Goal: Task Accomplishment & Management: Complete application form

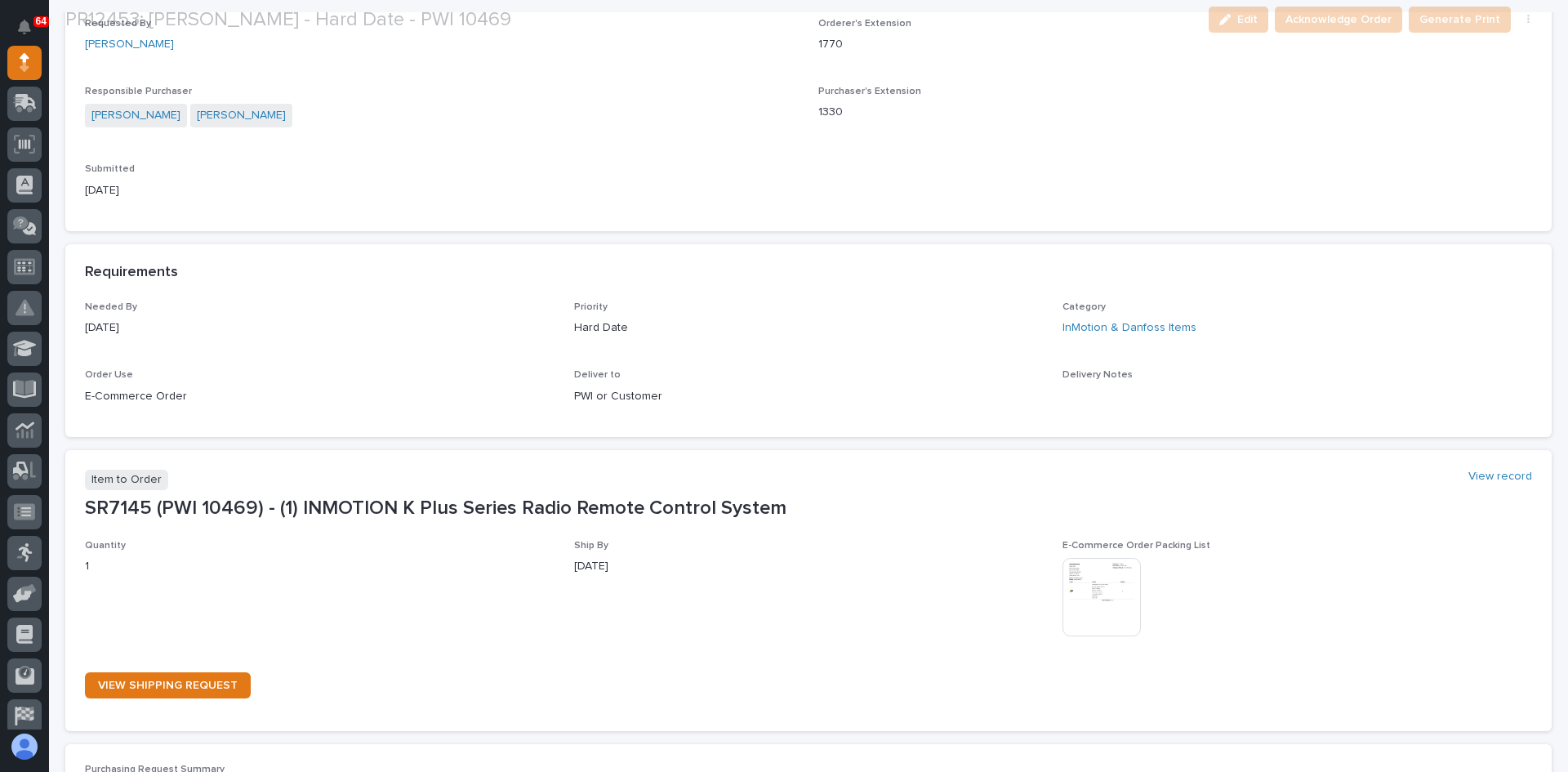
scroll to position [571, 0]
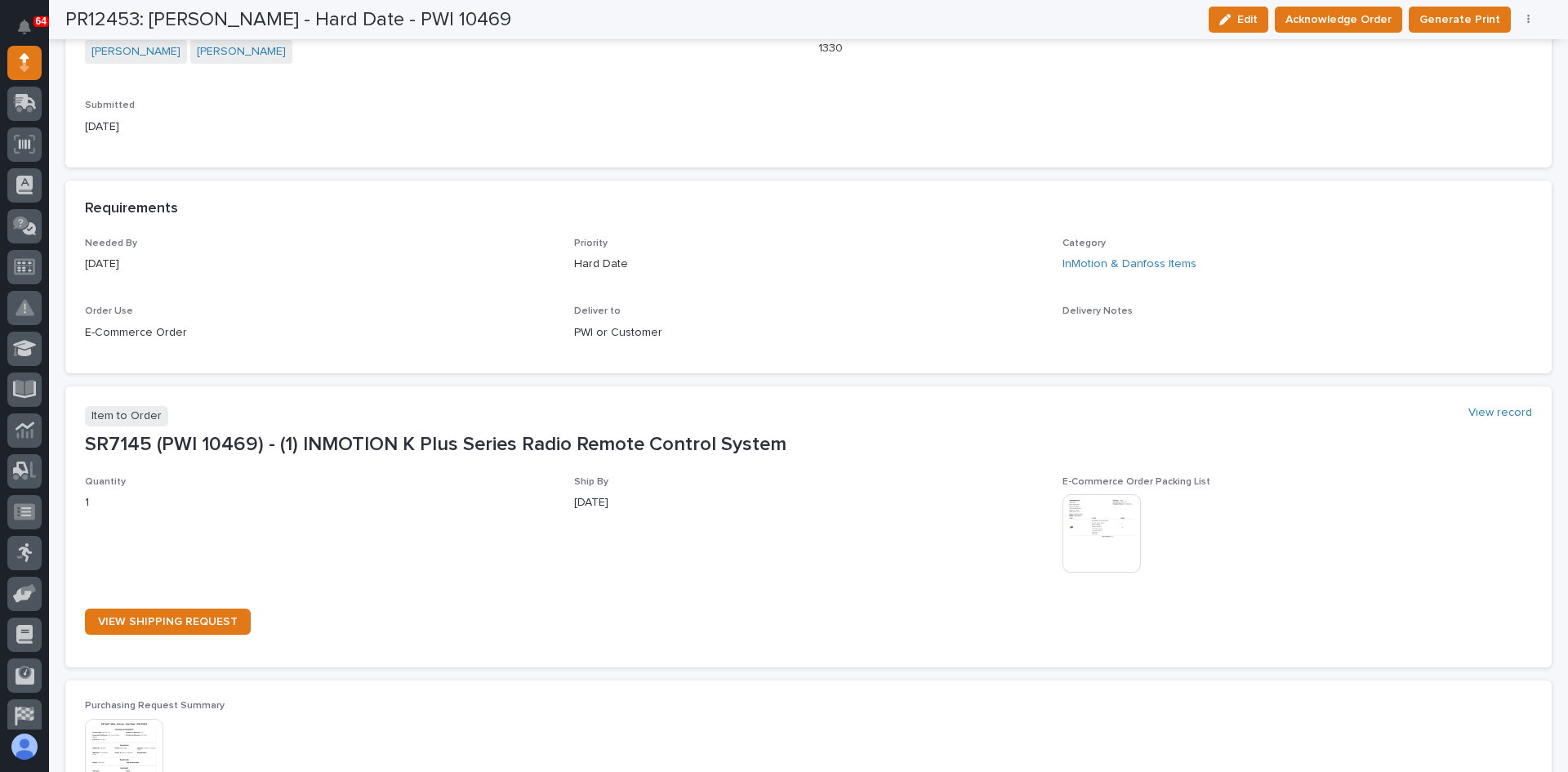
click at [1090, 535] on img at bounding box center [1101, 533] width 79 height 79
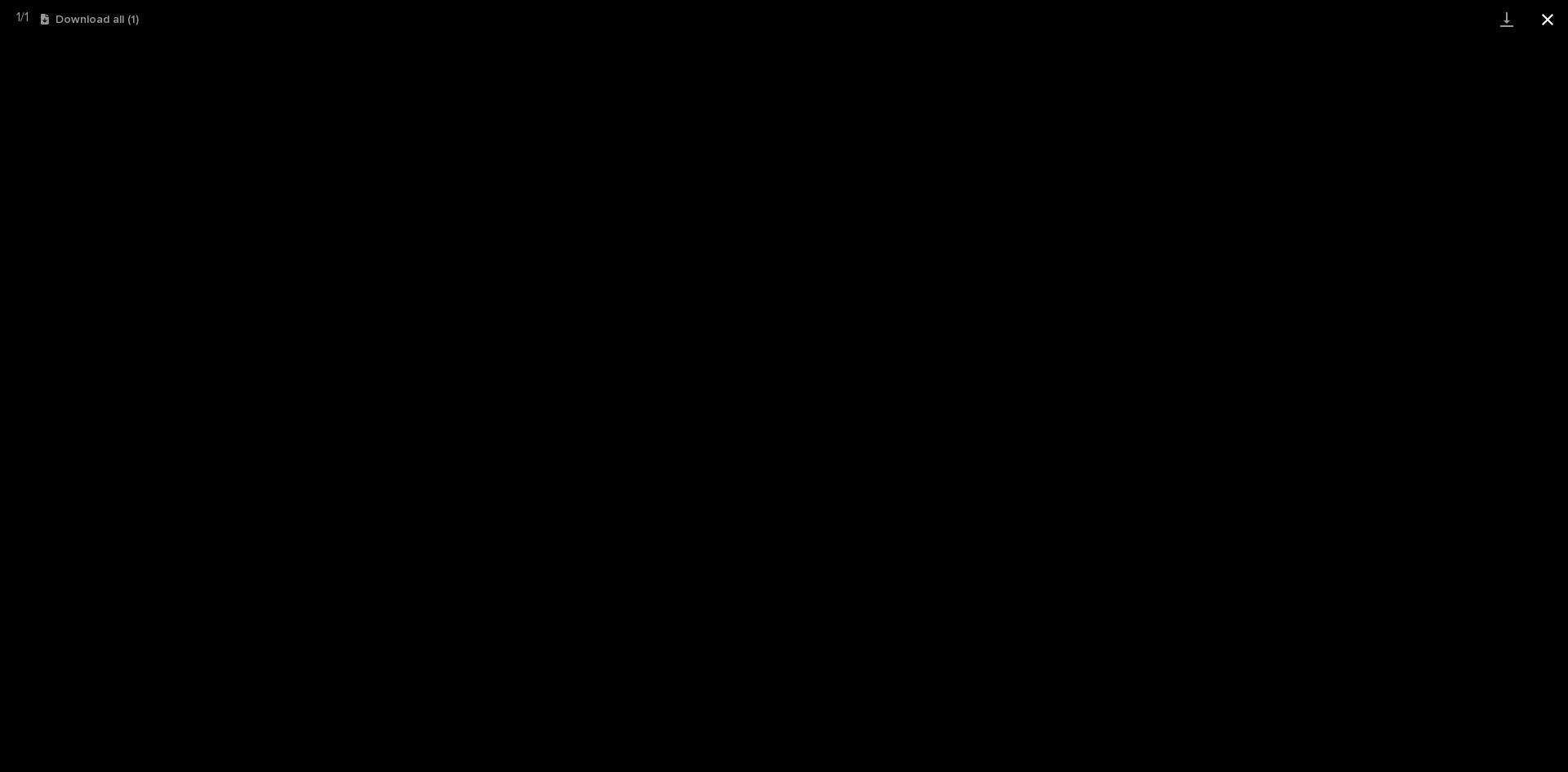
click at [1543, 13] on button "Close gallery" at bounding box center [1547, 19] width 41 height 39
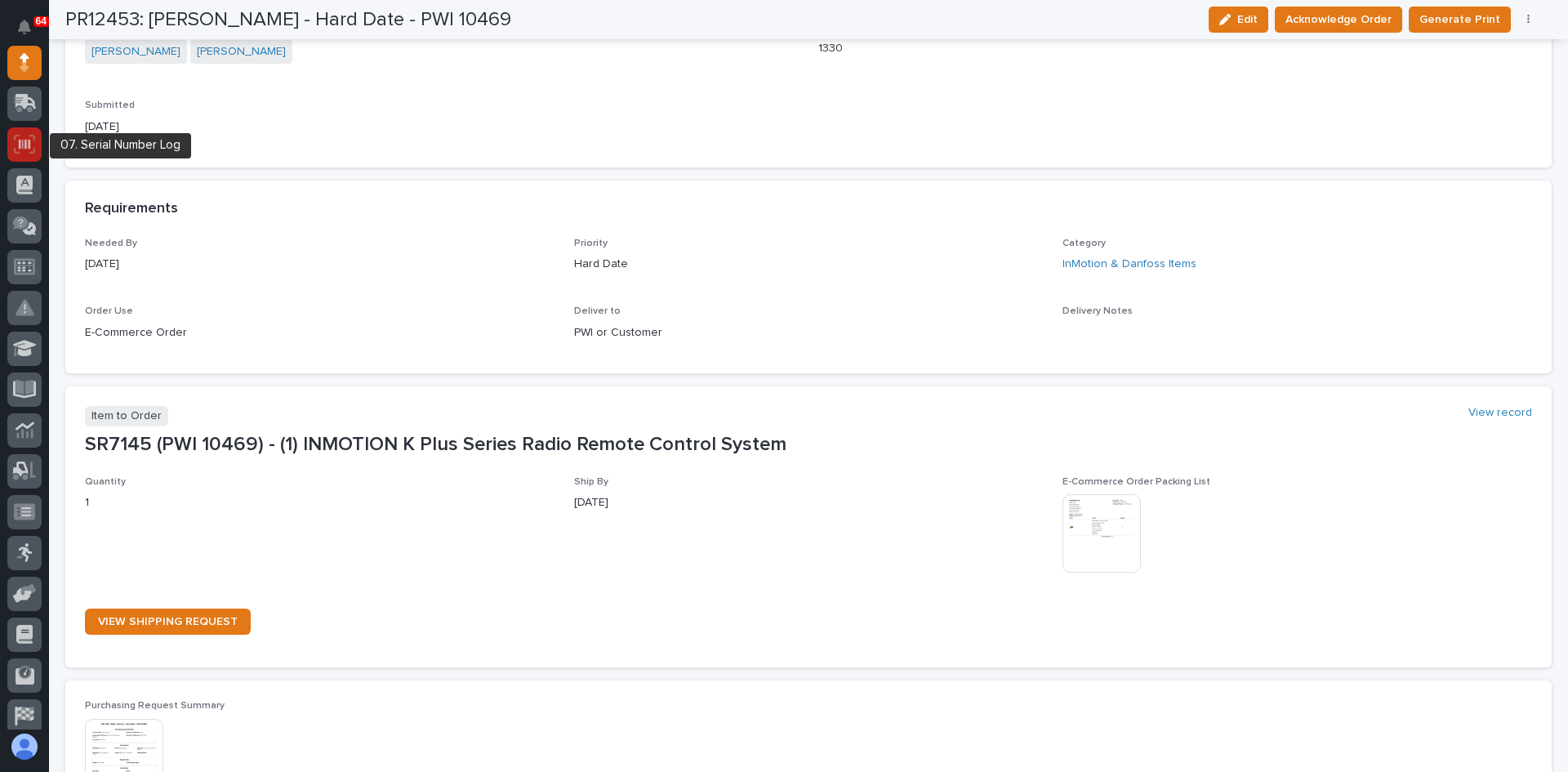
click at [22, 148] on icon at bounding box center [25, 144] width 21 height 19
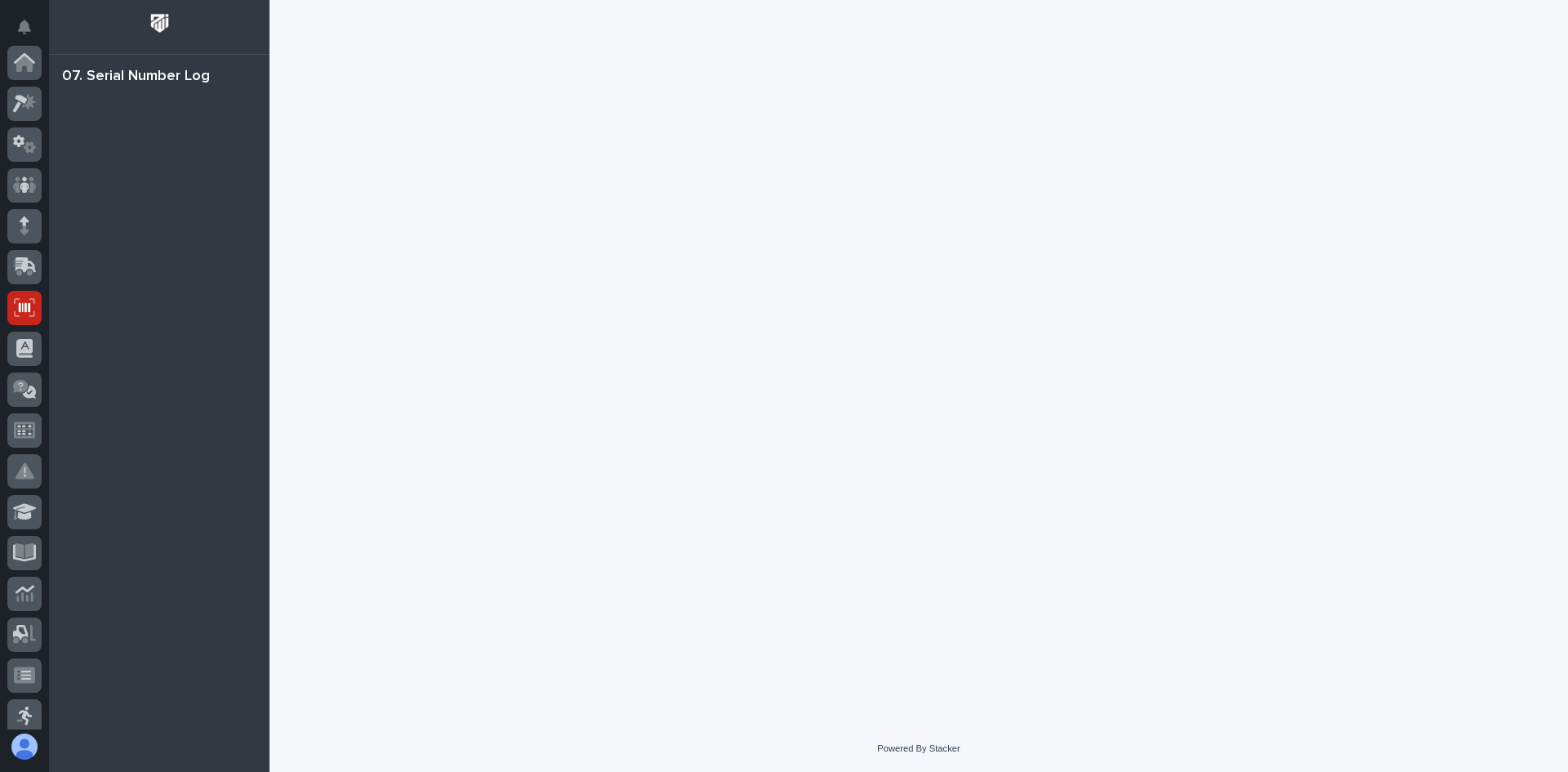
scroll to position [245, 0]
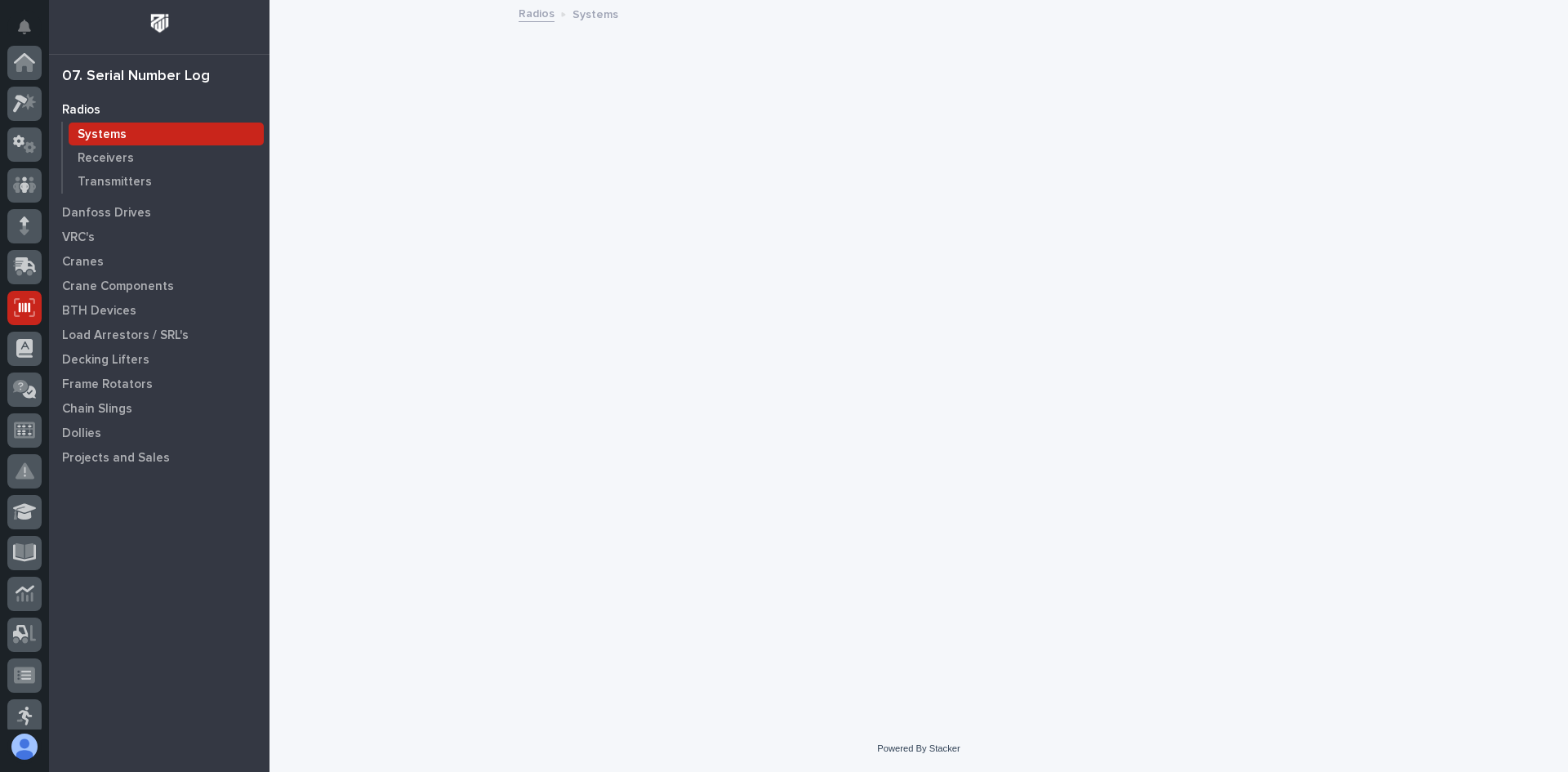
scroll to position [245, 0]
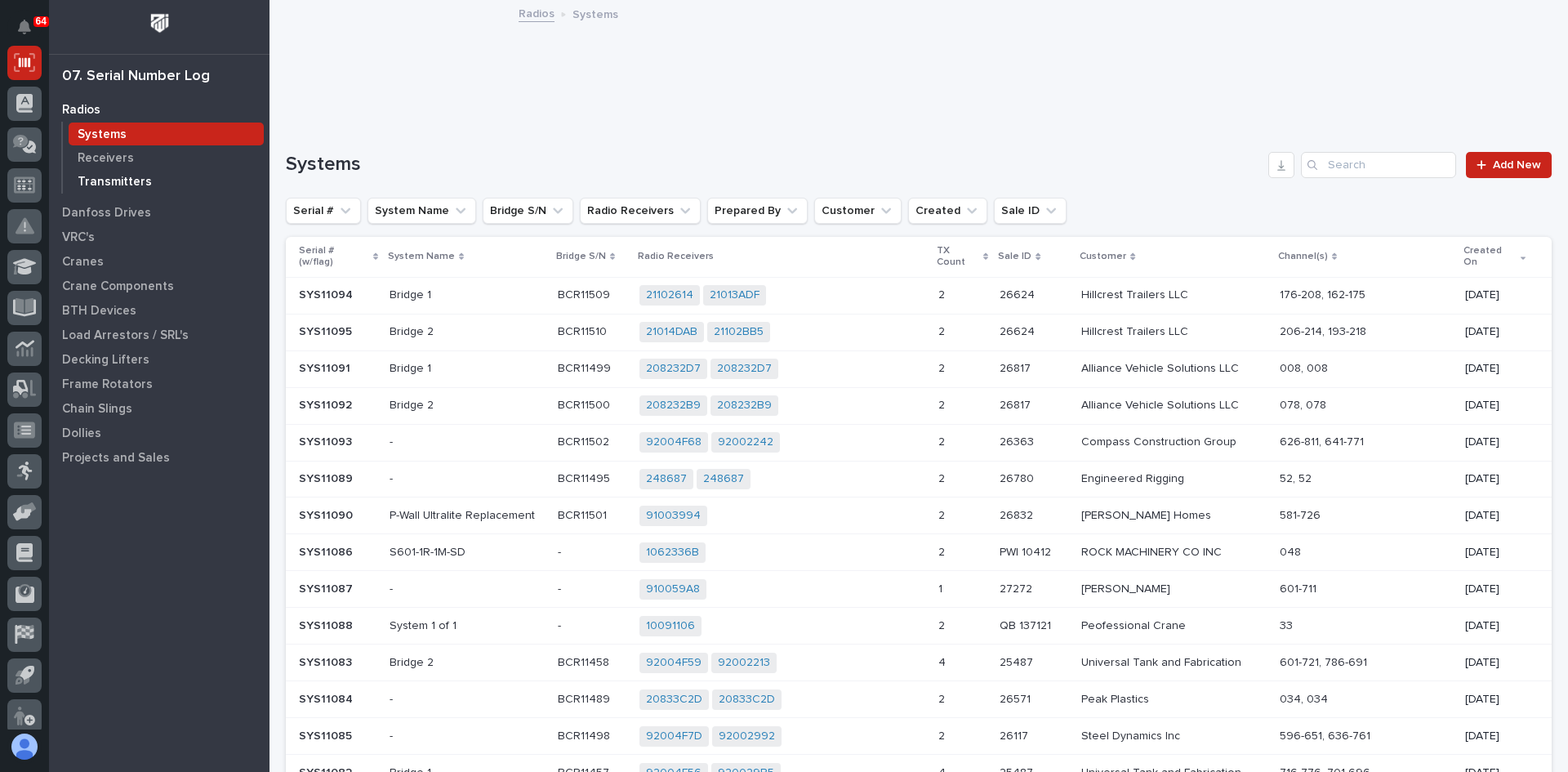
click at [116, 176] on p "Transmitters" at bounding box center [115, 183] width 75 height 15
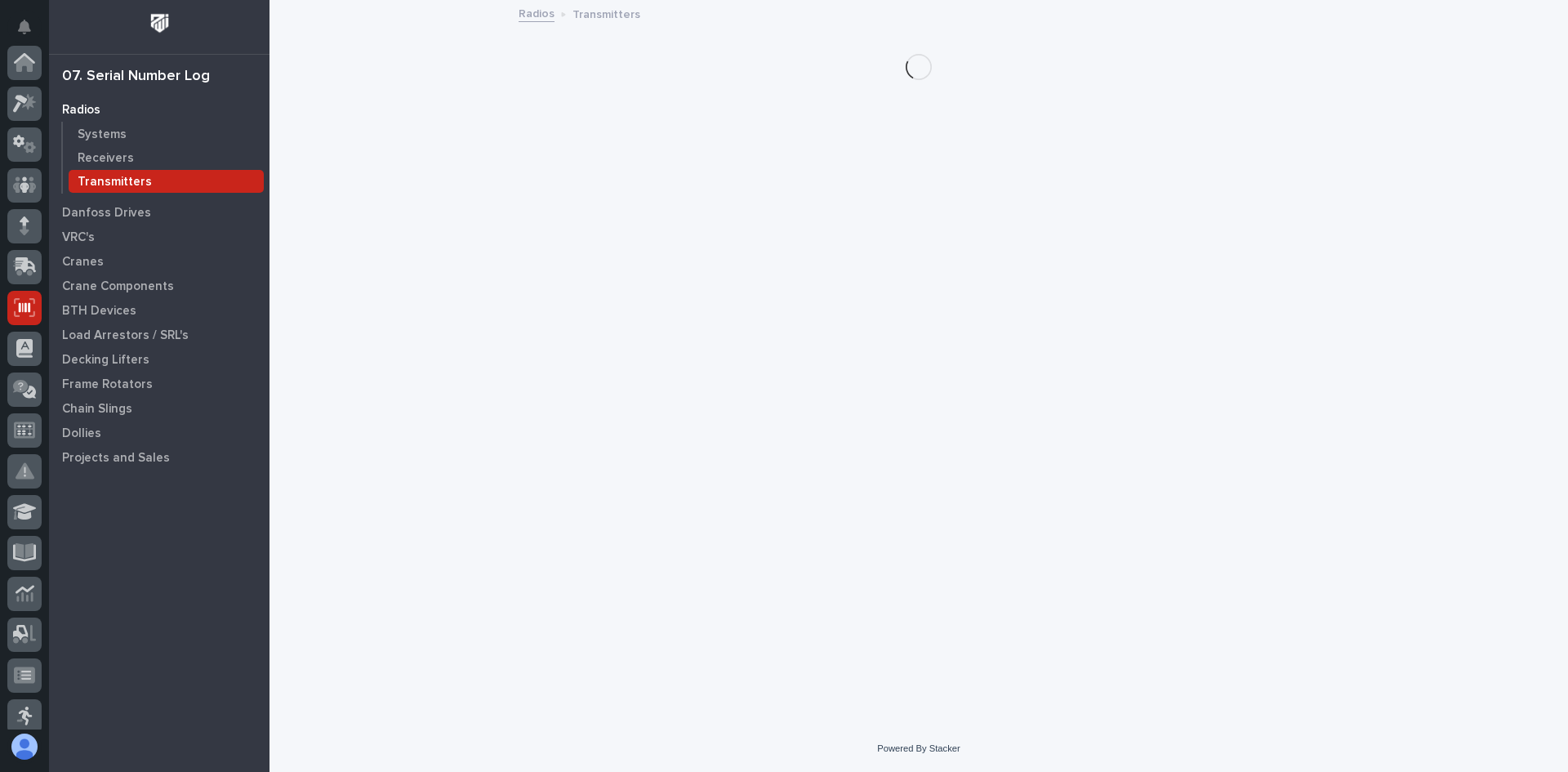
scroll to position [245, 0]
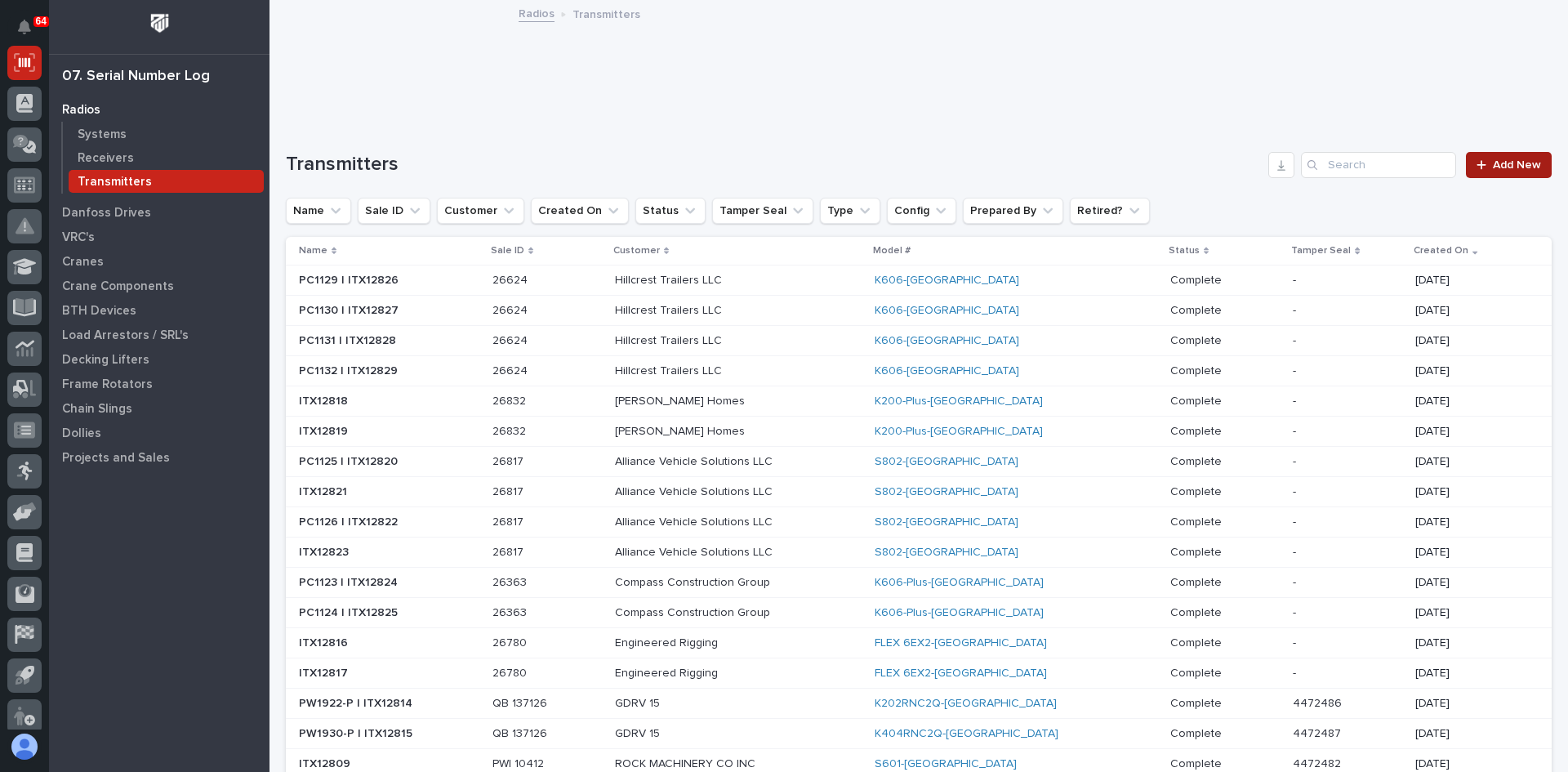
click at [1502, 164] on span "Add New" at bounding box center [1517, 165] width 48 height 11
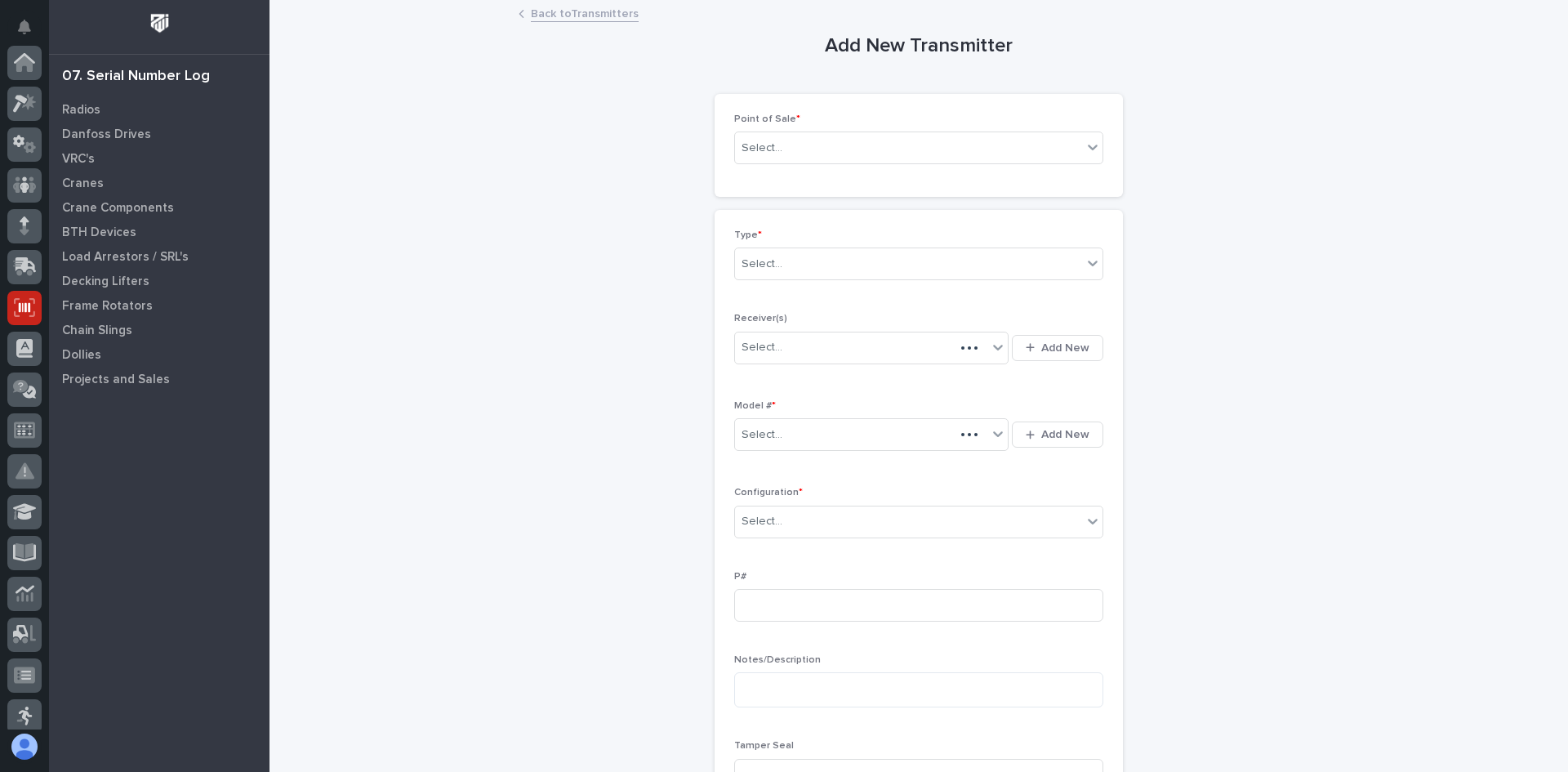
scroll to position [245, 0]
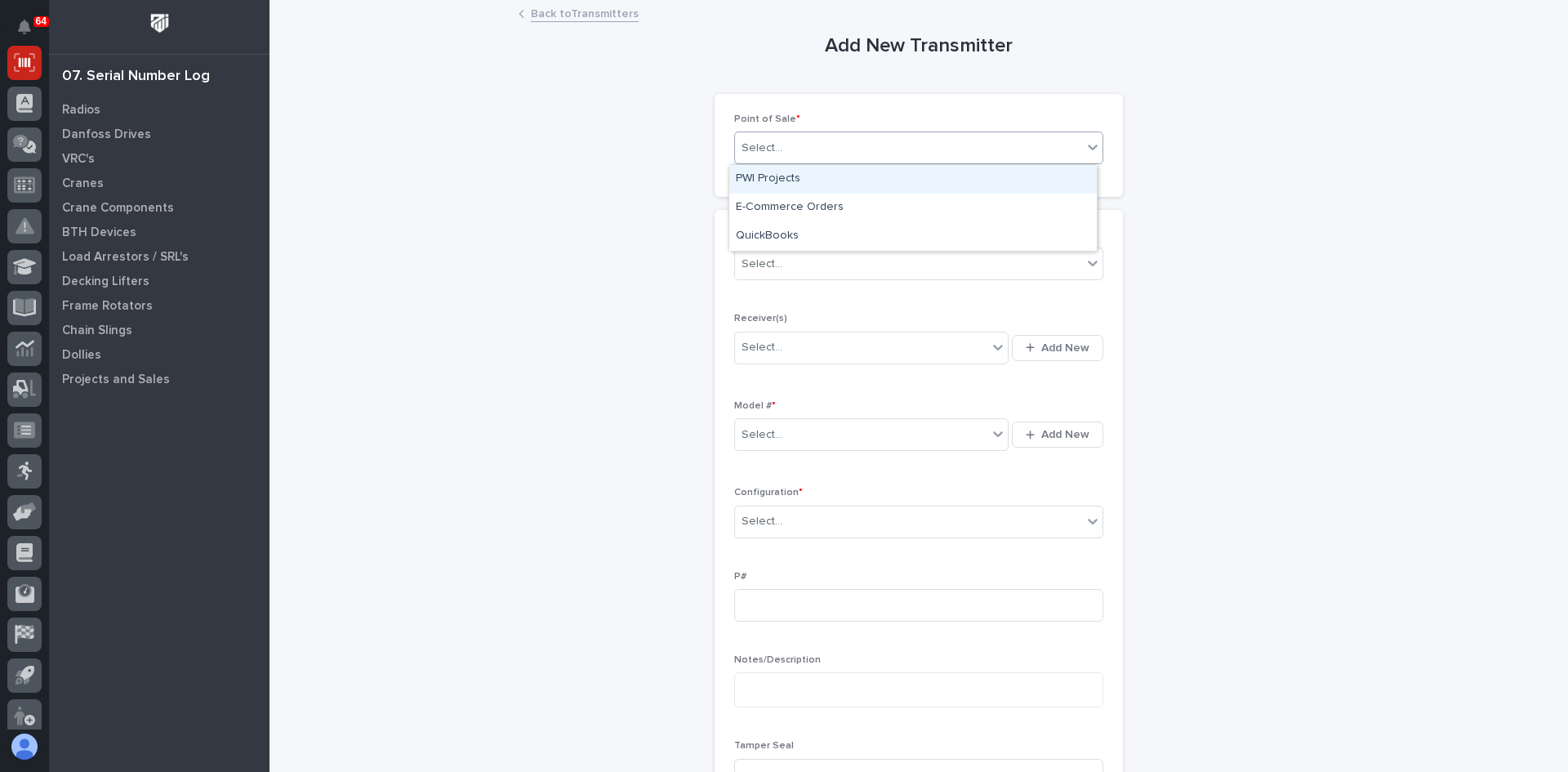
click at [790, 149] on div "Select..." at bounding box center [908, 148] width 347 height 26
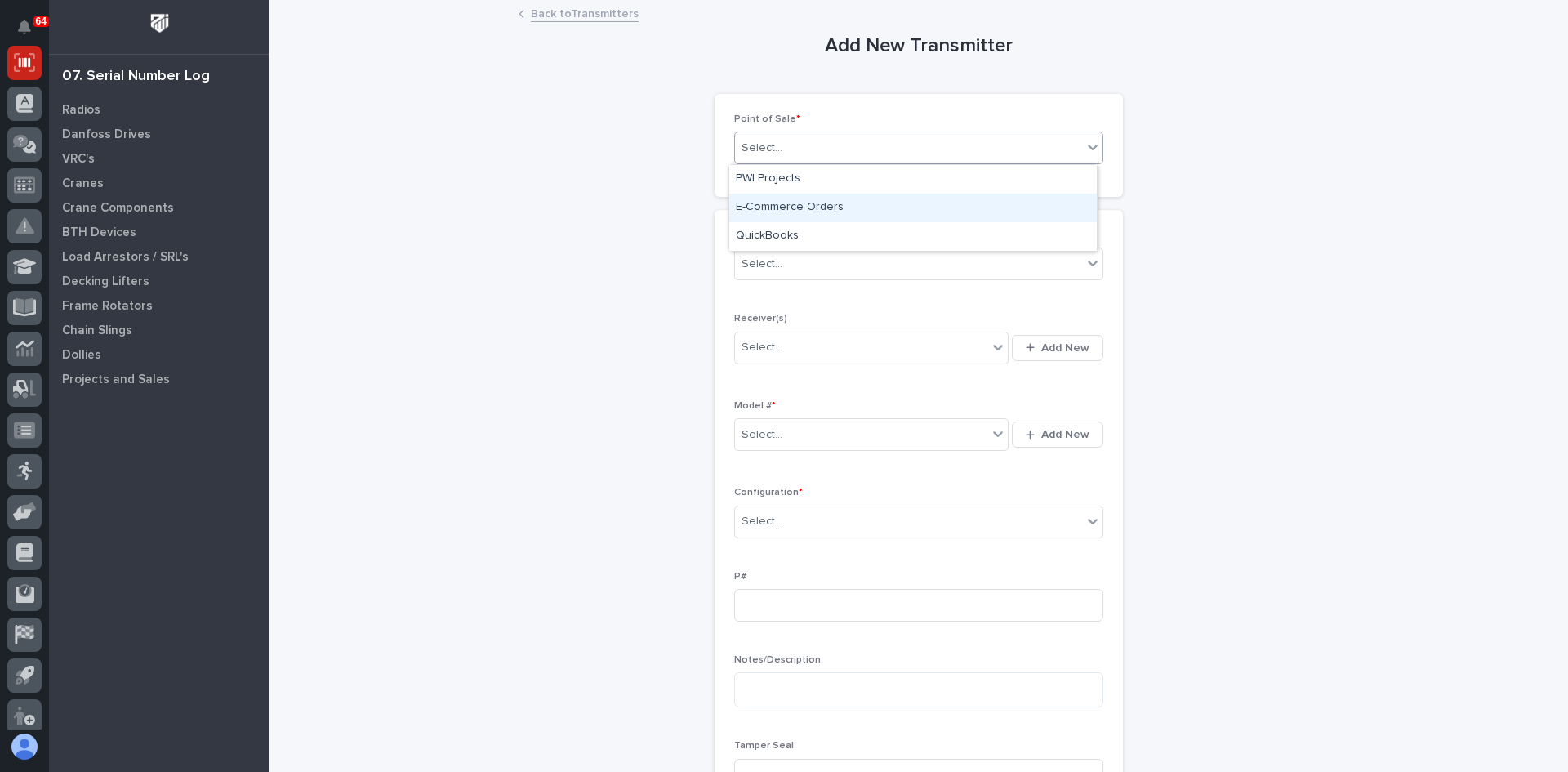
click at [797, 208] on div "E-Commerce Orders" at bounding box center [913, 208] width 367 height 28
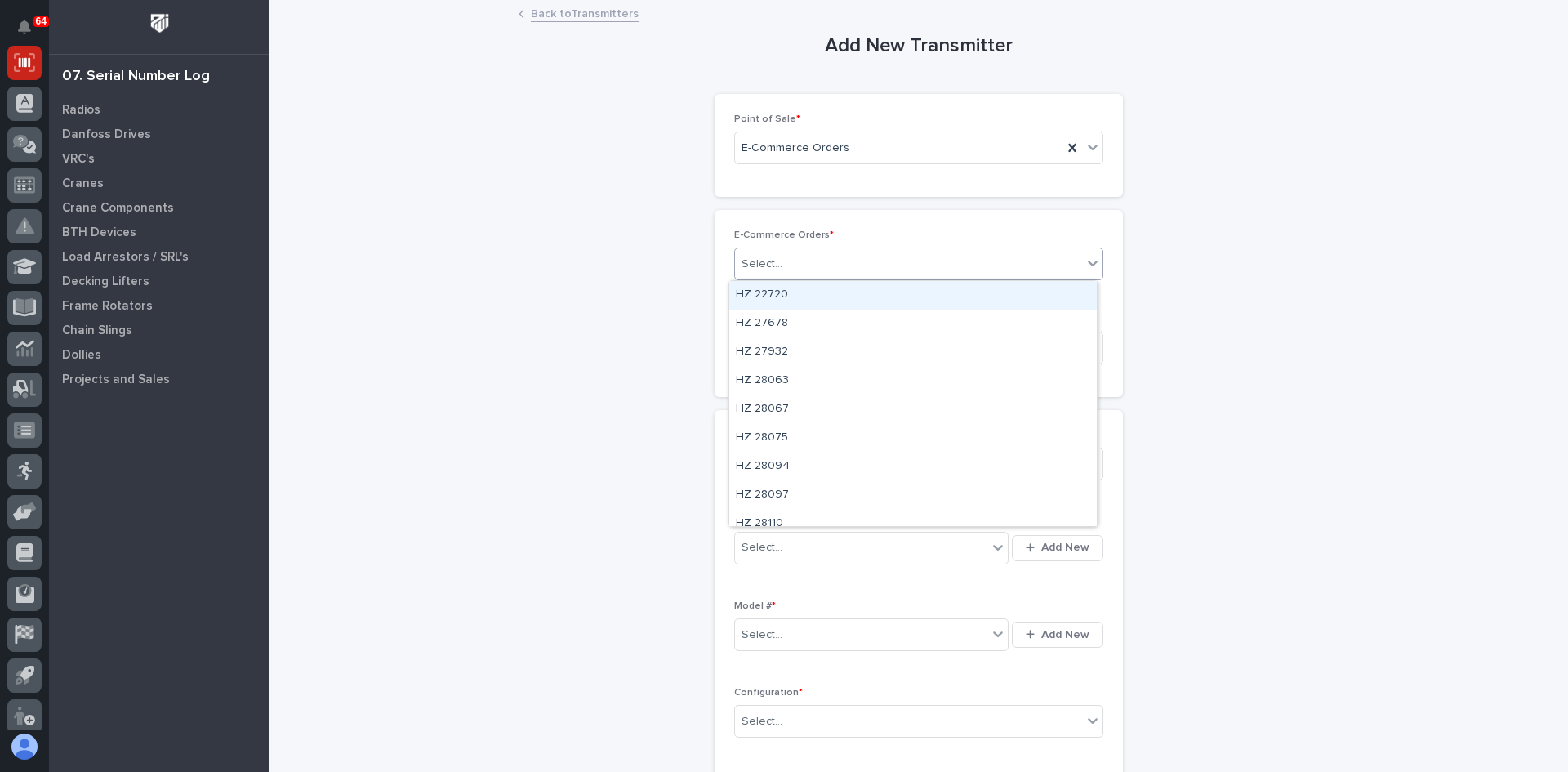
click at [786, 270] on div "Select..." at bounding box center [908, 264] width 347 height 26
type input "*****"
click at [778, 290] on div "PWI 10463" at bounding box center [913, 295] width 367 height 28
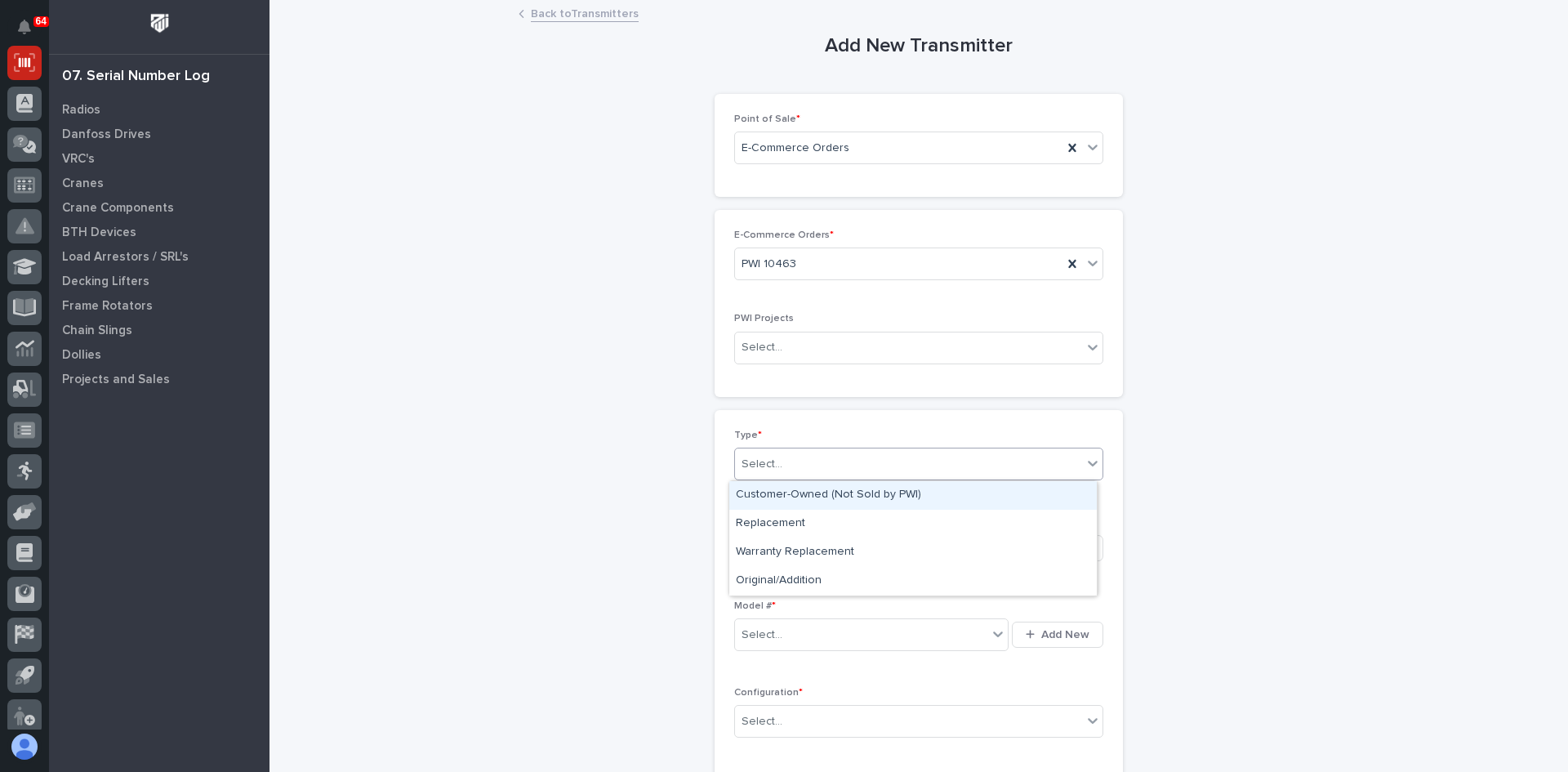
click at [785, 460] on div "Select..." at bounding box center [908, 464] width 347 height 26
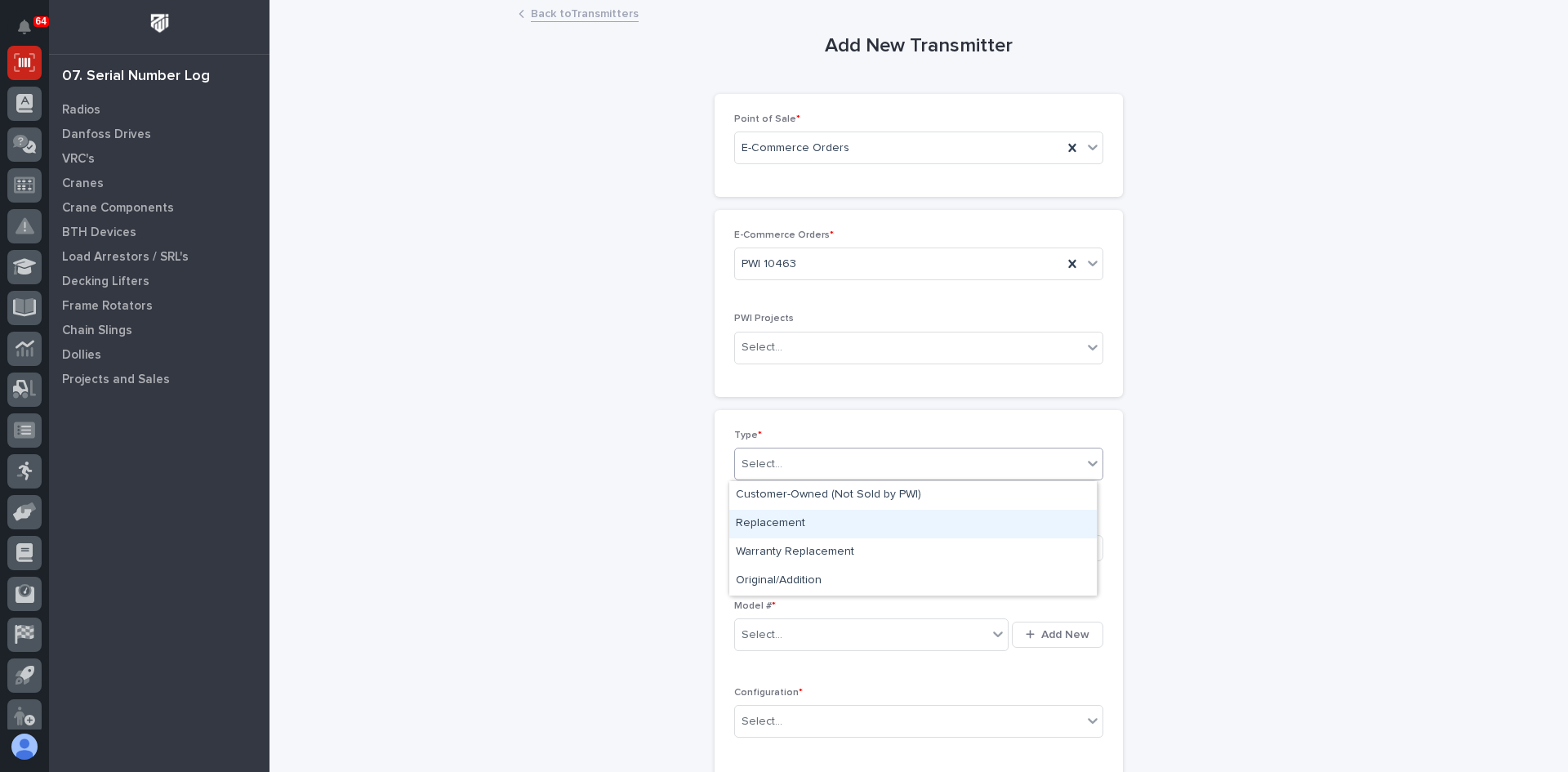
click at [788, 521] on div "Replacement" at bounding box center [913, 524] width 367 height 28
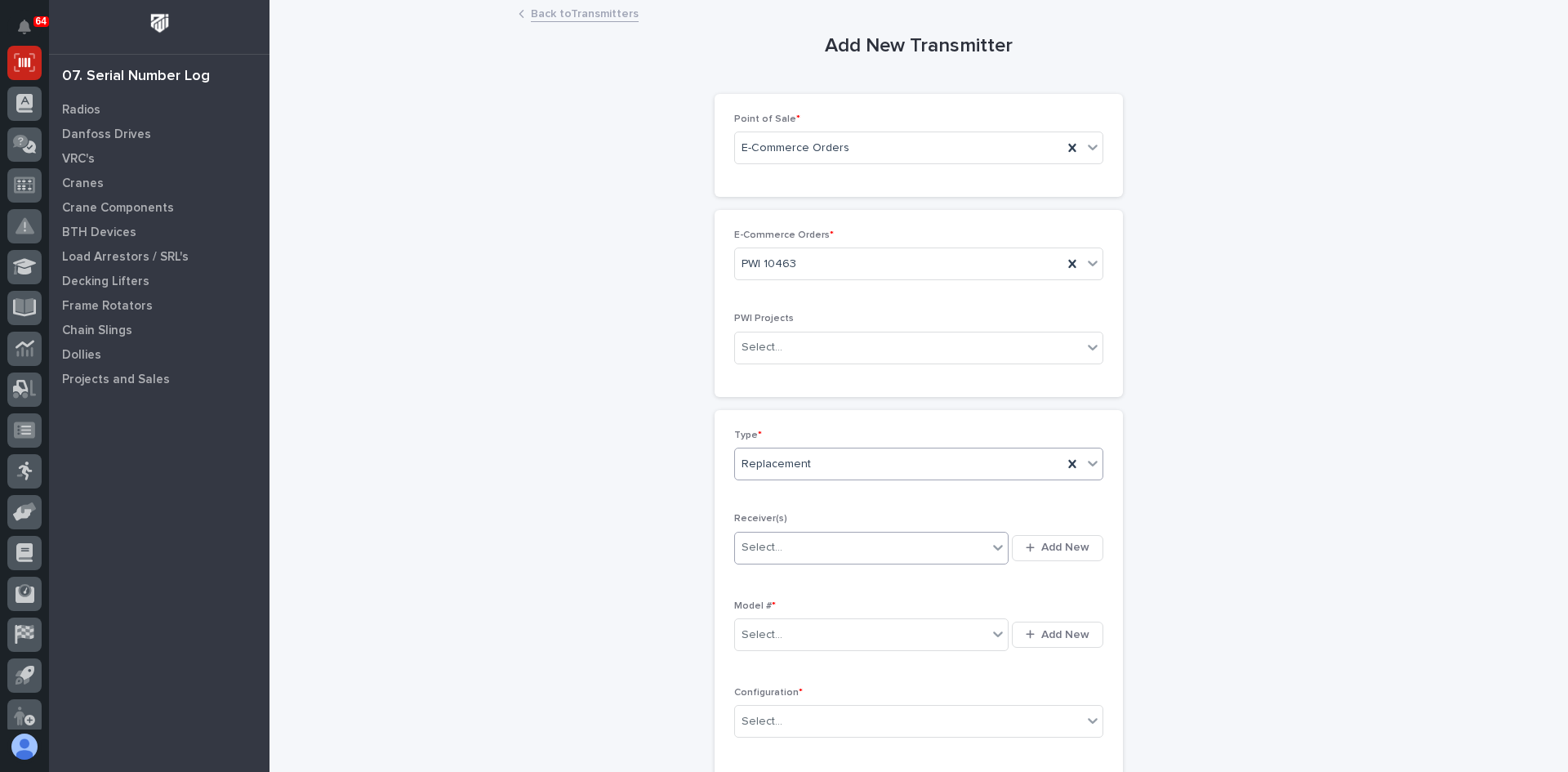
click at [786, 553] on div "Select..." at bounding box center [861, 547] width 253 height 26
type input "********"
click at [781, 579] on div "10036013" at bounding box center [866, 579] width 273 height 28
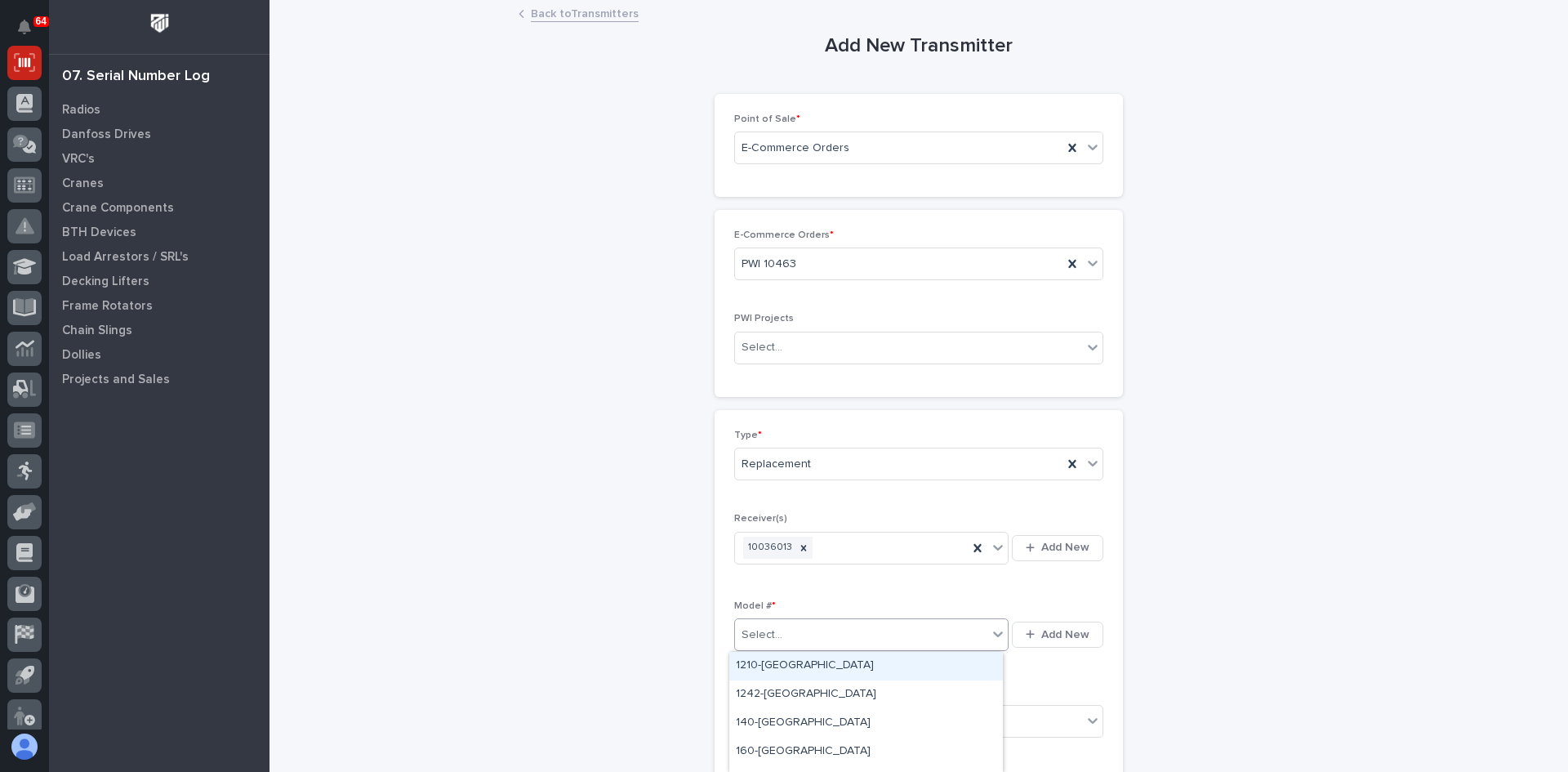
click at [779, 635] on div "Select..." at bounding box center [861, 635] width 253 height 26
type input "***"
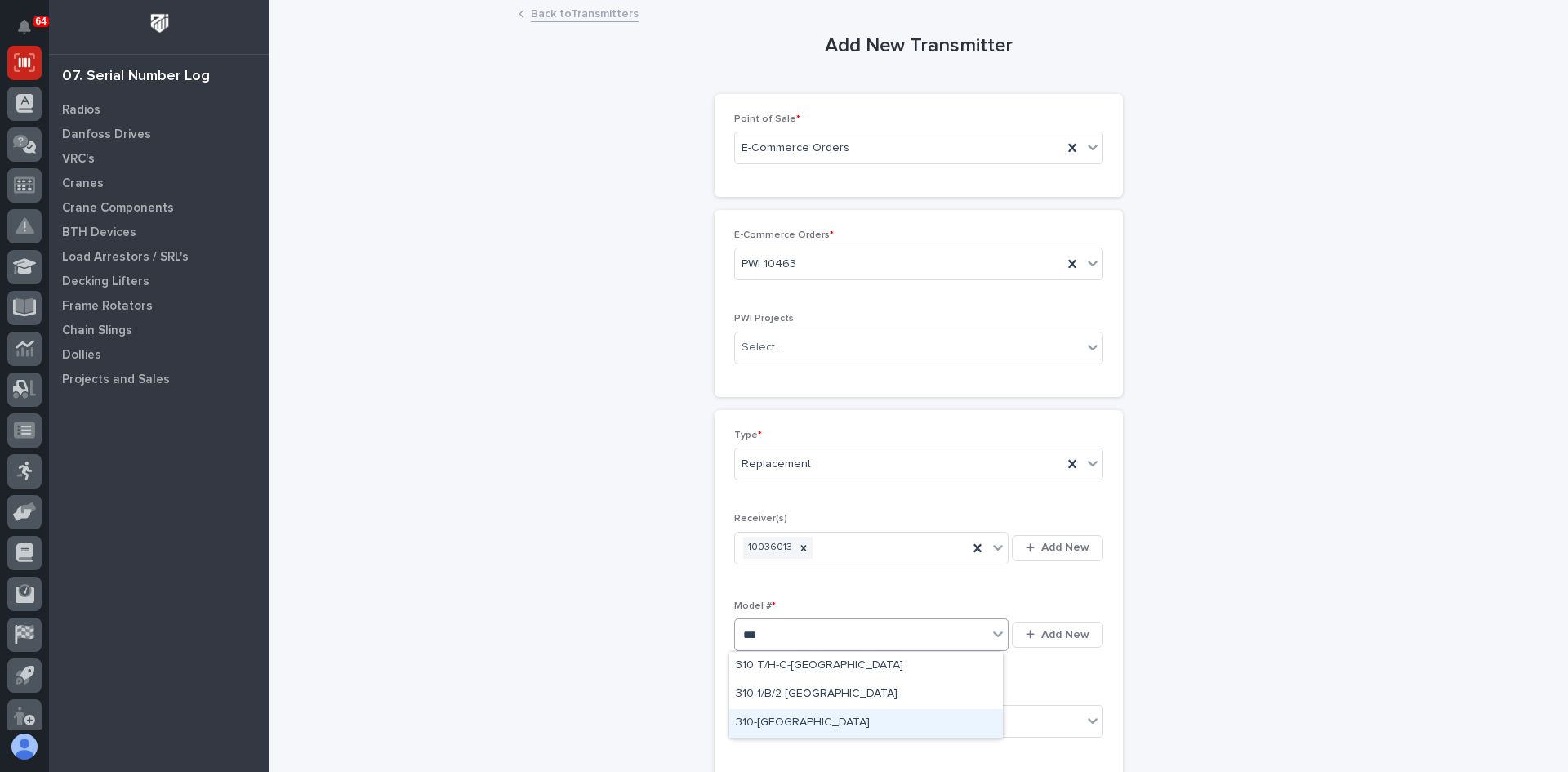
click at [770, 720] on div "310-[GEOGRAPHIC_DATA]" at bounding box center [866, 723] width 273 height 28
click at [793, 712] on div "Select..." at bounding box center [908, 721] width 347 height 26
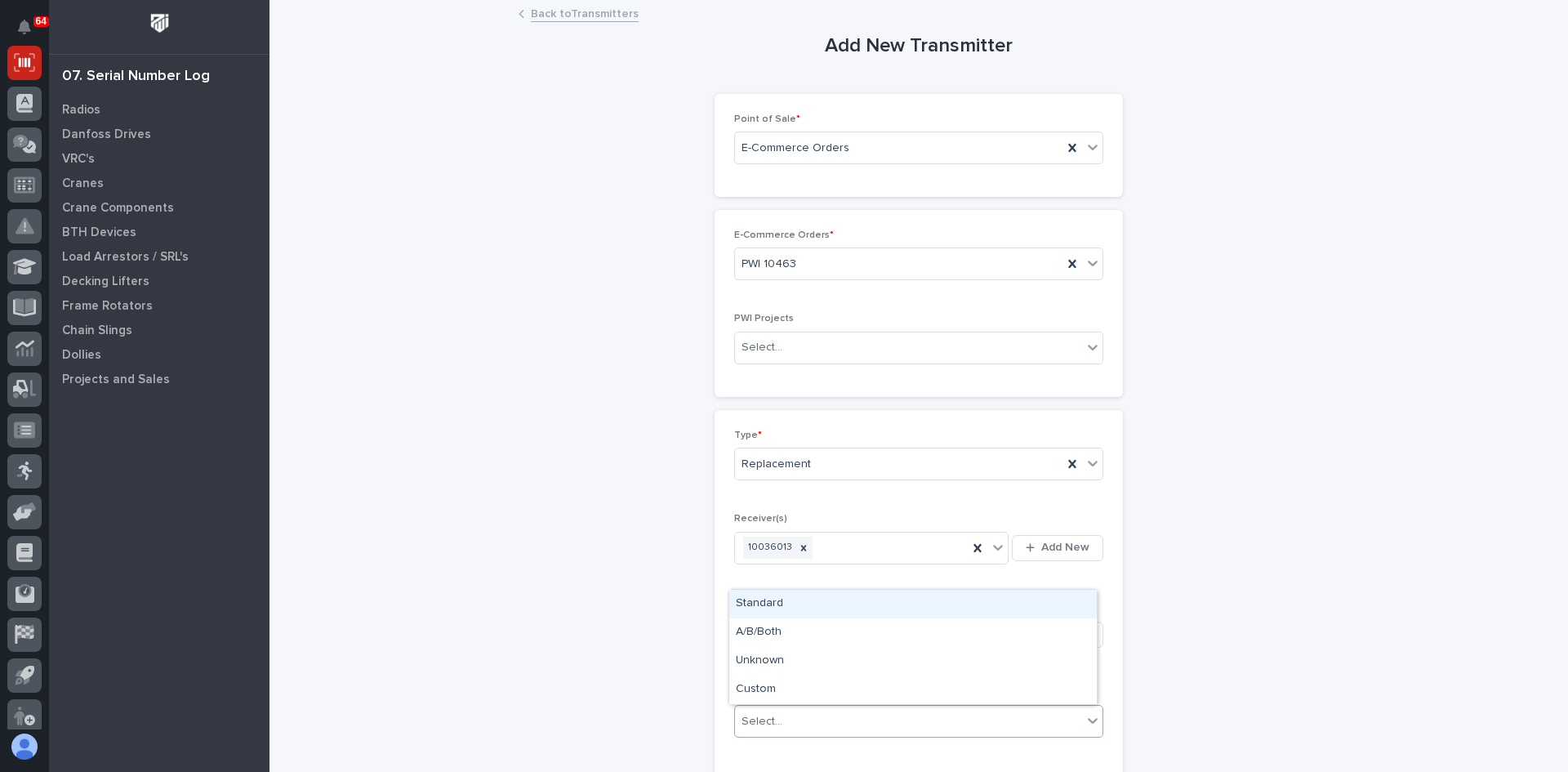
click at [766, 603] on div "Standard" at bounding box center [913, 604] width 367 height 28
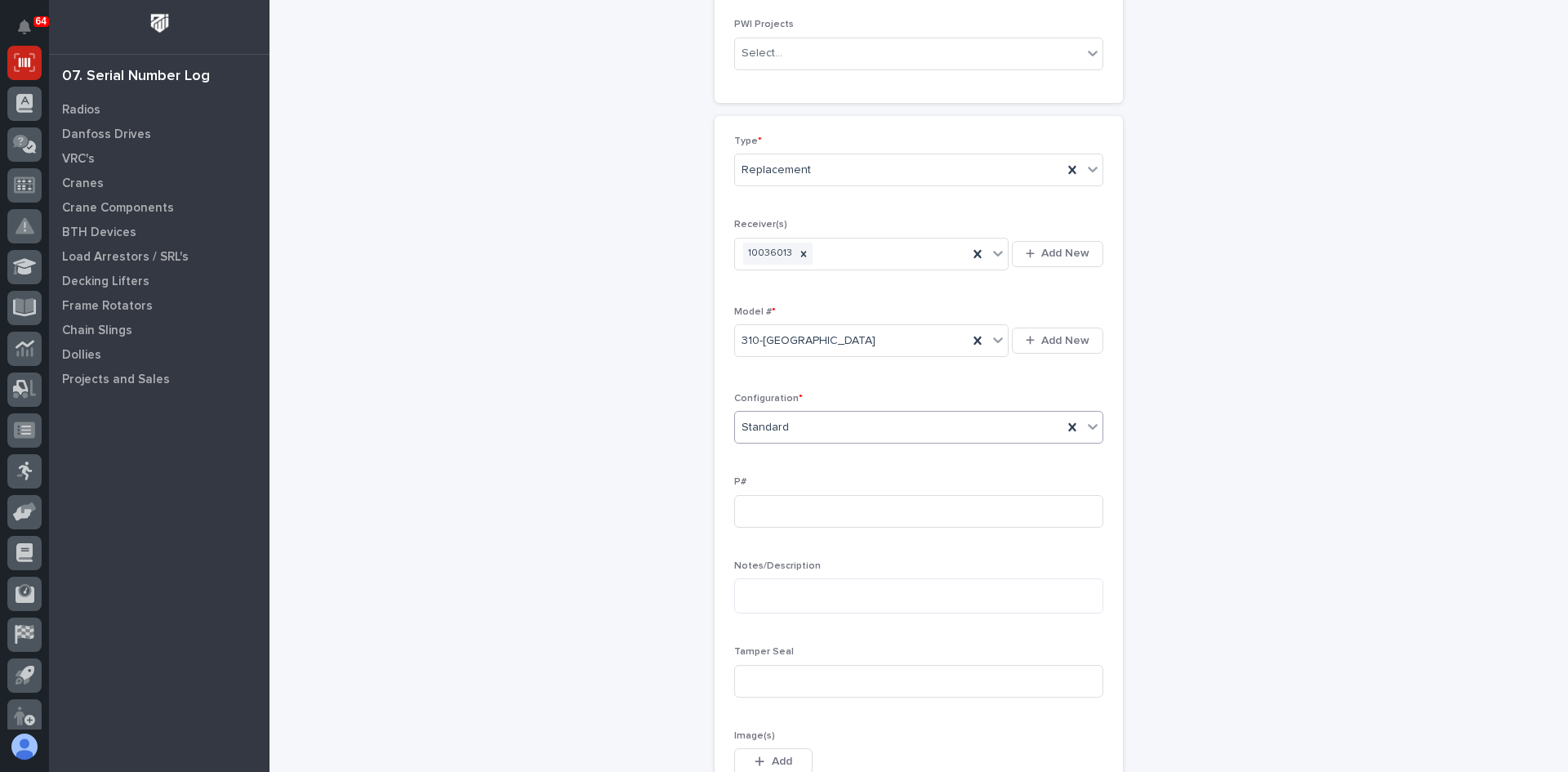
scroll to position [326, 0]
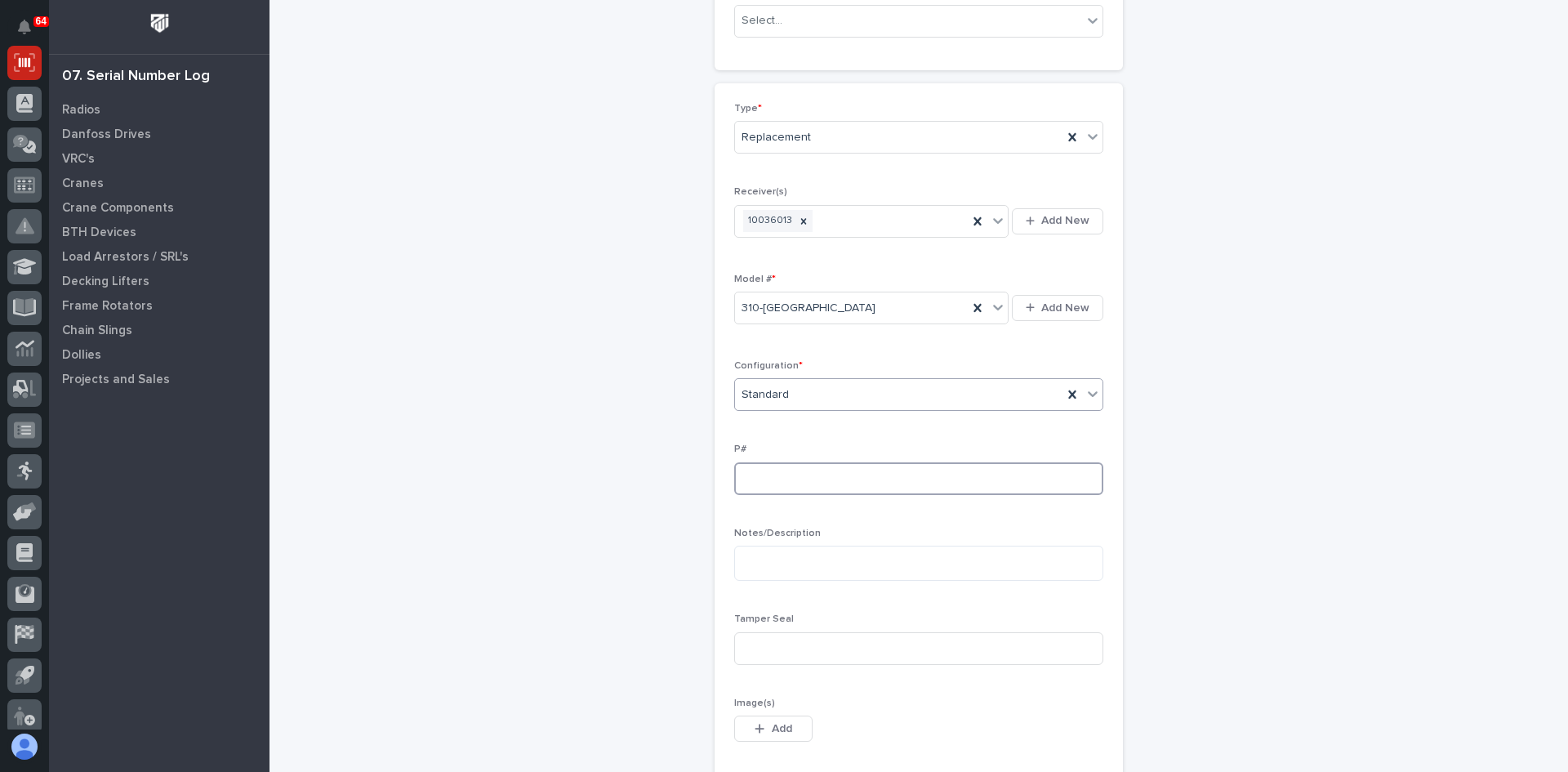
click at [746, 479] on input at bounding box center [919, 479] width 369 height 33
type input "PW1941-P"
click at [757, 641] on input at bounding box center [919, 648] width 369 height 33
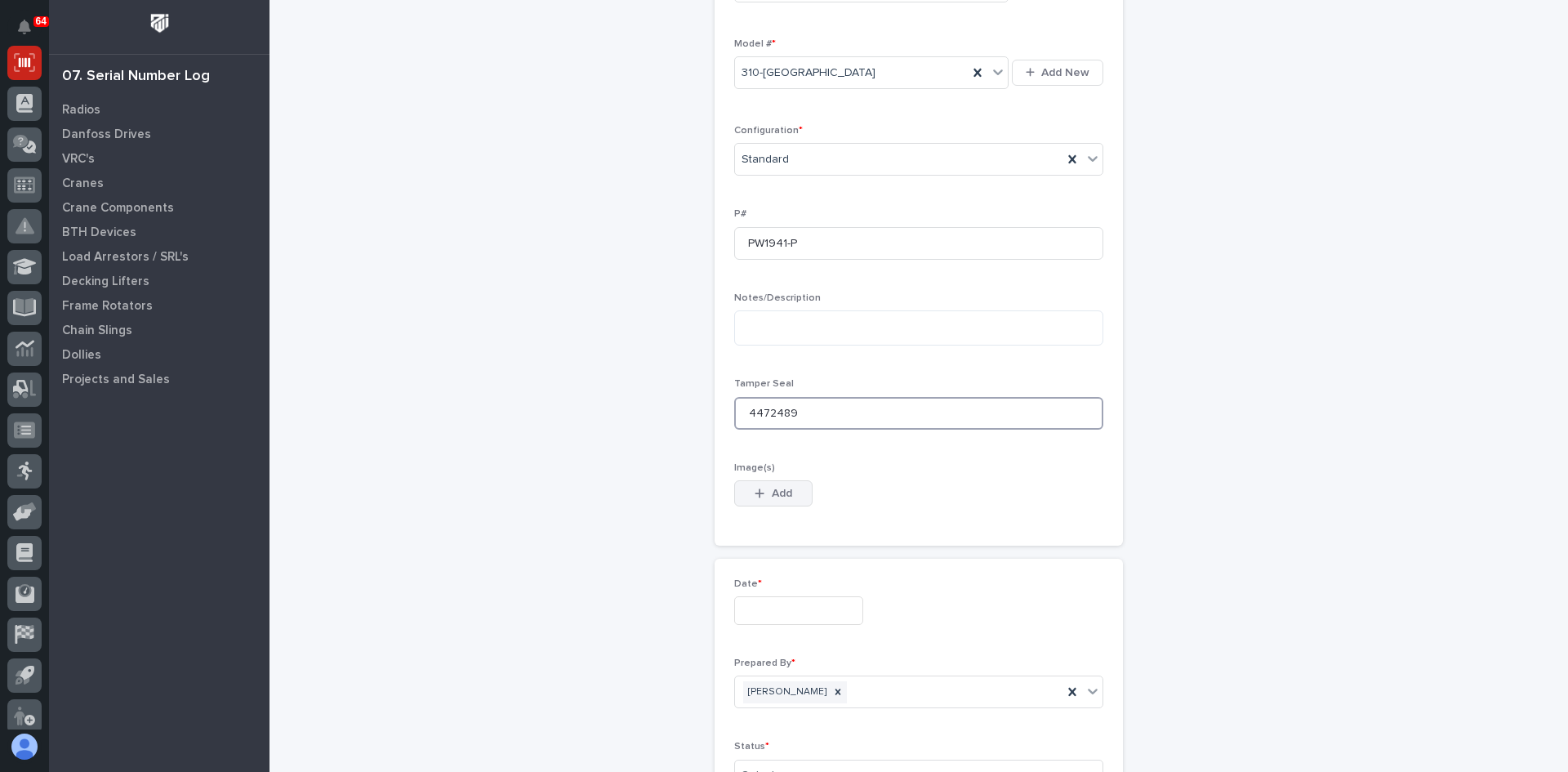
scroll to position [571, 0]
type input "4472489"
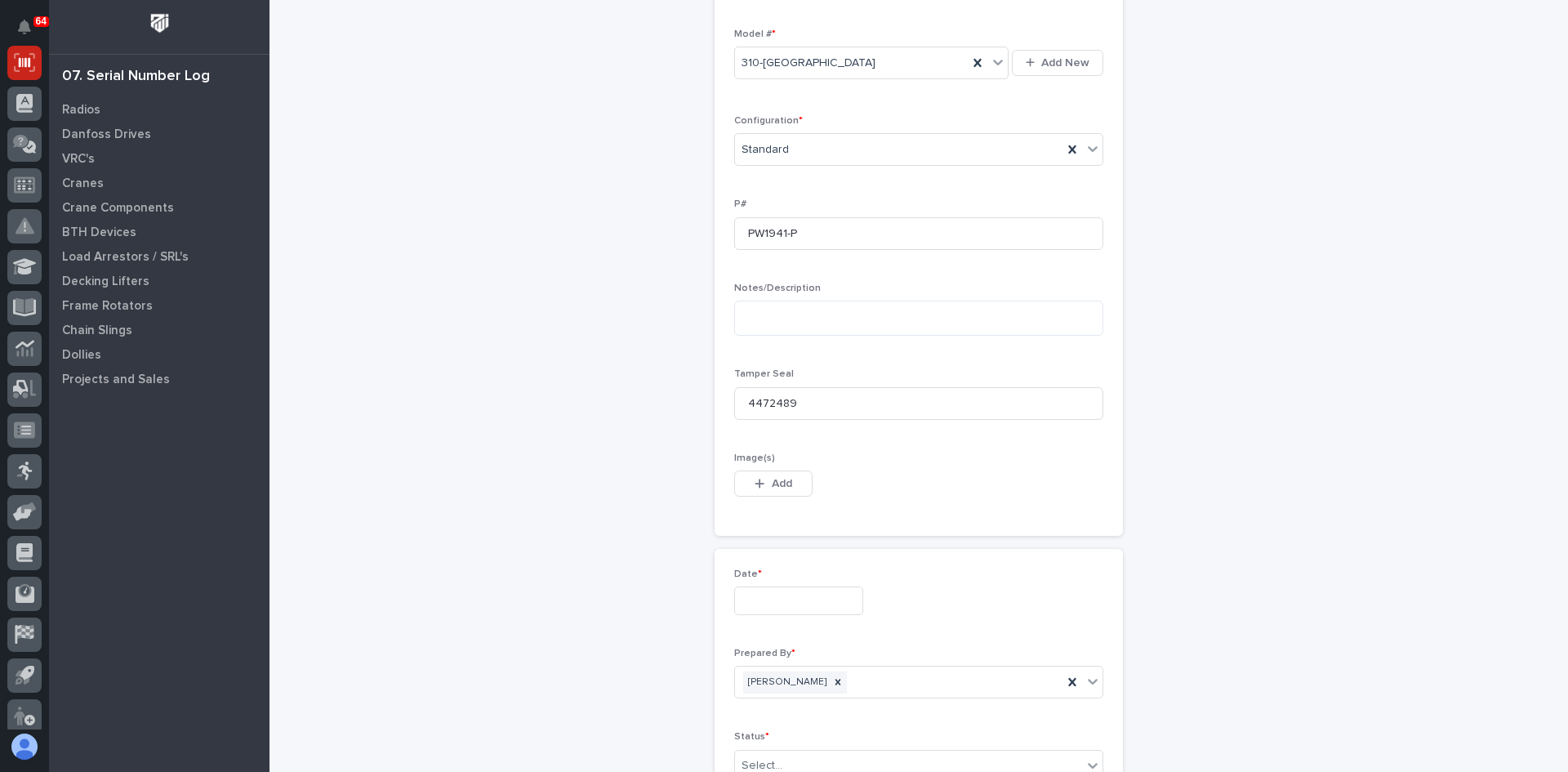
click at [778, 600] on input "text" at bounding box center [799, 601] width 129 height 28
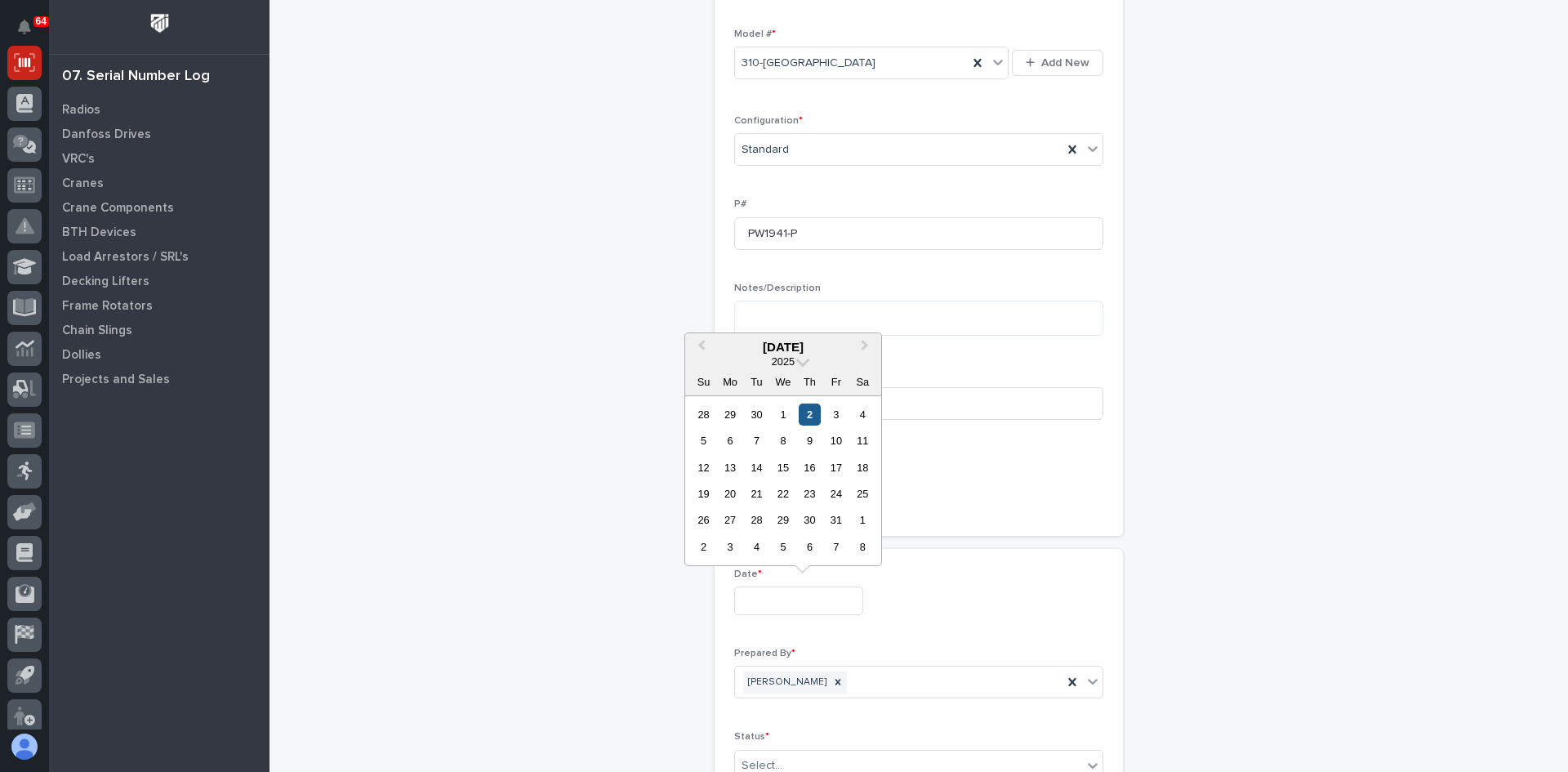
click at [814, 410] on div "2" at bounding box center [809, 413] width 22 height 22
type input "**********"
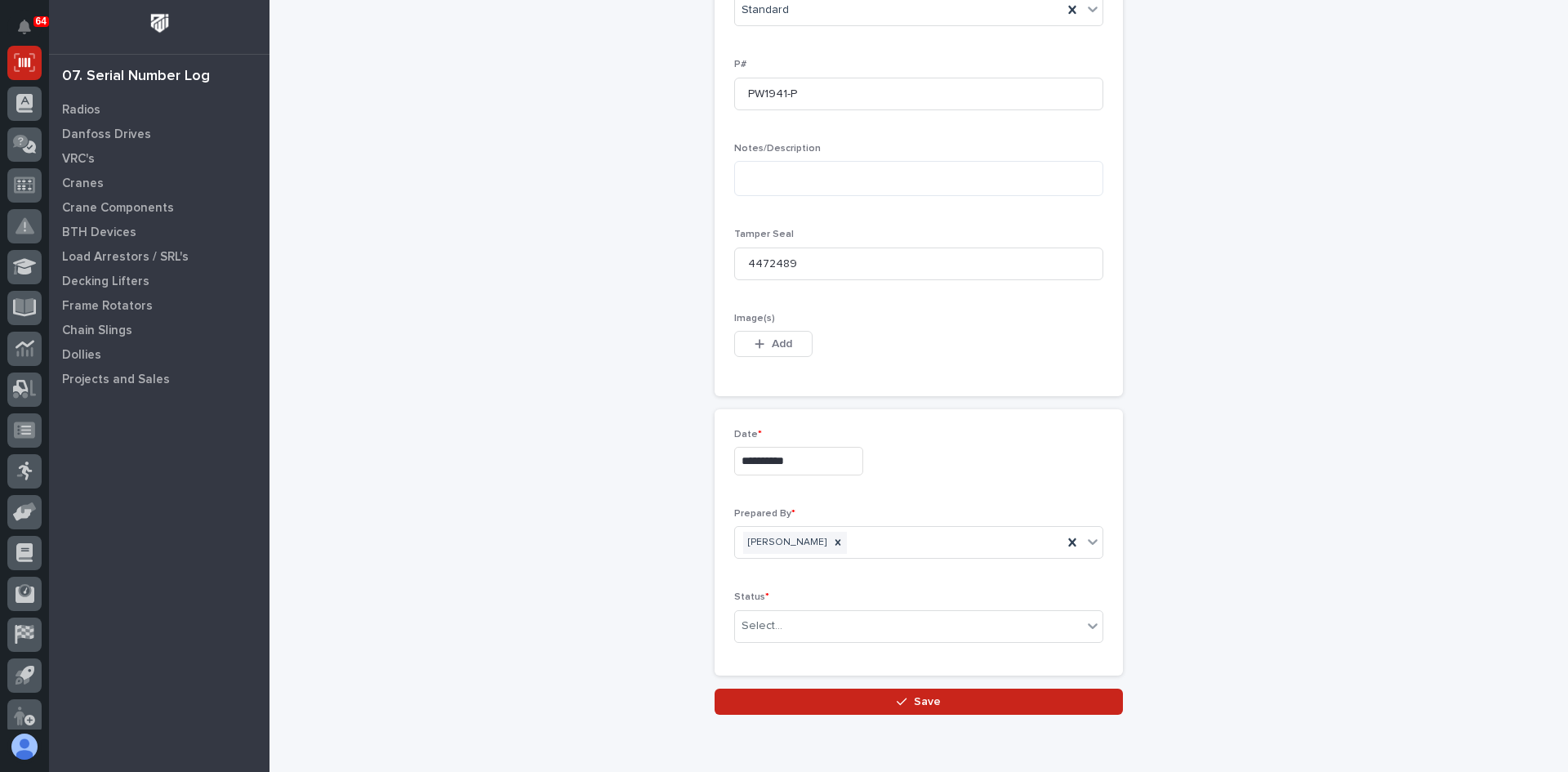
scroll to position [782, 0]
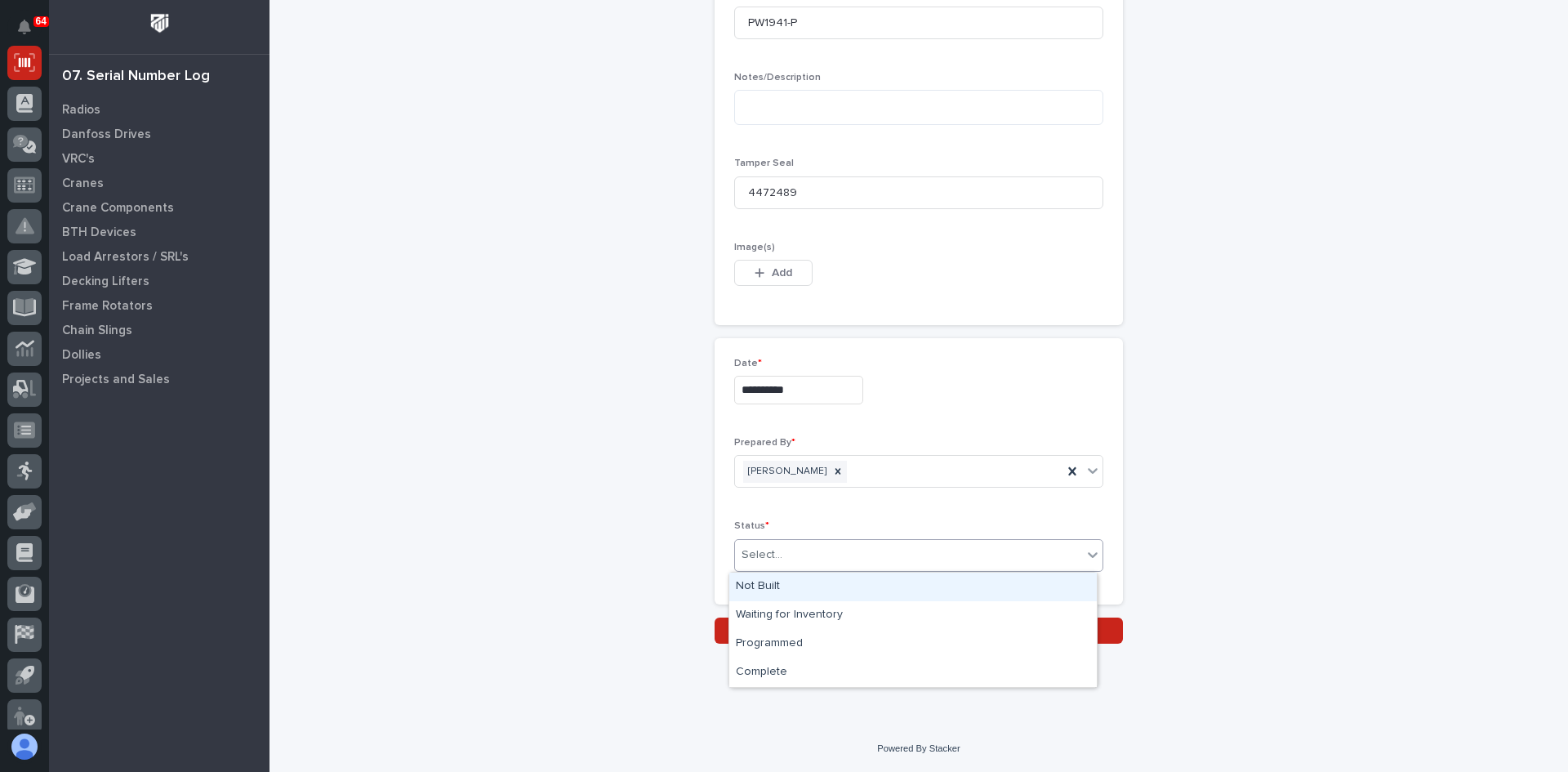
click at [809, 557] on div "Select..." at bounding box center [908, 554] width 347 height 26
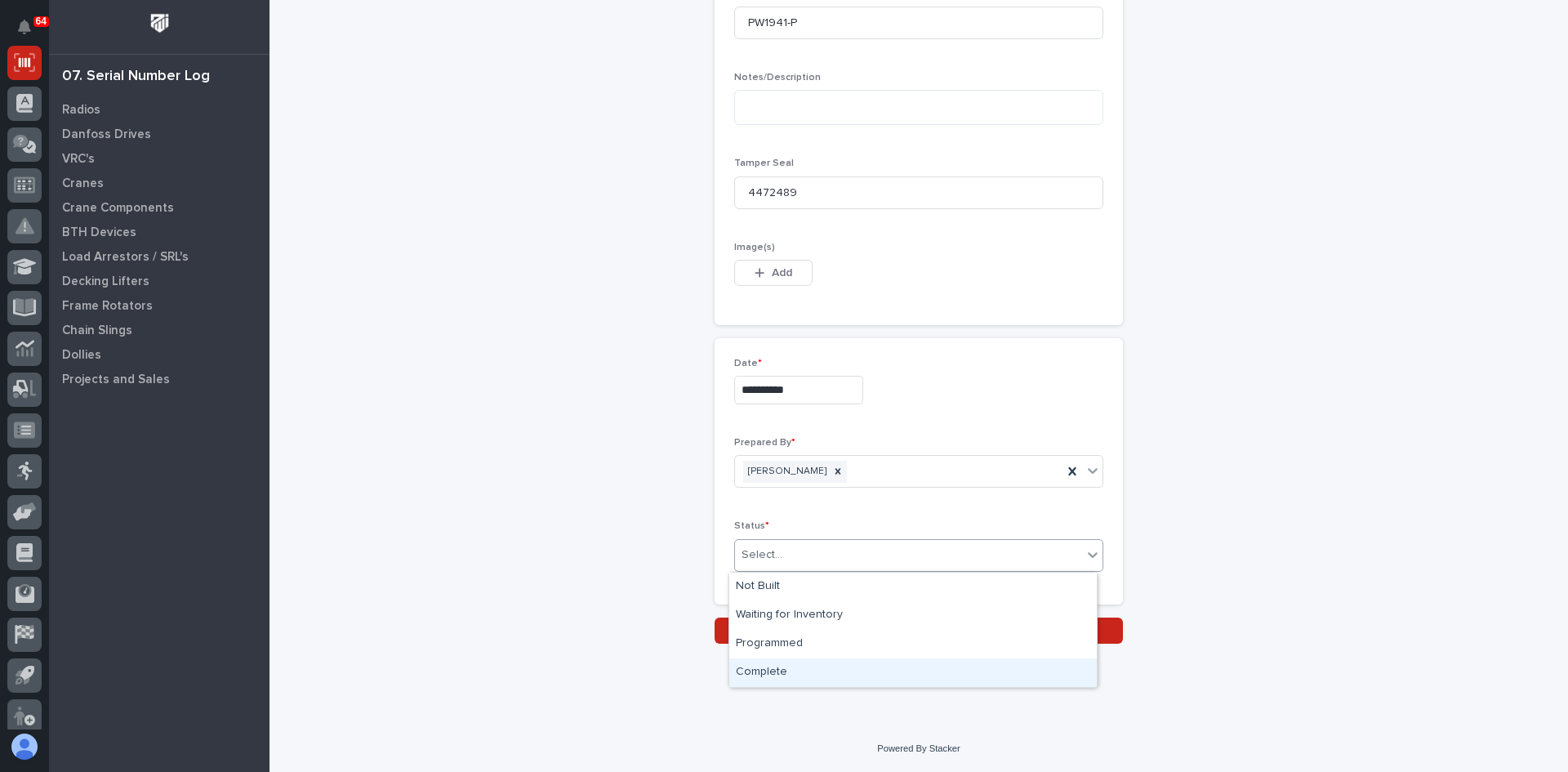
click at [784, 675] on div "Complete" at bounding box center [913, 673] width 367 height 28
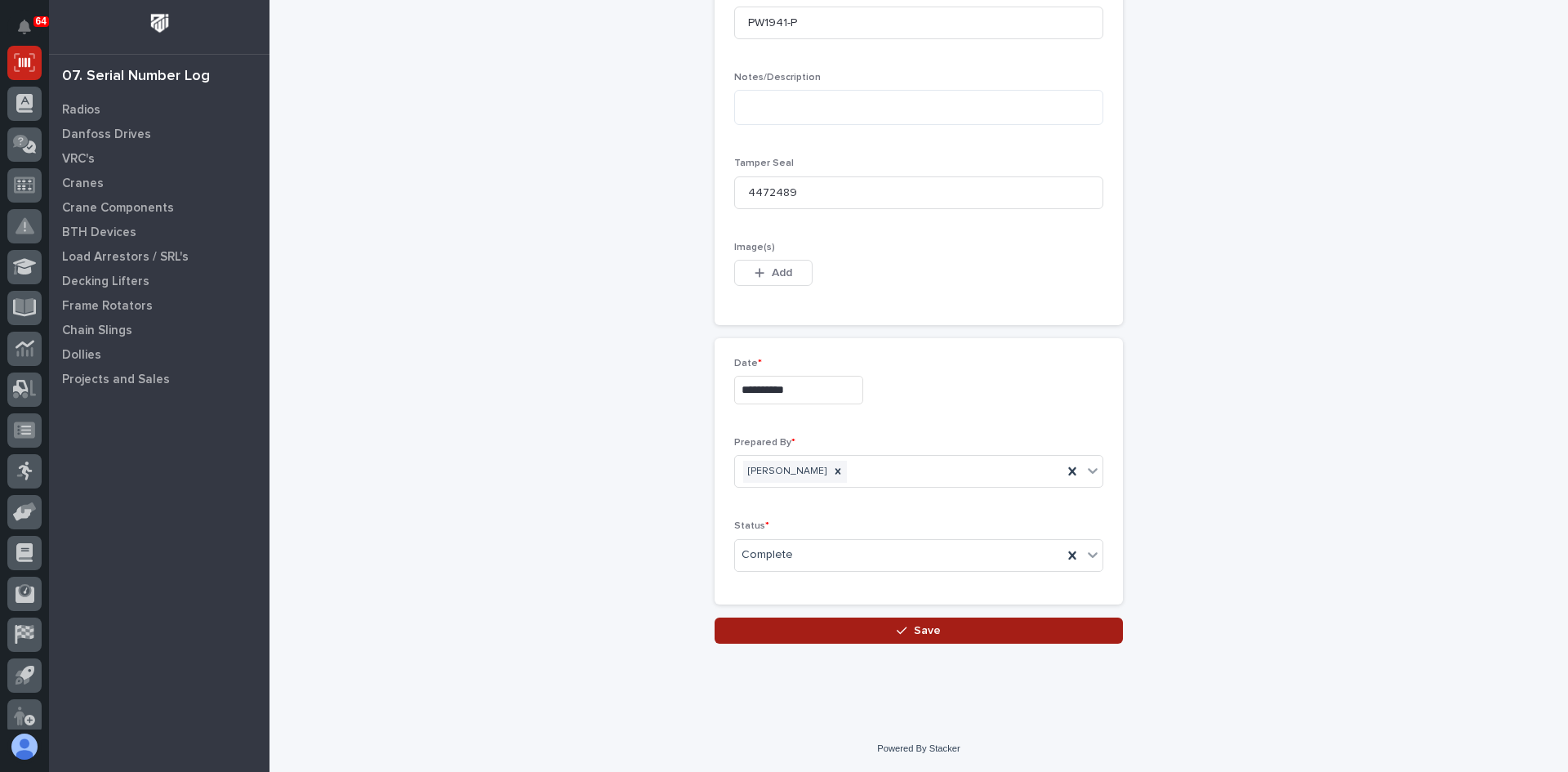
click at [917, 629] on span "Save" at bounding box center [927, 631] width 26 height 15
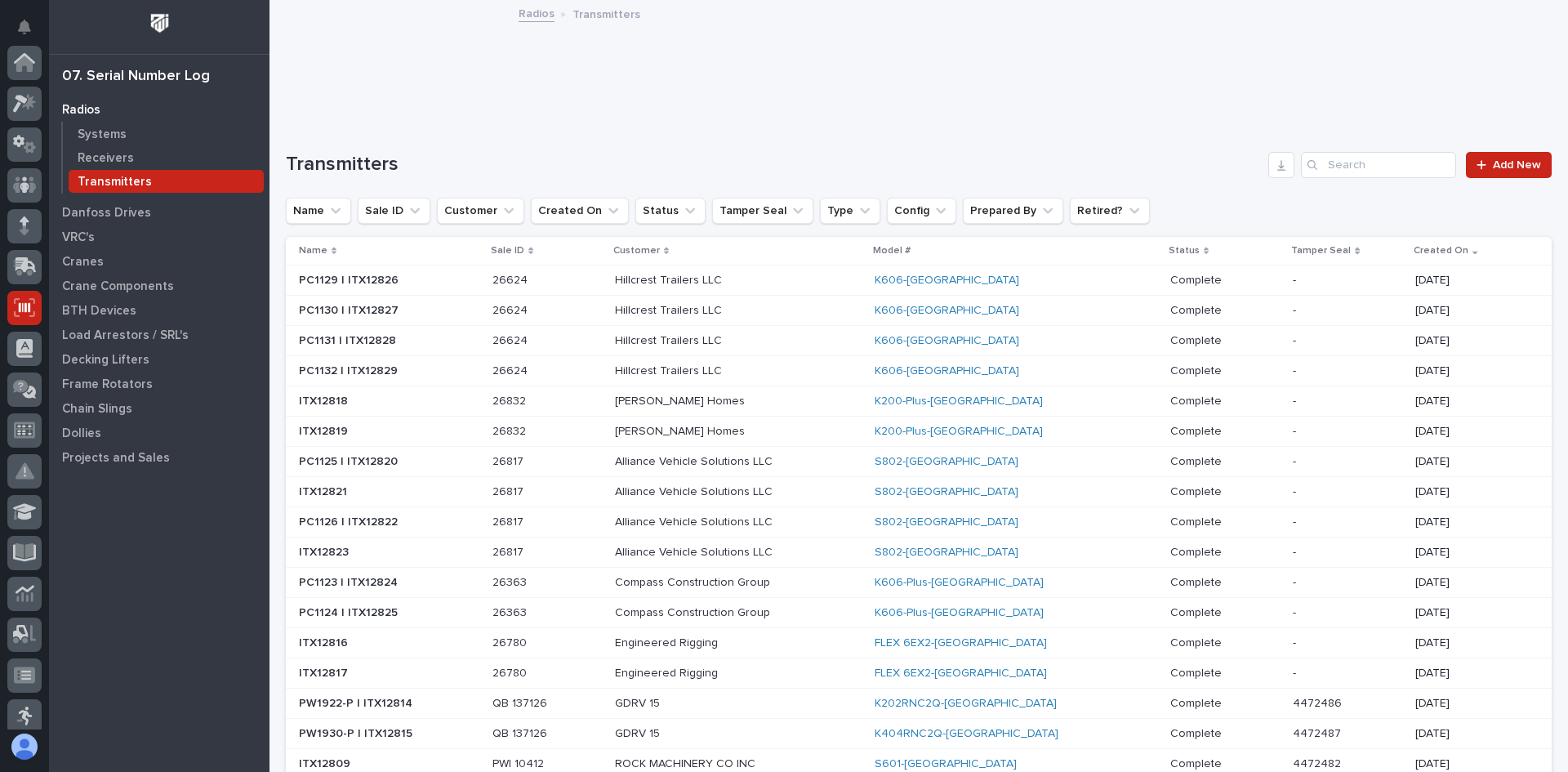
scroll to position [245, 0]
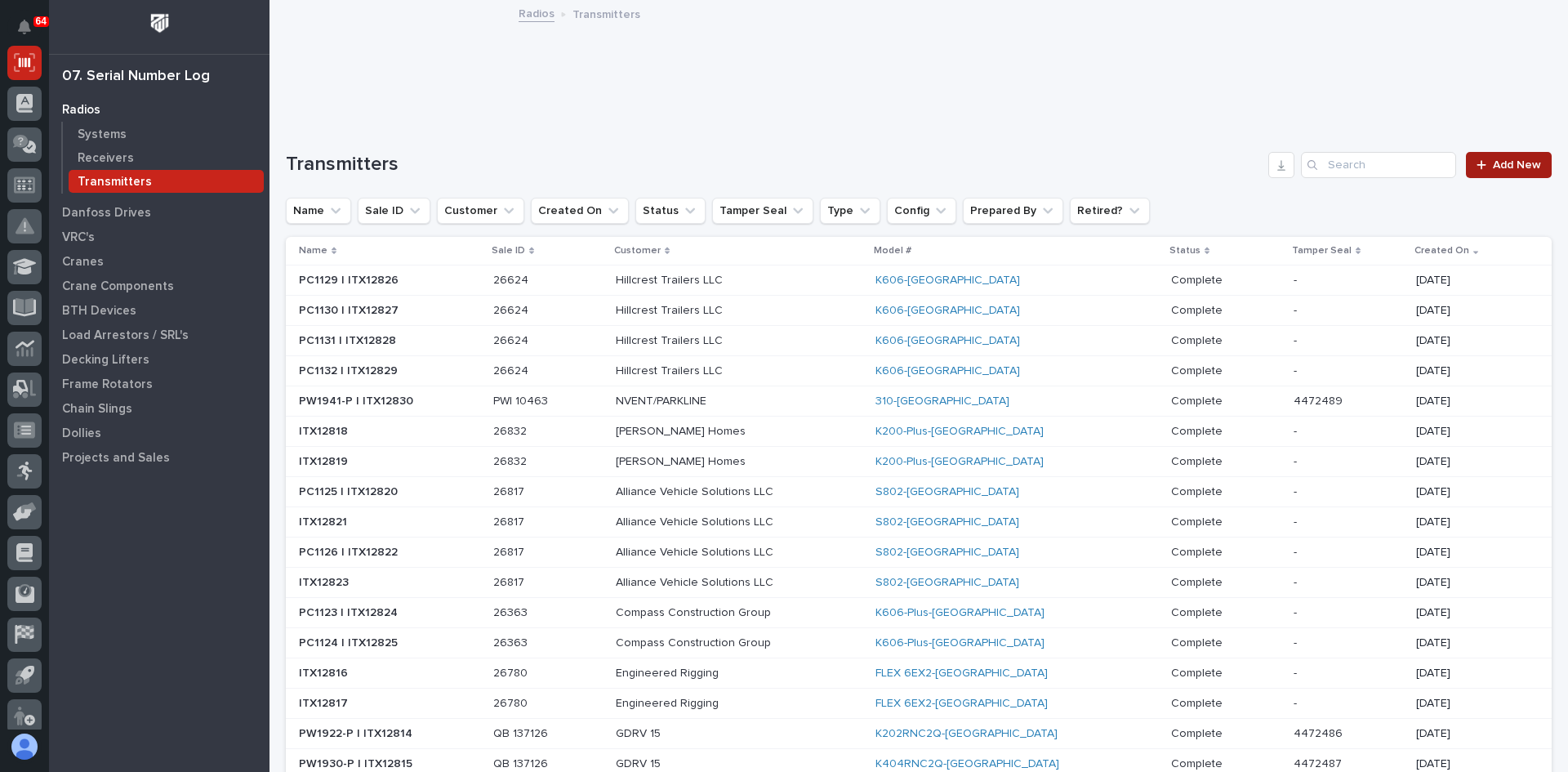
click at [1518, 160] on span "Add New" at bounding box center [1517, 165] width 48 height 11
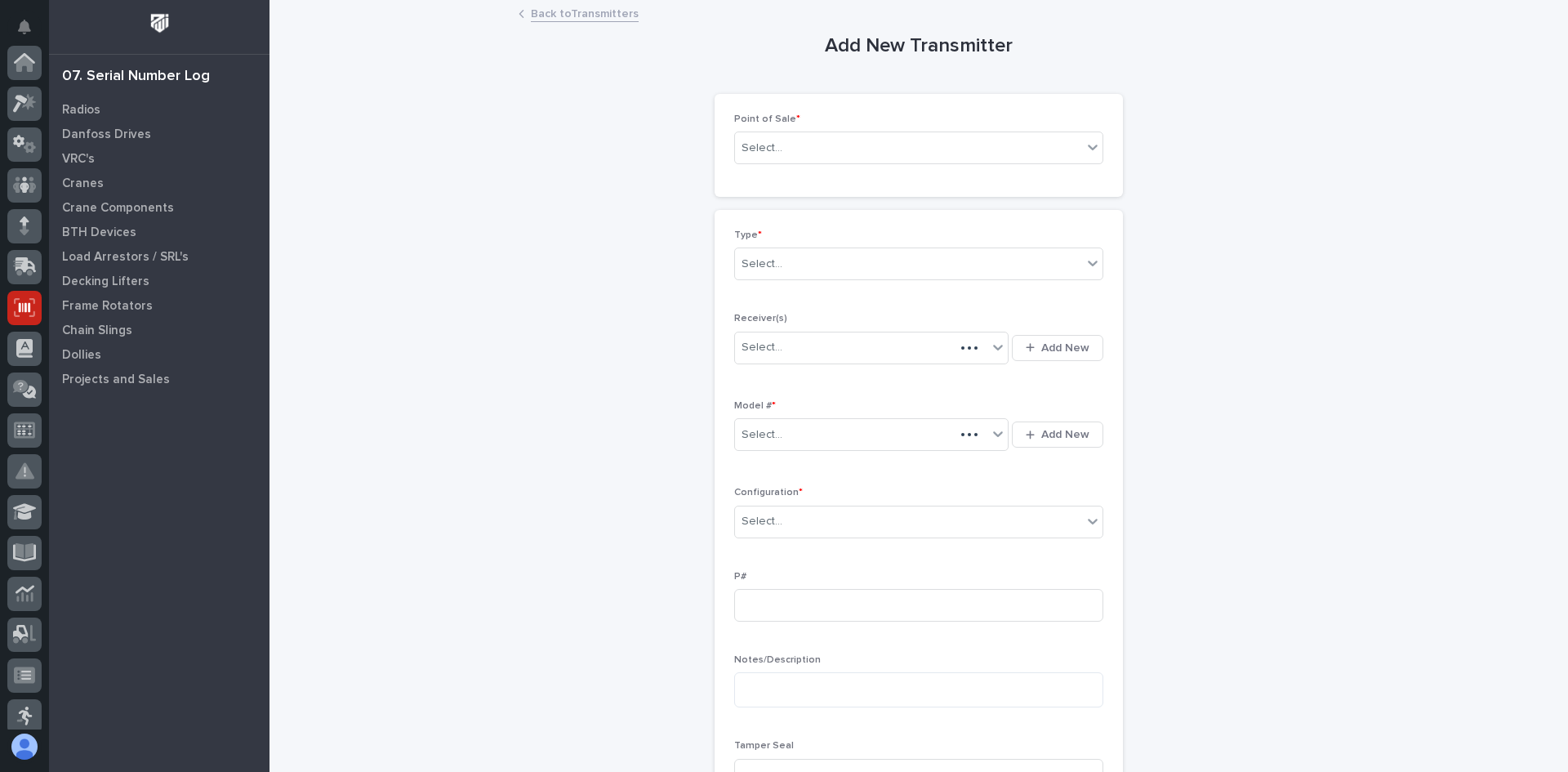
scroll to position [245, 0]
click at [793, 153] on div "Select..." at bounding box center [908, 148] width 347 height 26
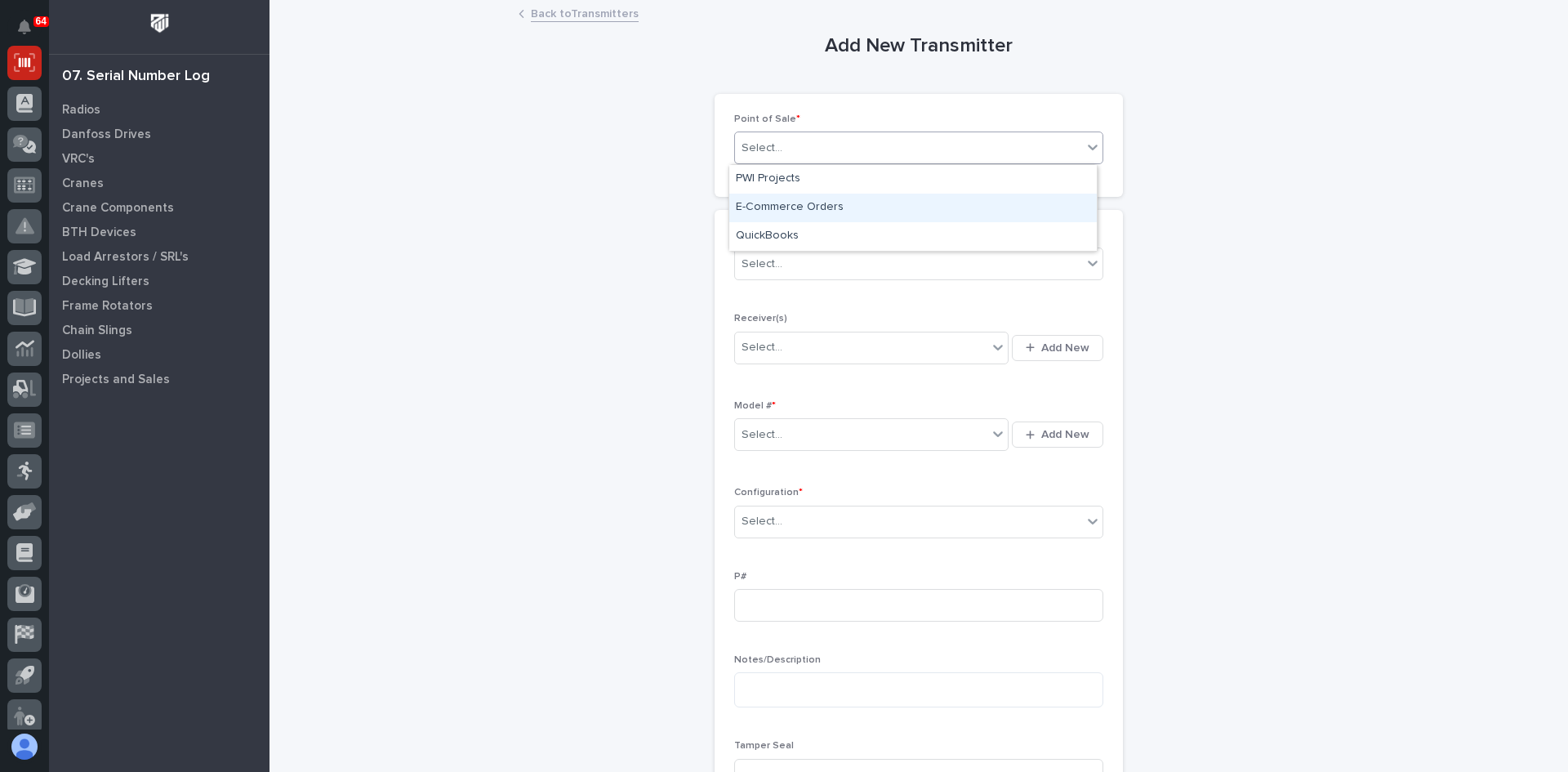
click at [795, 199] on div "E-Commerce Orders" at bounding box center [913, 208] width 367 height 28
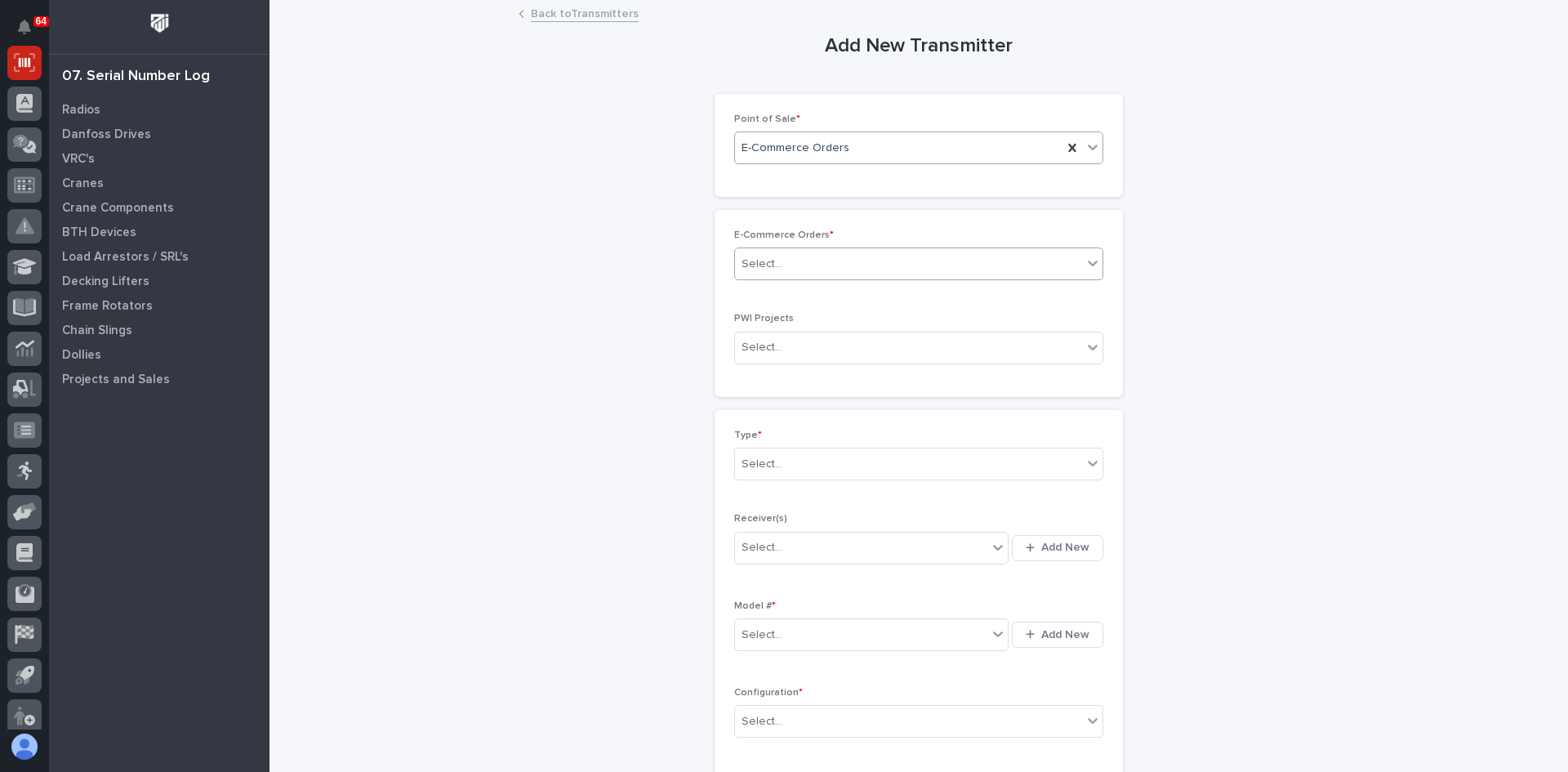
click at [803, 271] on div "Select..." at bounding box center [908, 264] width 347 height 26
type input "*****"
click at [802, 292] on div "PWI 10463" at bounding box center [913, 295] width 367 height 28
click at [784, 463] on div "Select..." at bounding box center [908, 464] width 347 height 26
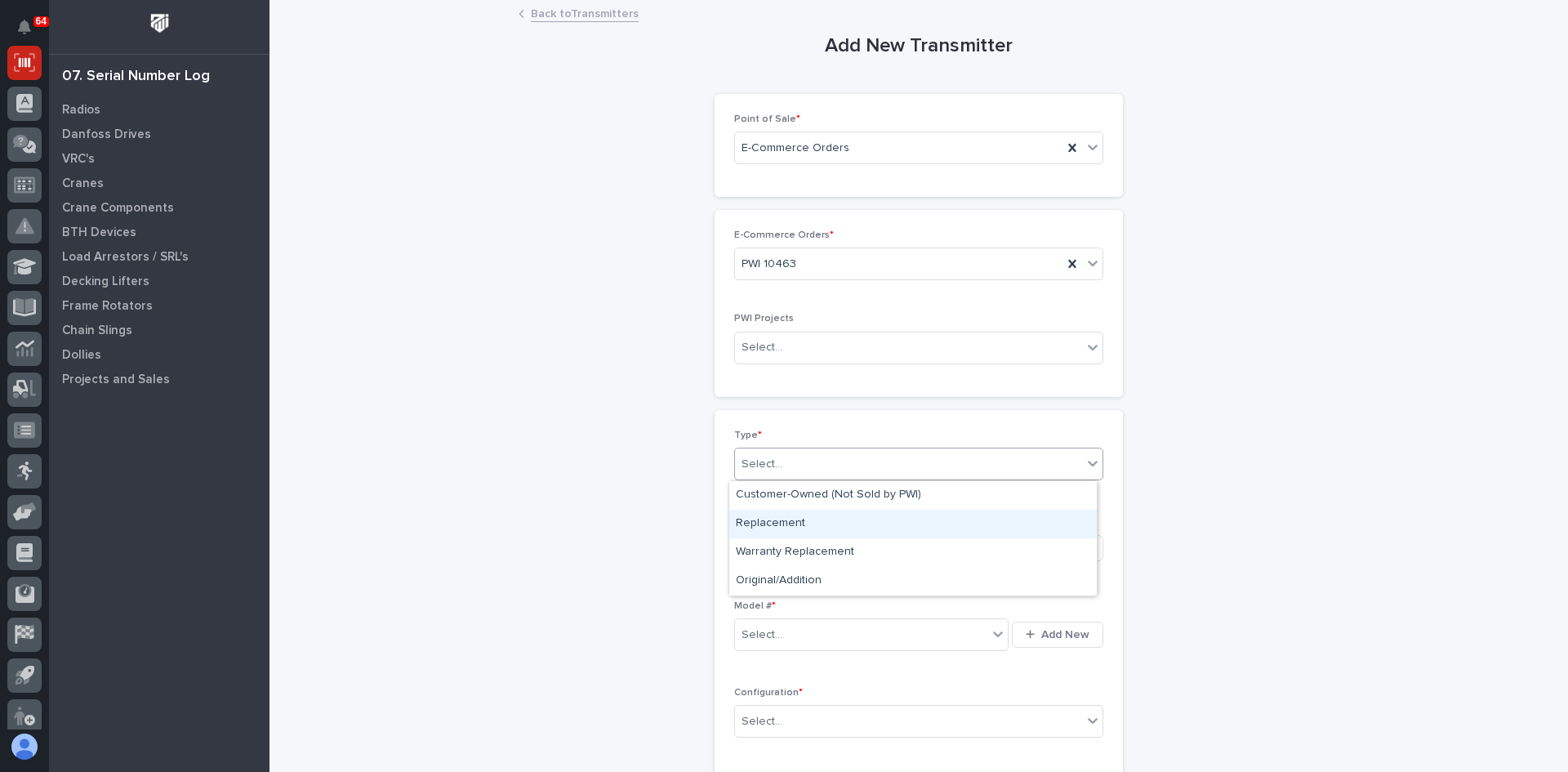
click at [781, 522] on div "Replacement" at bounding box center [913, 524] width 367 height 28
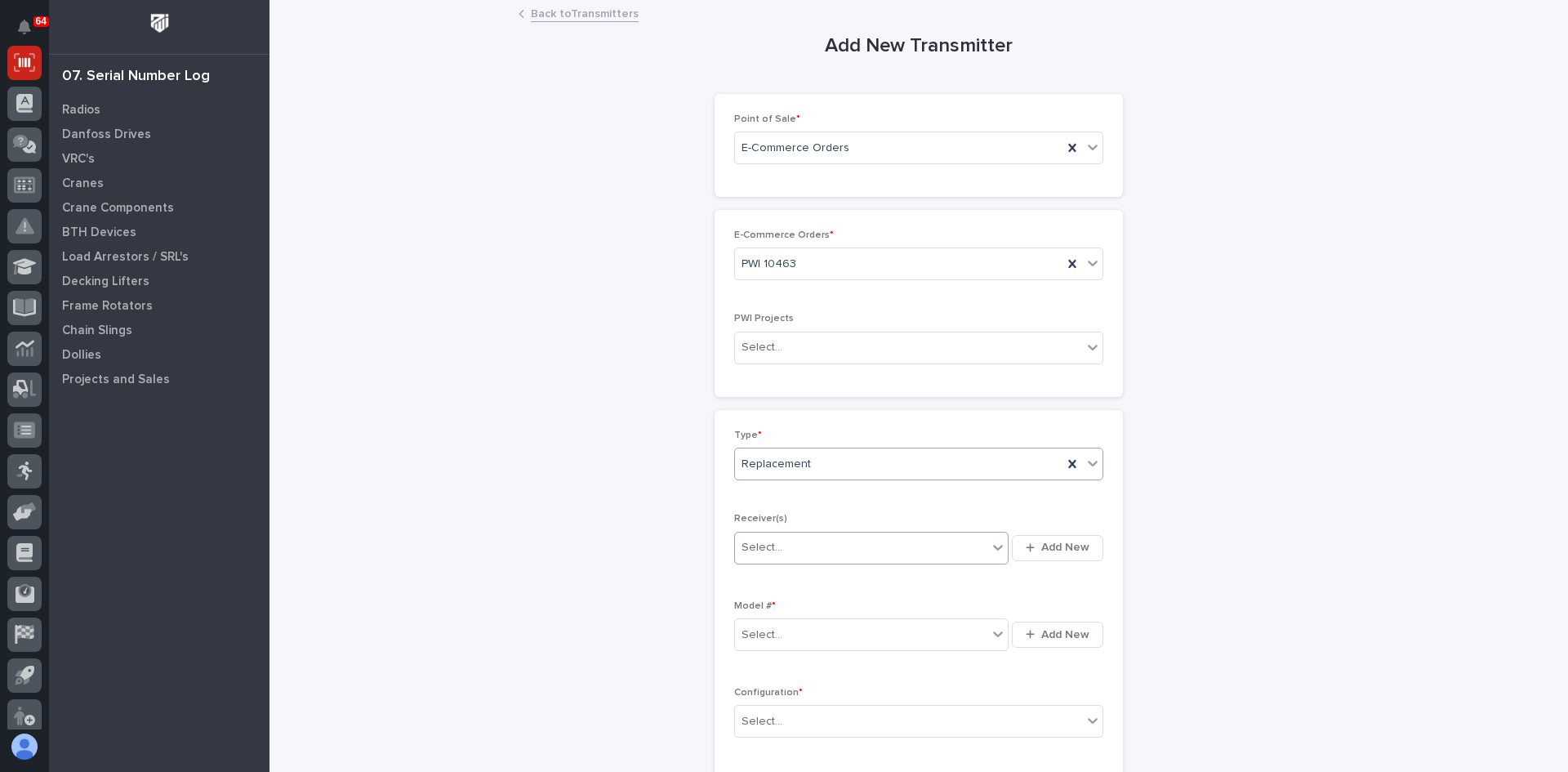
click at [785, 546] on div "Select..." at bounding box center [861, 547] width 253 height 26
type input "********"
click at [772, 580] on div "10036027" at bounding box center [866, 579] width 273 height 28
click at [779, 631] on div "Select..." at bounding box center [861, 635] width 253 height 26
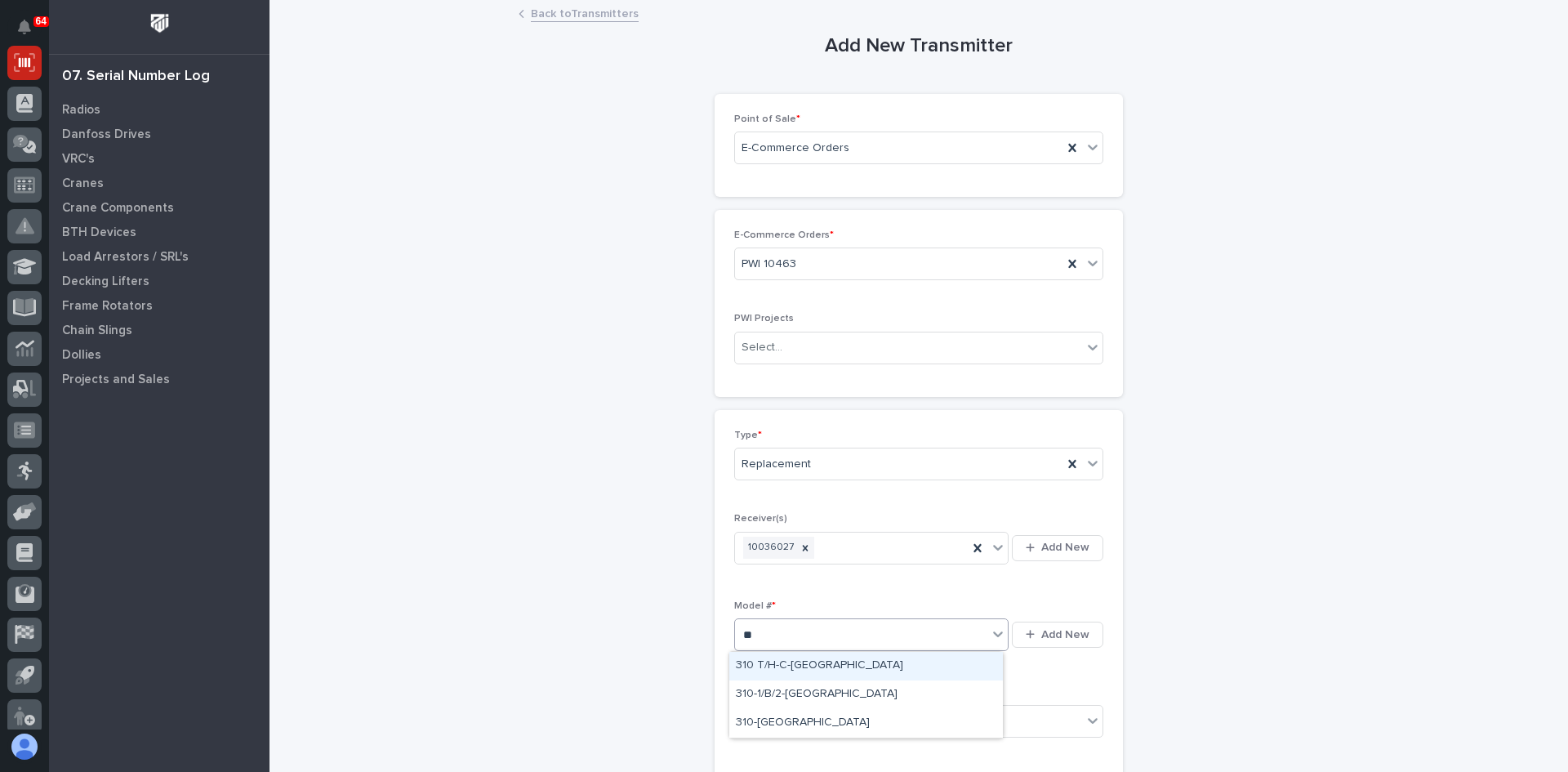
type input "***"
click at [772, 719] on div "310-[GEOGRAPHIC_DATA]" at bounding box center [866, 723] width 273 height 28
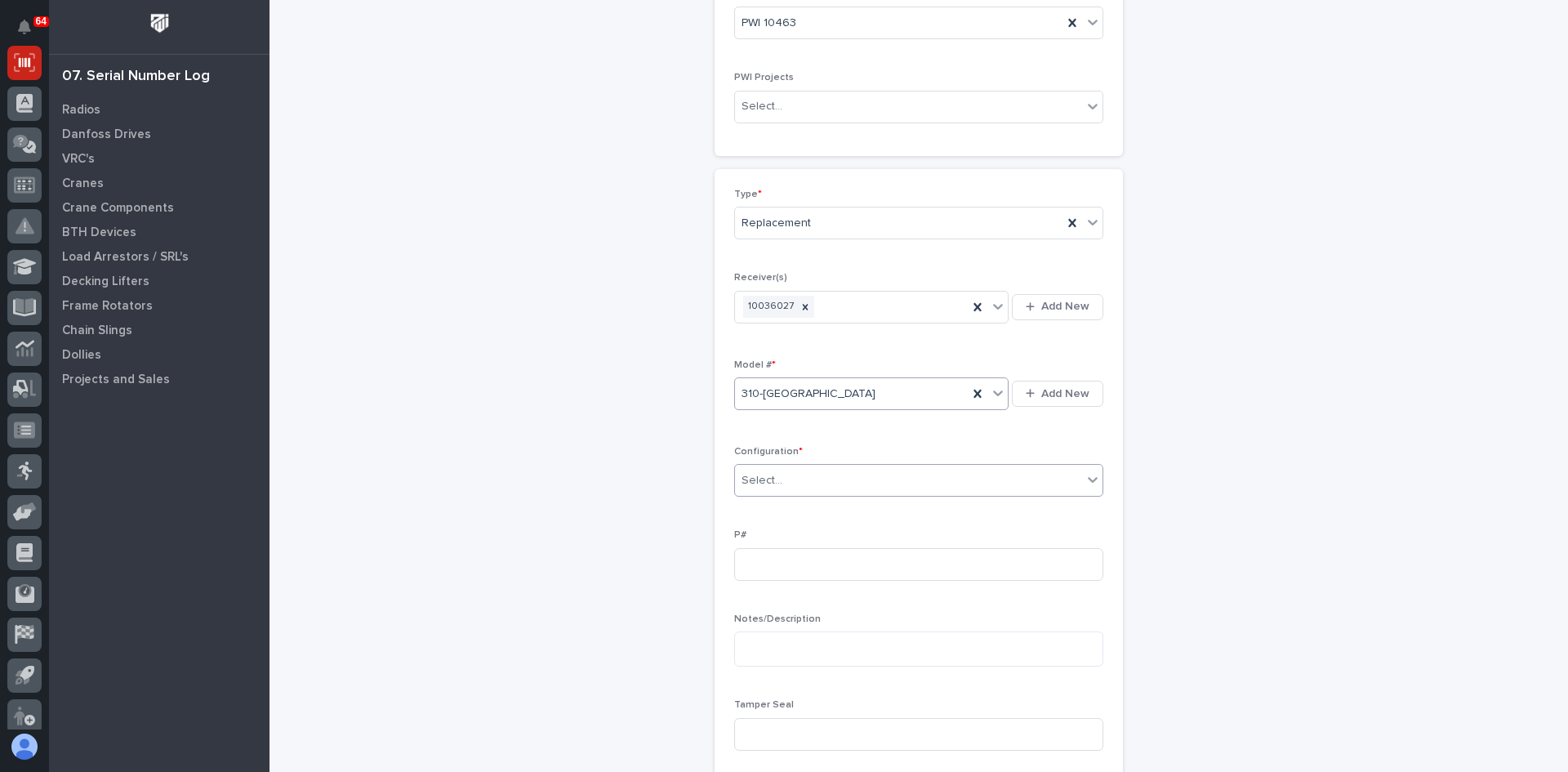
scroll to position [326, 0]
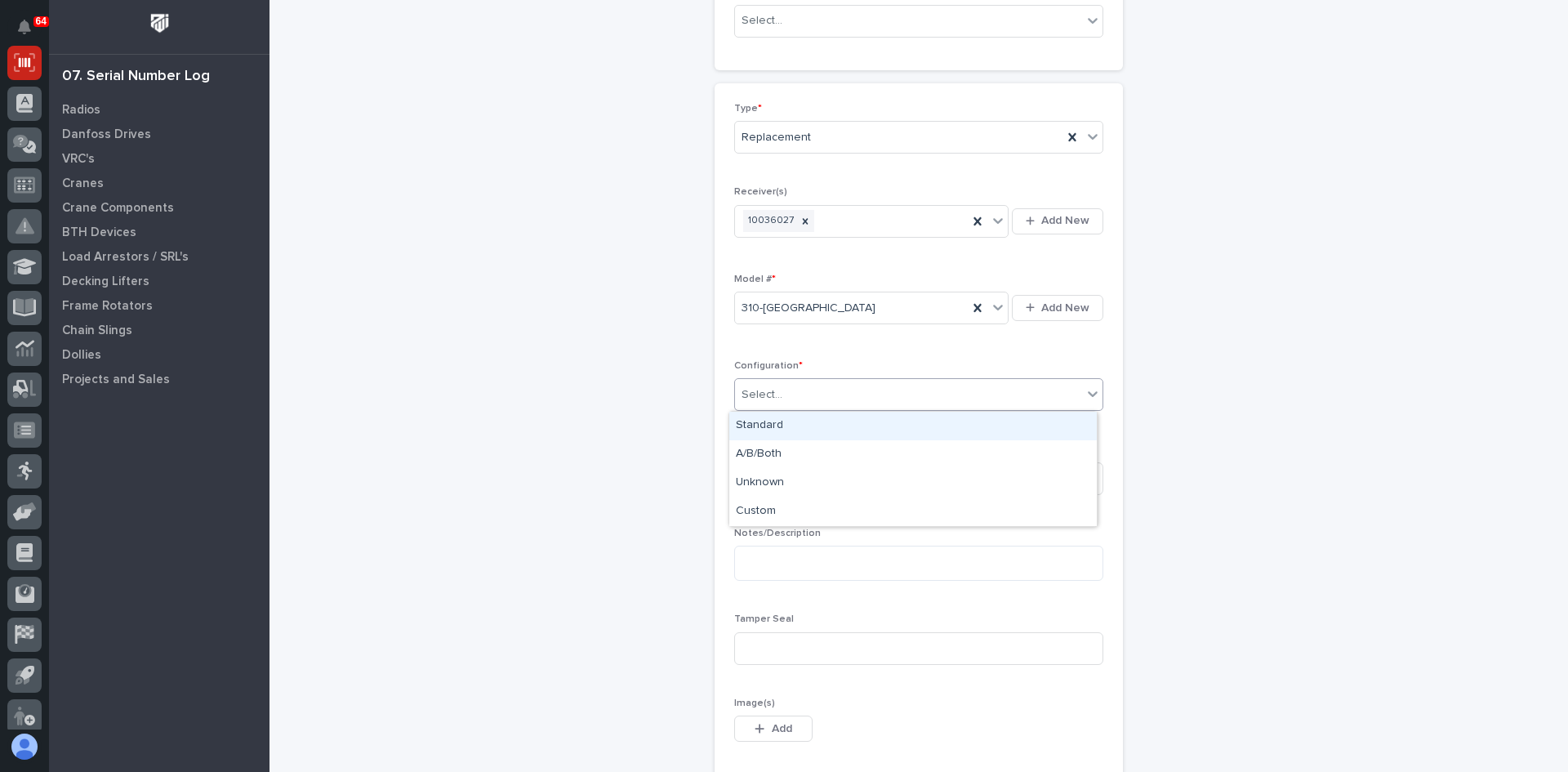
click at [784, 399] on div "Select..." at bounding box center [908, 395] width 347 height 26
click at [773, 428] on div "Standard" at bounding box center [913, 426] width 367 height 28
click at [755, 479] on input at bounding box center [919, 479] width 369 height 33
type input "PW1942-P"
click at [761, 647] on input at bounding box center [919, 648] width 369 height 33
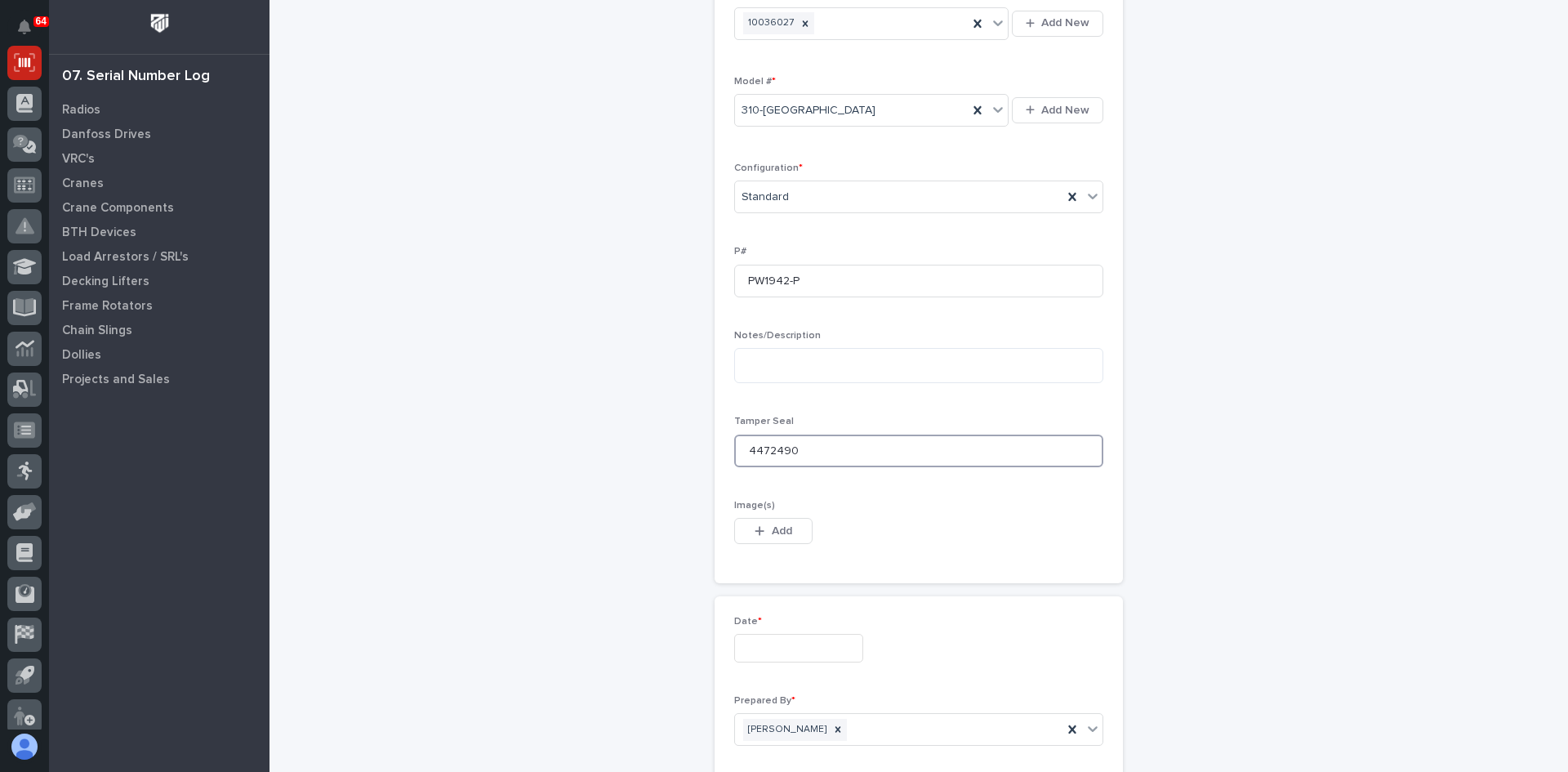
scroll to position [571, 0]
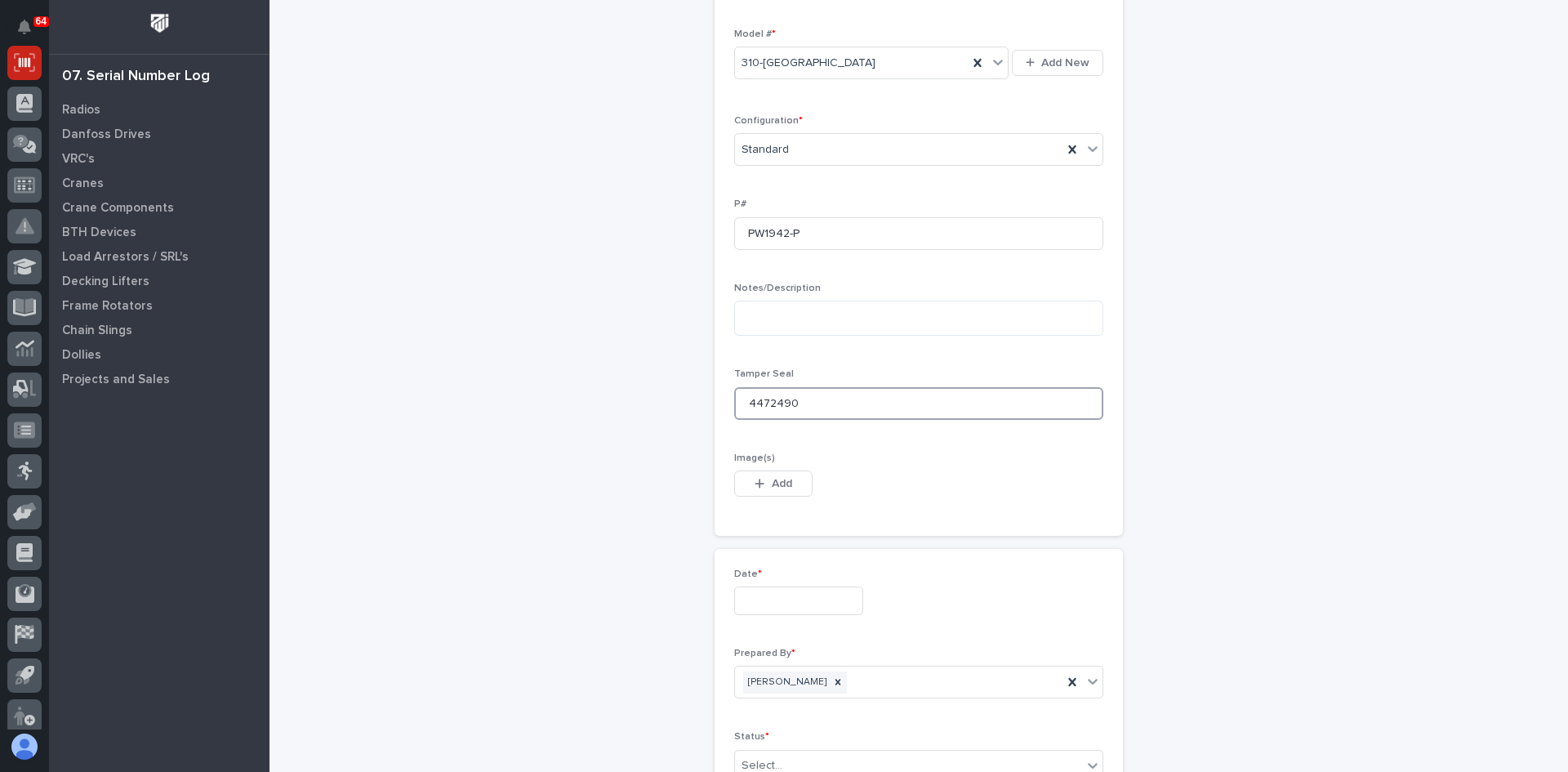
type input "4472490"
click at [776, 606] on input "text" at bounding box center [799, 601] width 129 height 28
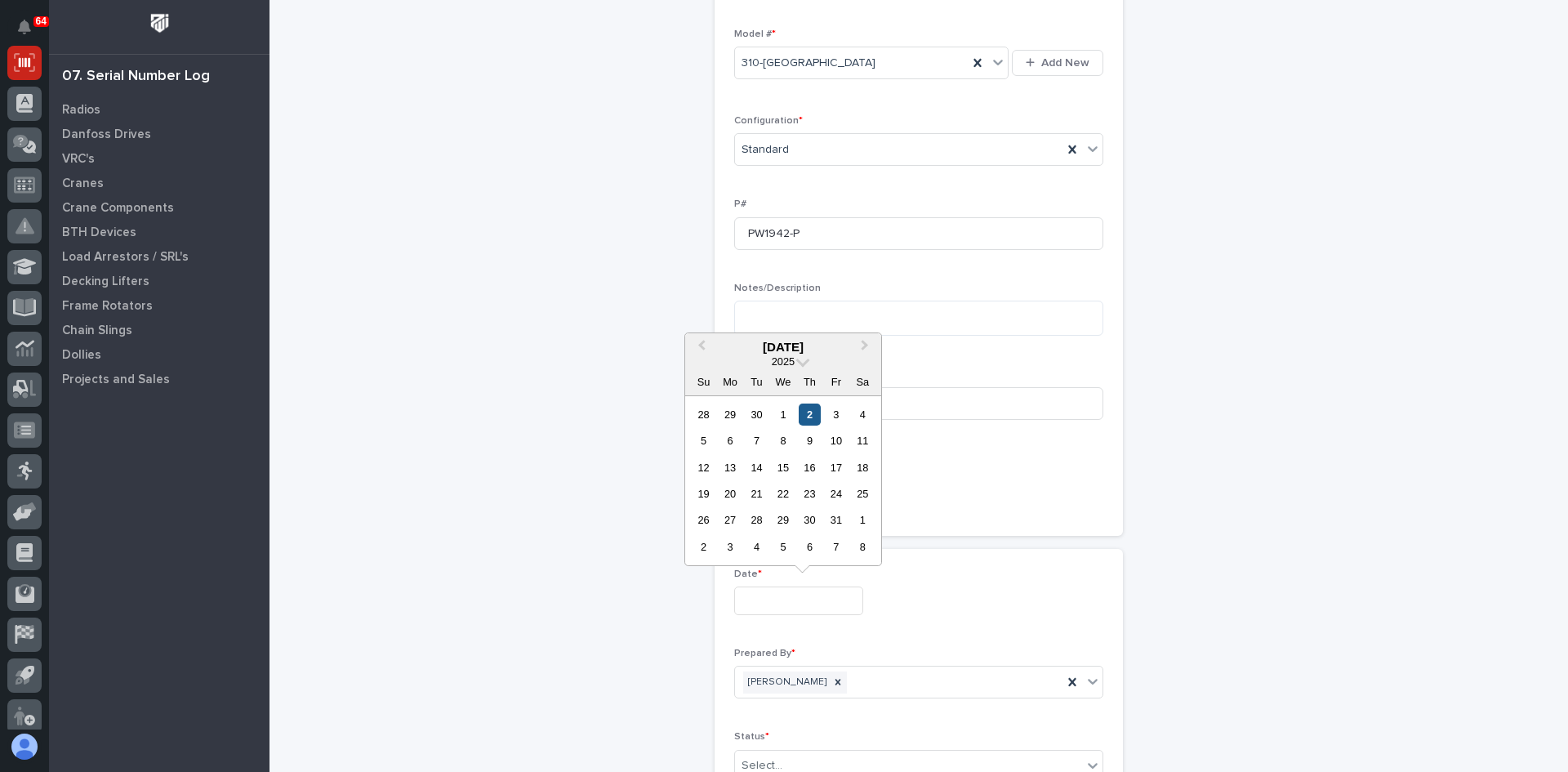
click at [816, 411] on div "2" at bounding box center [809, 413] width 22 height 22
type input "**********"
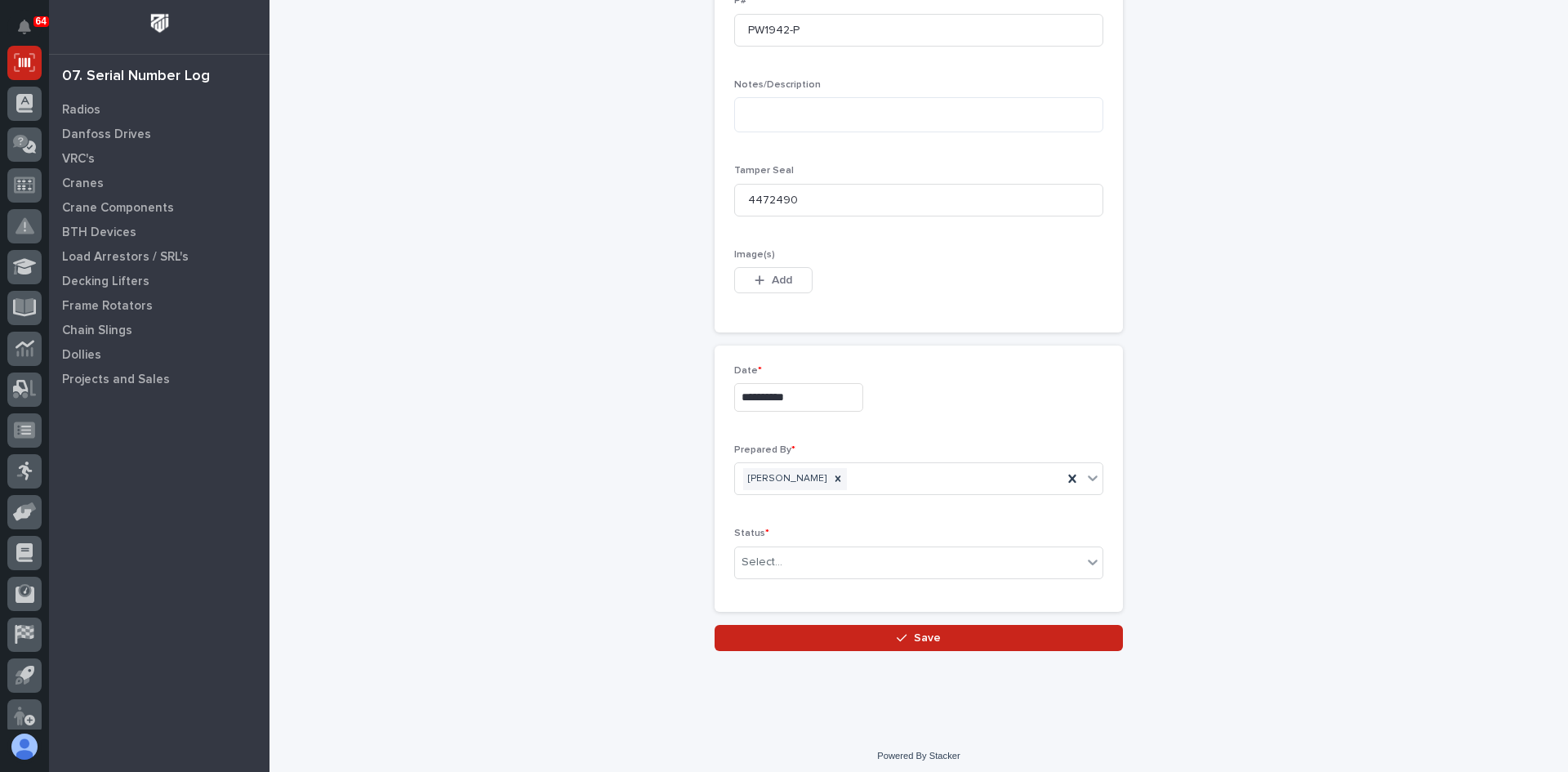
scroll to position [782, 0]
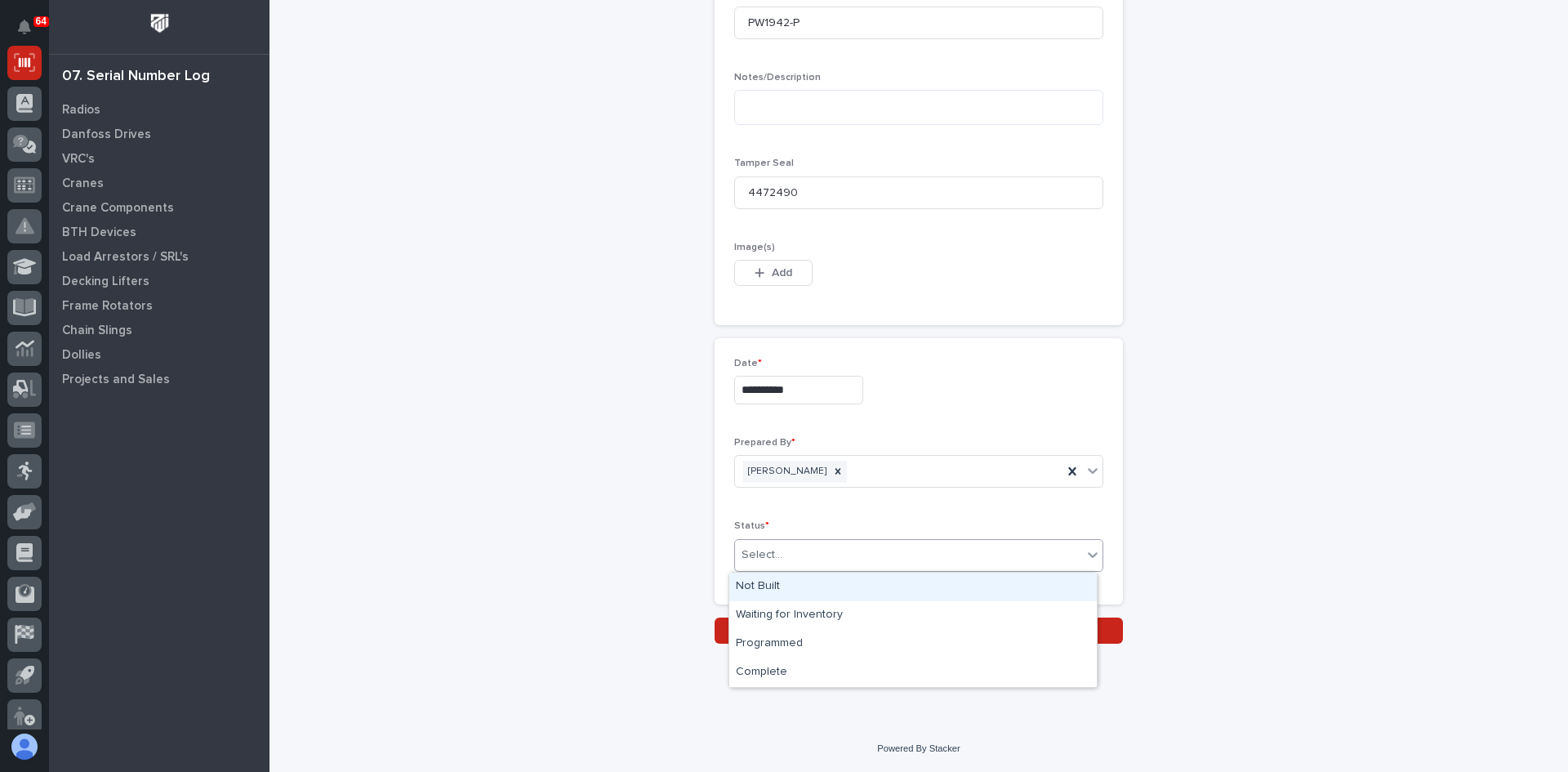
click at [812, 557] on div "Select..." at bounding box center [908, 554] width 347 height 26
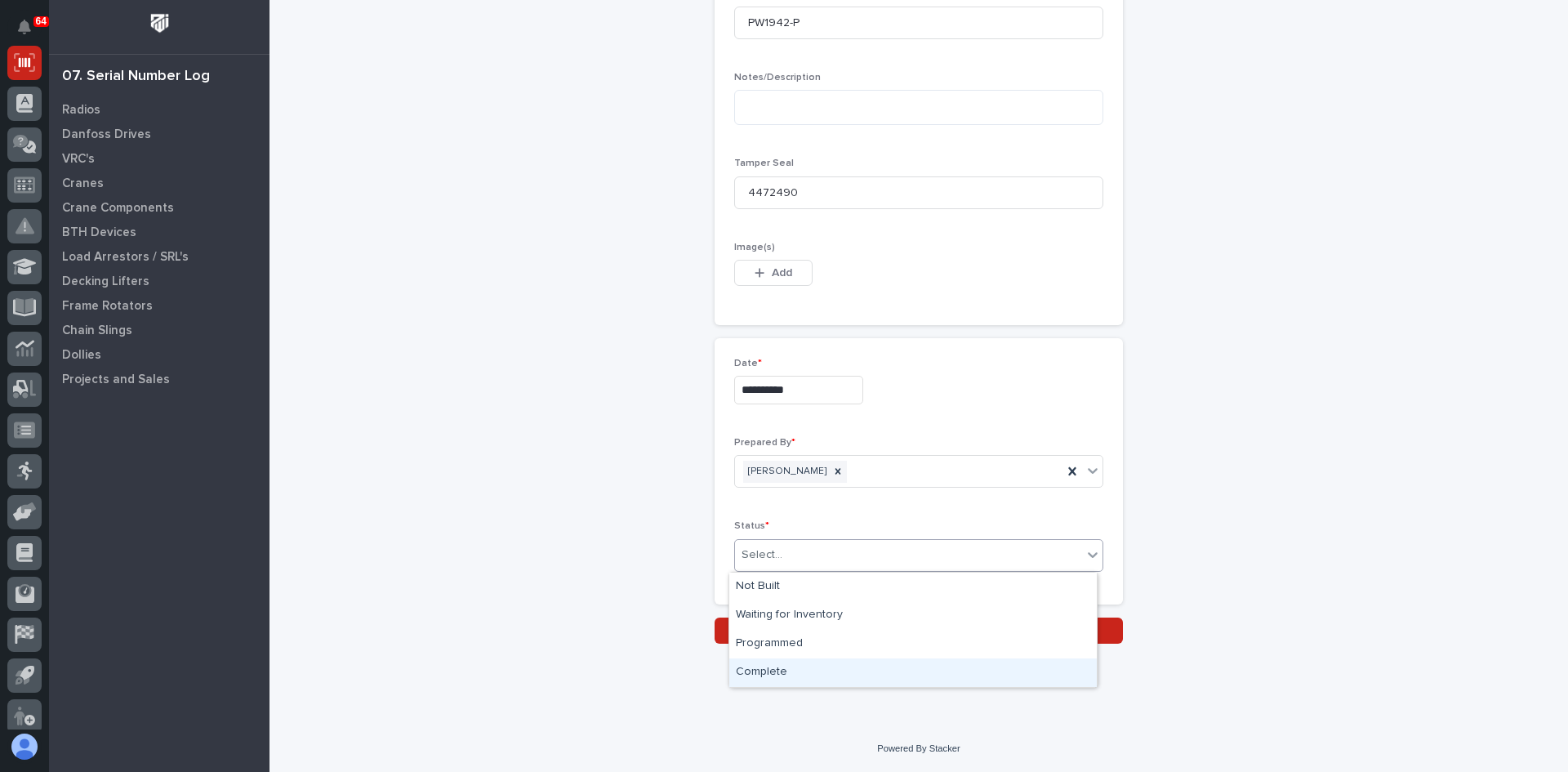
click at [778, 675] on div "Complete" at bounding box center [913, 673] width 367 height 28
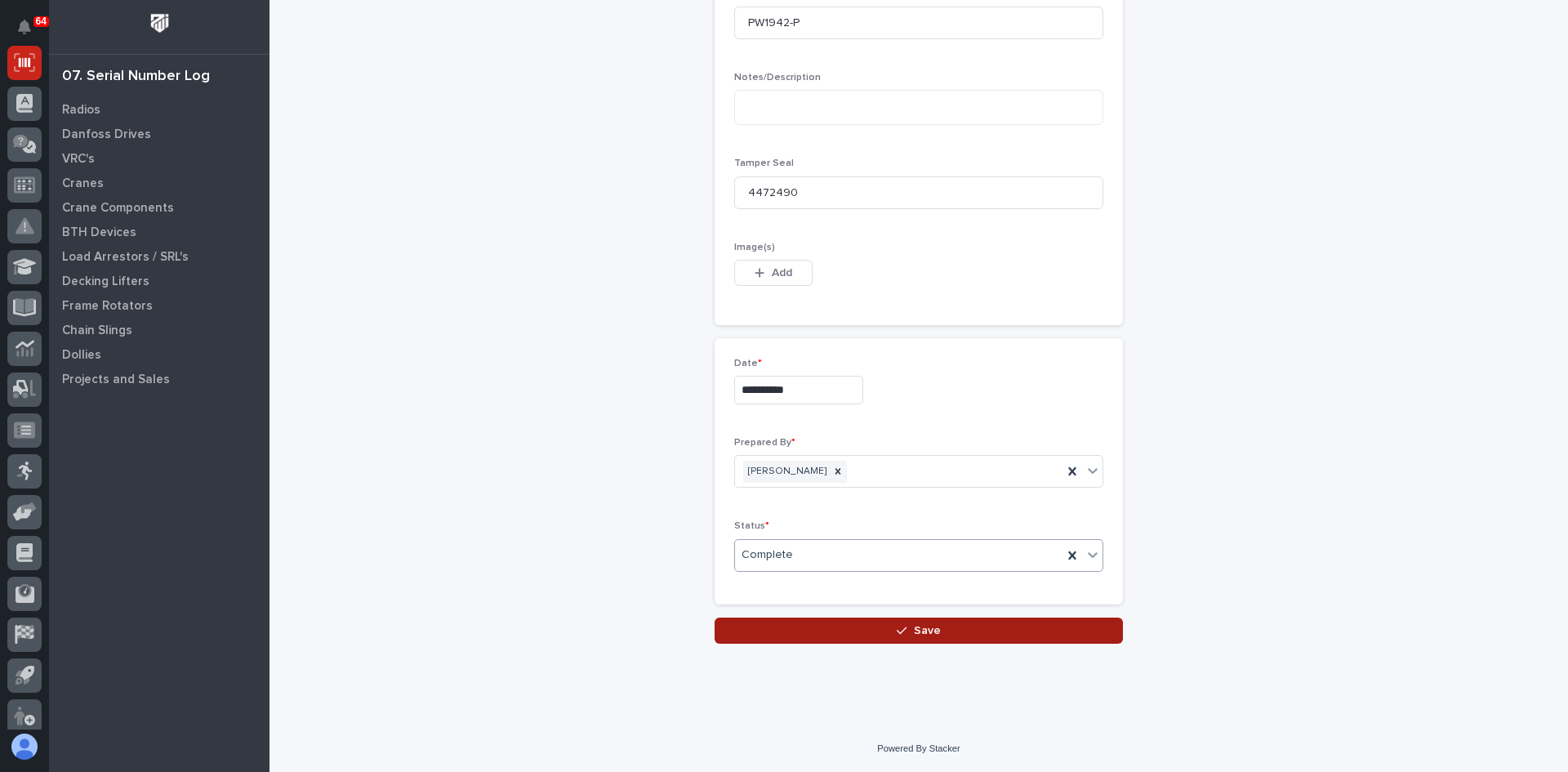
click at [930, 627] on span "Save" at bounding box center [927, 631] width 26 height 15
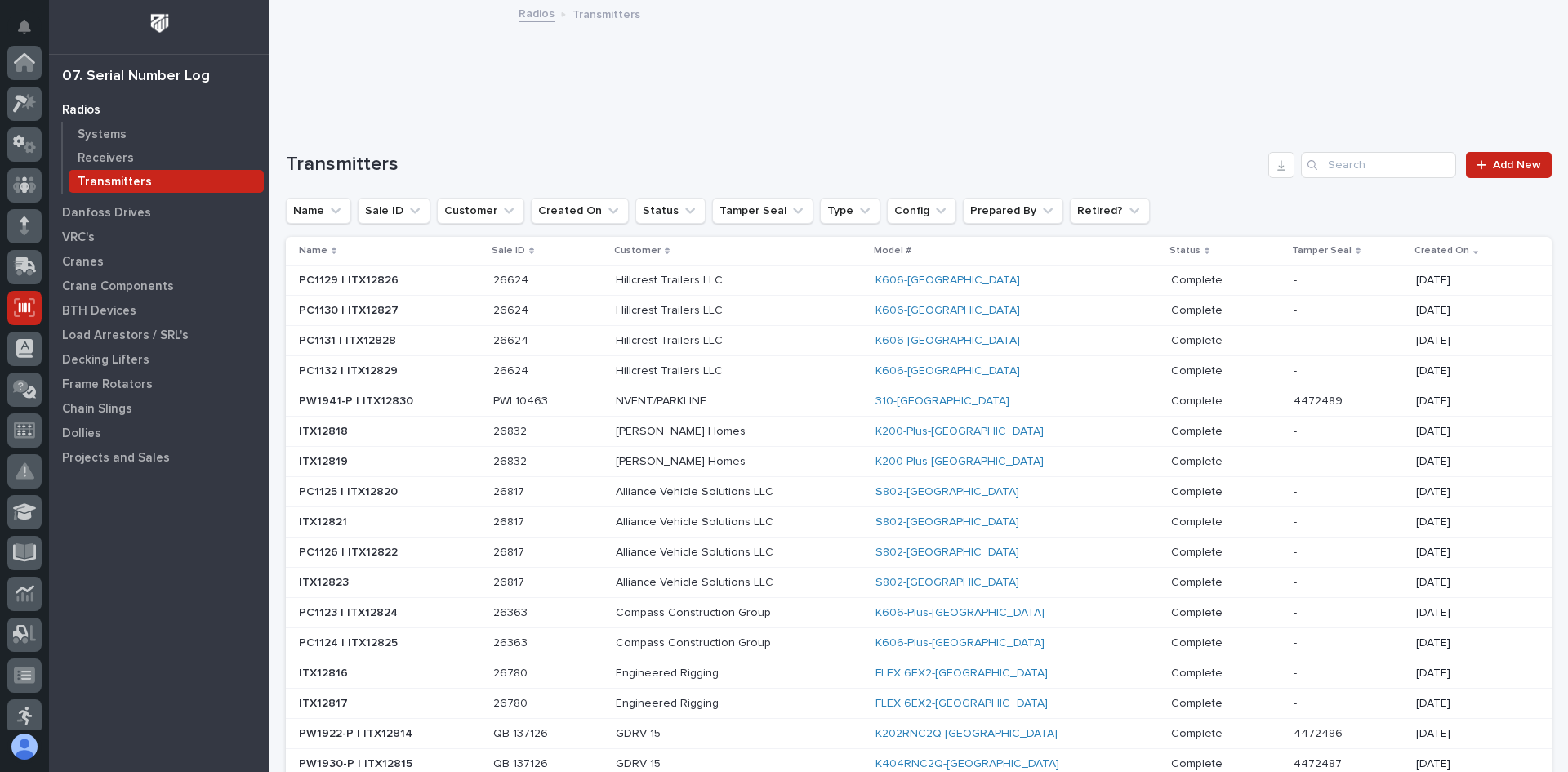
scroll to position [245, 0]
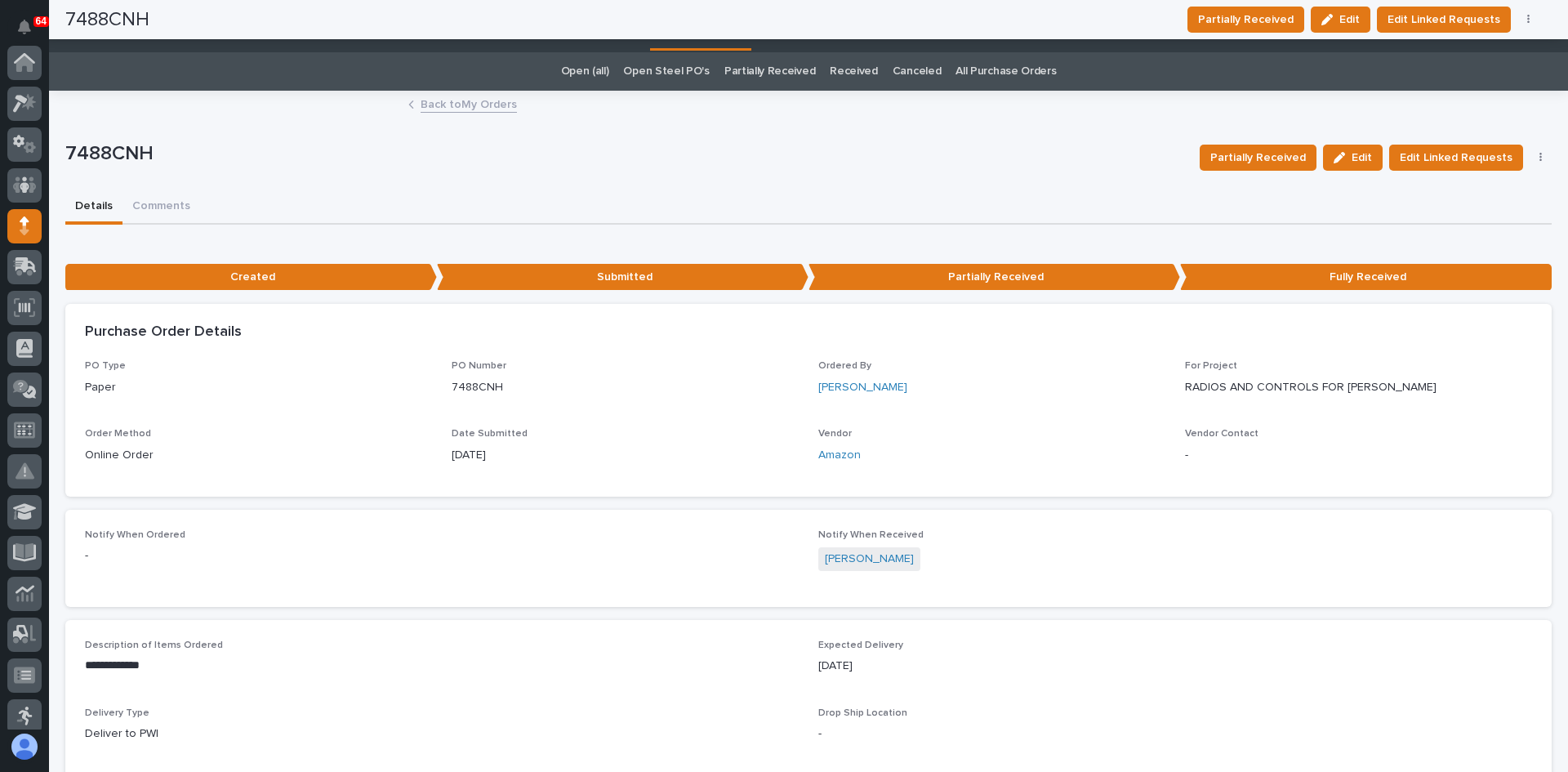
scroll to position [164, 0]
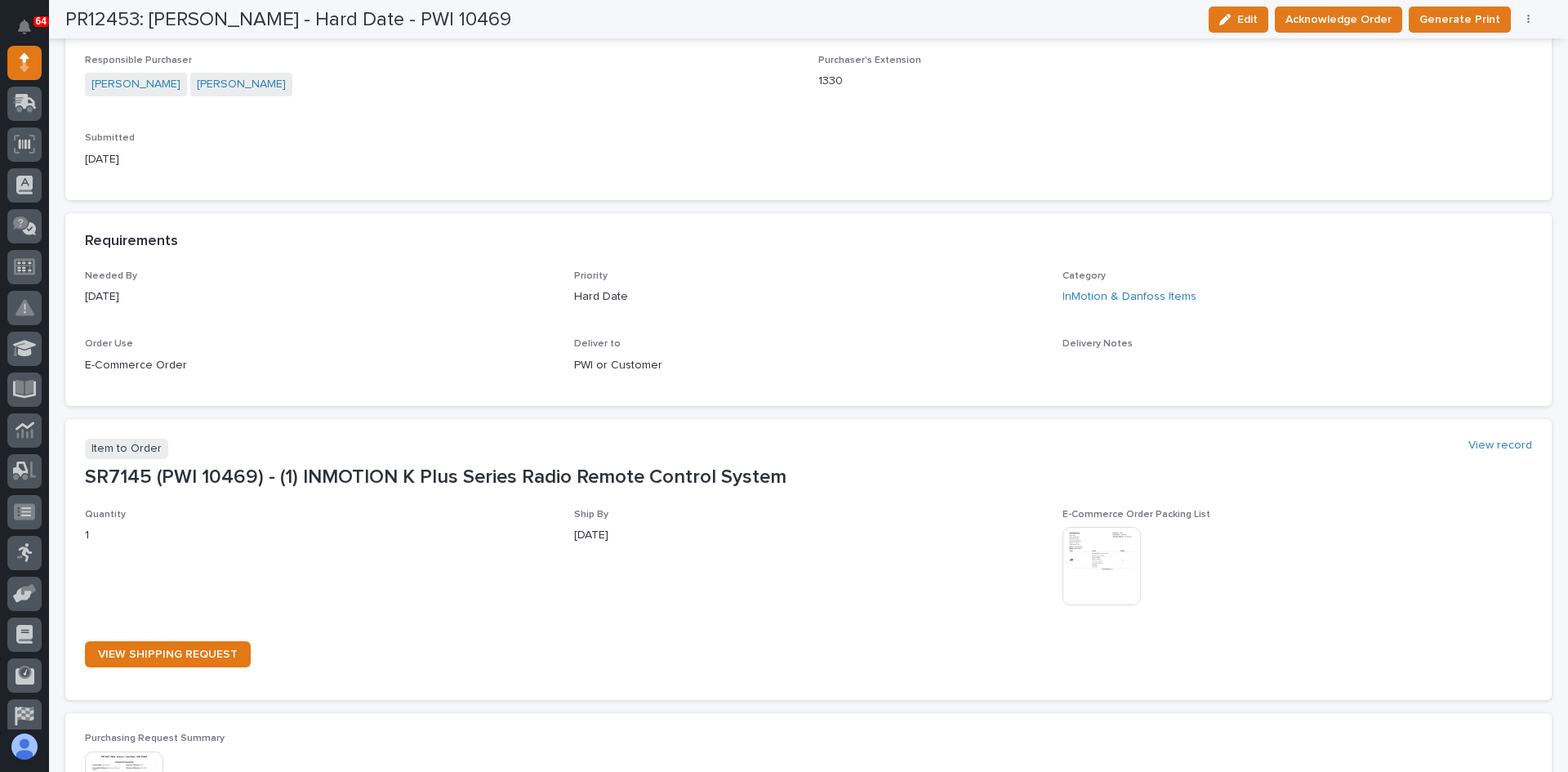
scroll to position [571, 0]
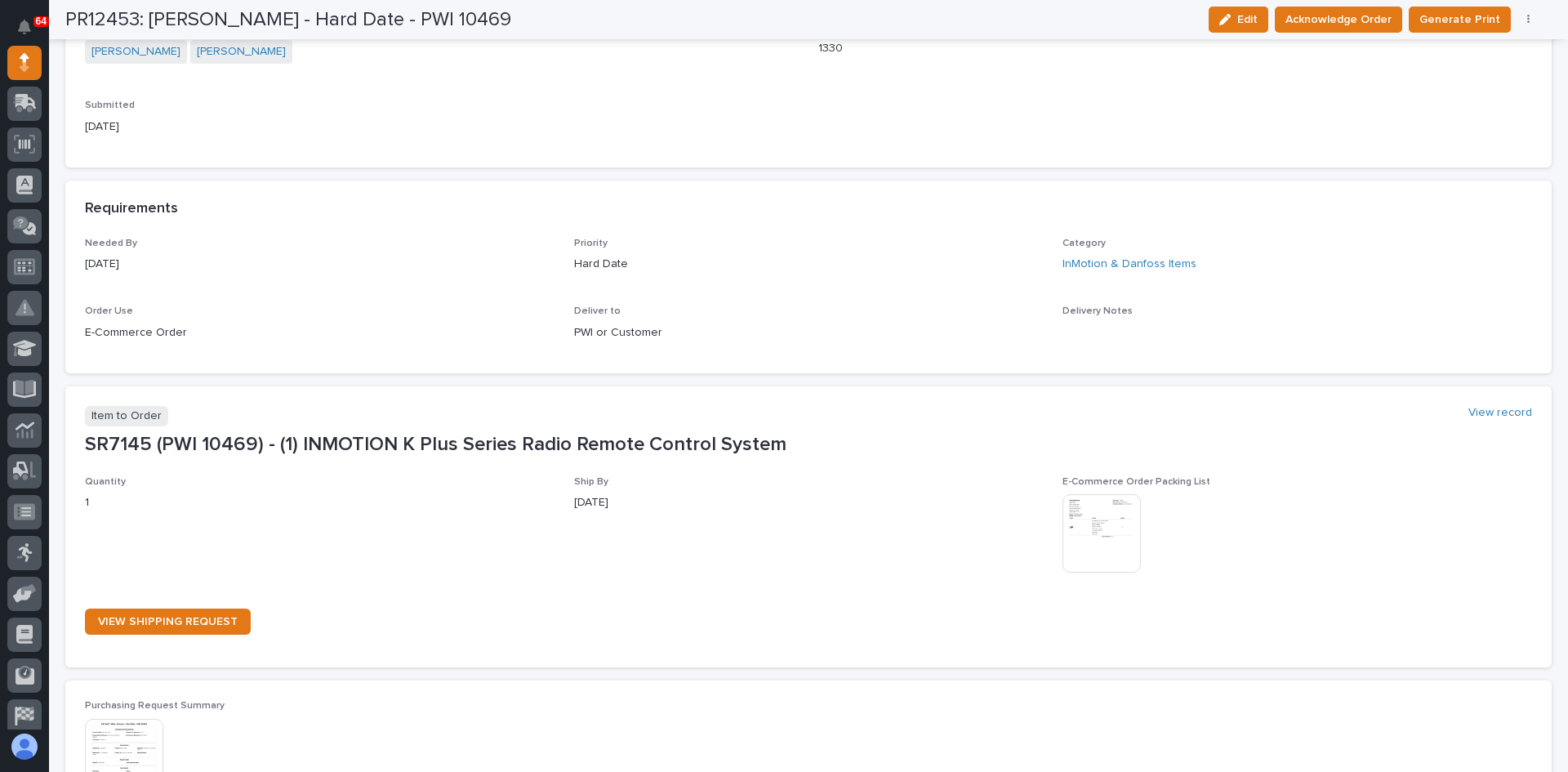
click at [1092, 522] on img at bounding box center [1101, 533] width 79 height 79
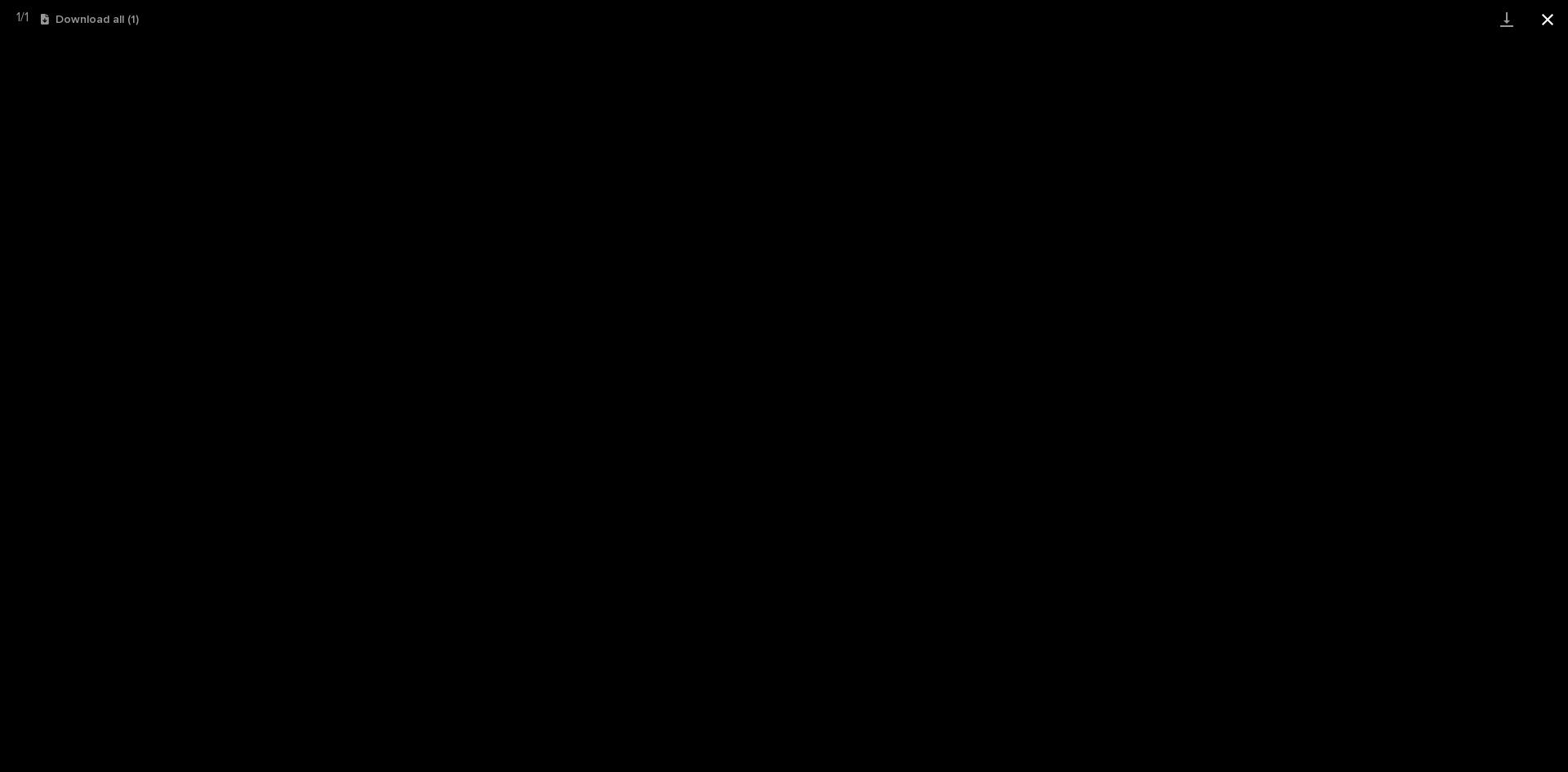
click at [1542, 18] on button "Close gallery" at bounding box center [1547, 19] width 41 height 39
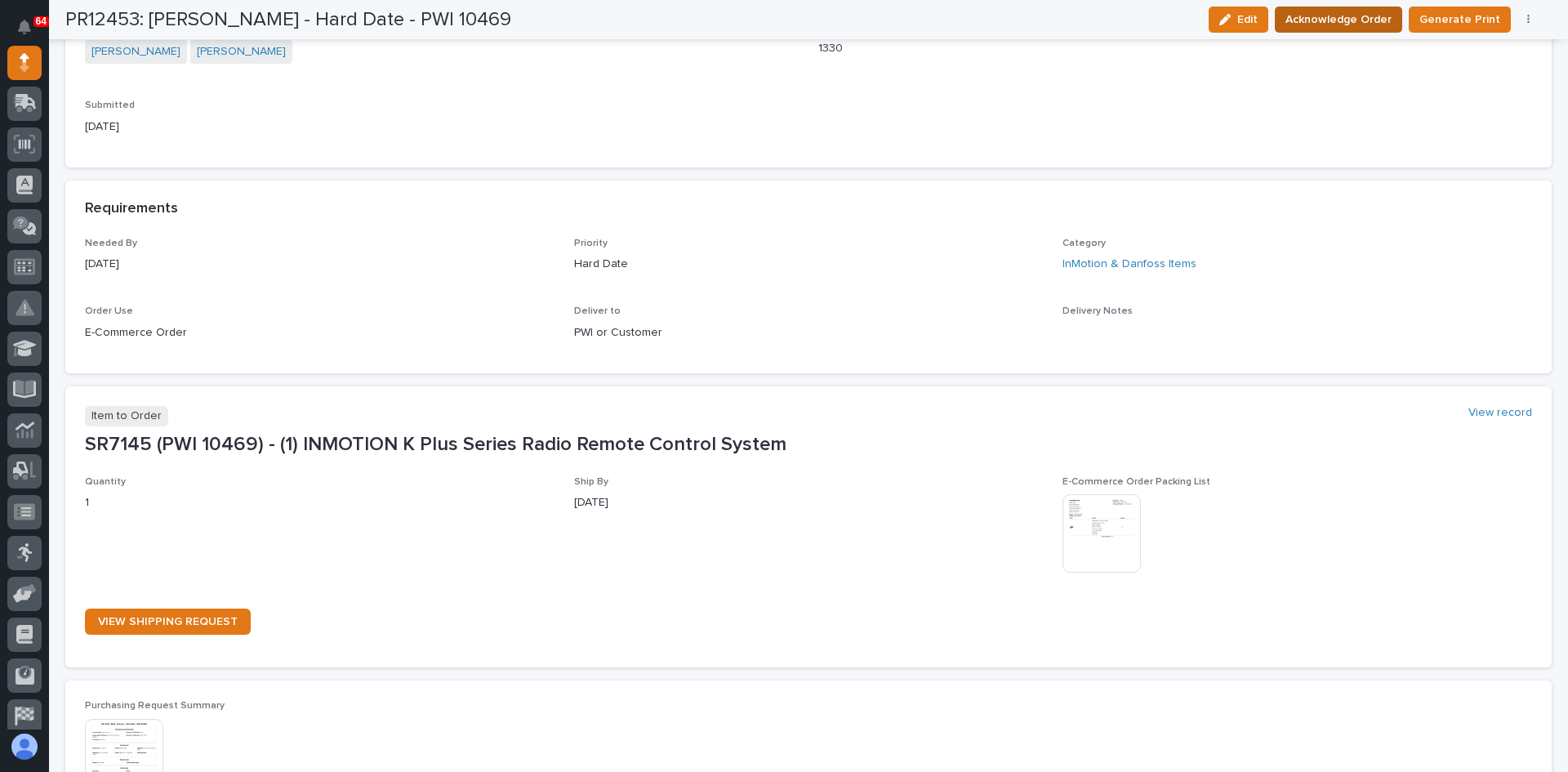
click at [1357, 21] on span "Acknowledge Order" at bounding box center [1339, 19] width 106 height 20
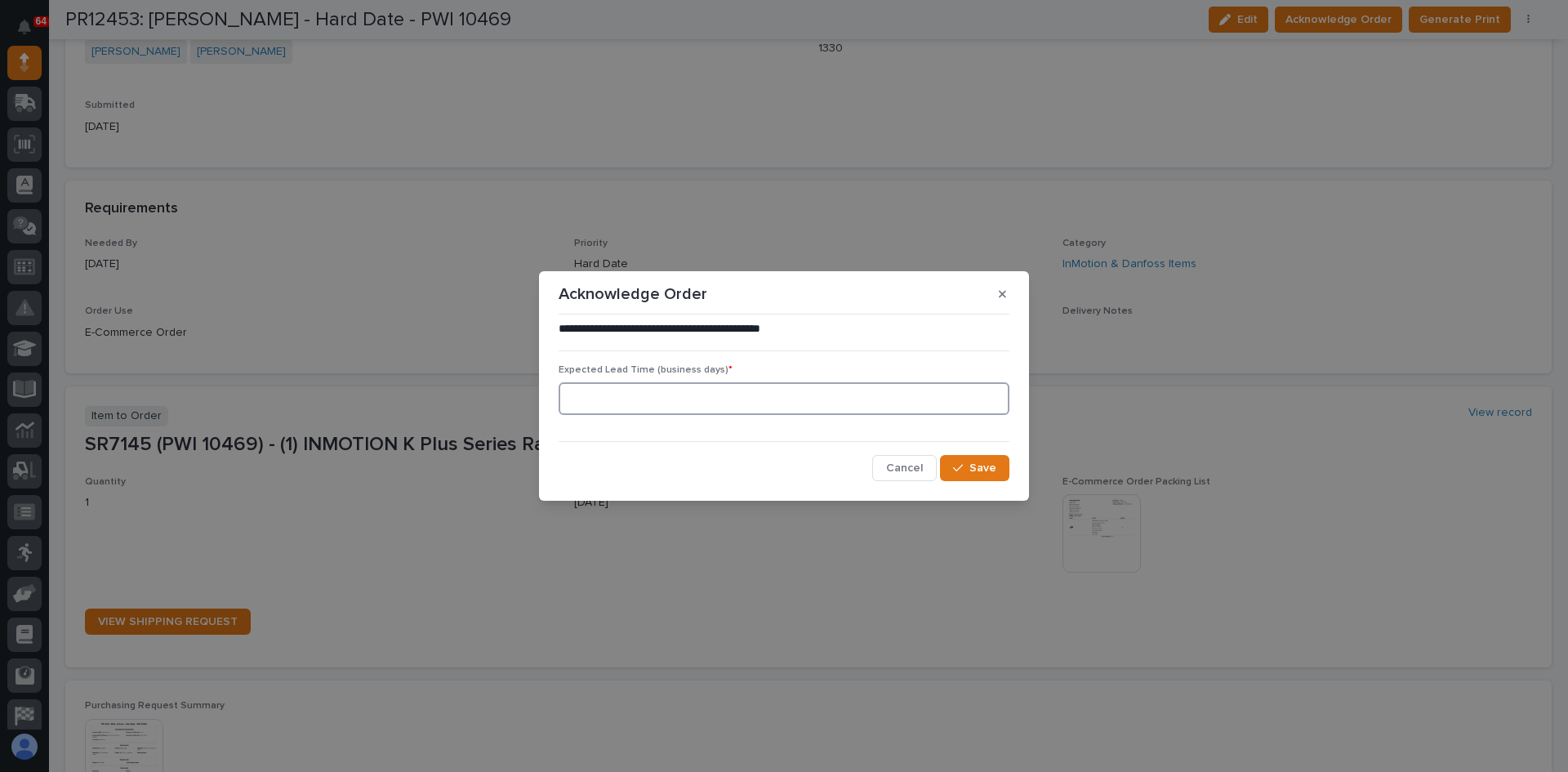
click at [667, 405] on input at bounding box center [784, 398] width 450 height 33
type input "0"
click at [991, 465] on span "Save" at bounding box center [983, 468] width 26 height 15
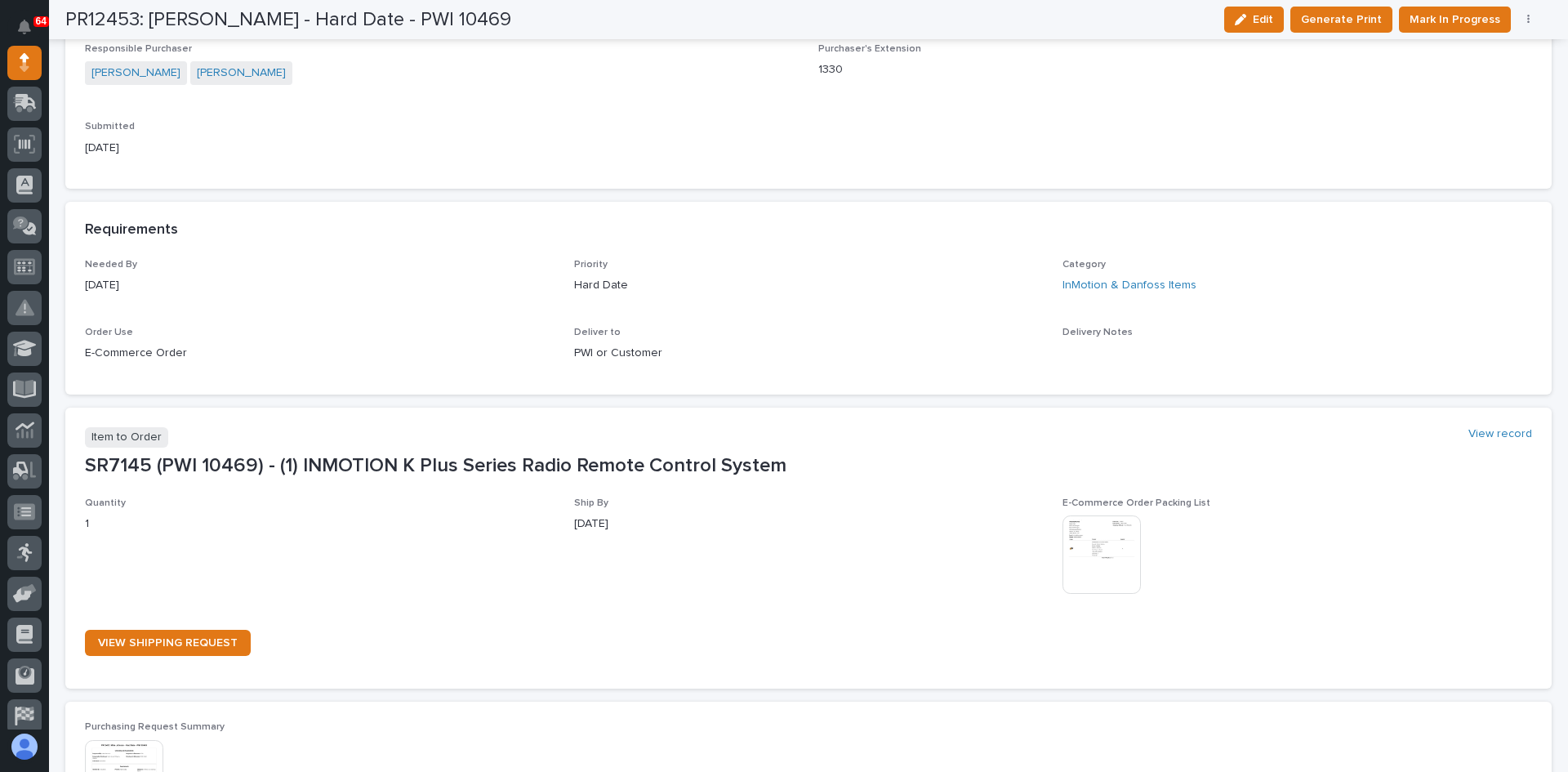
scroll to position [712, 0]
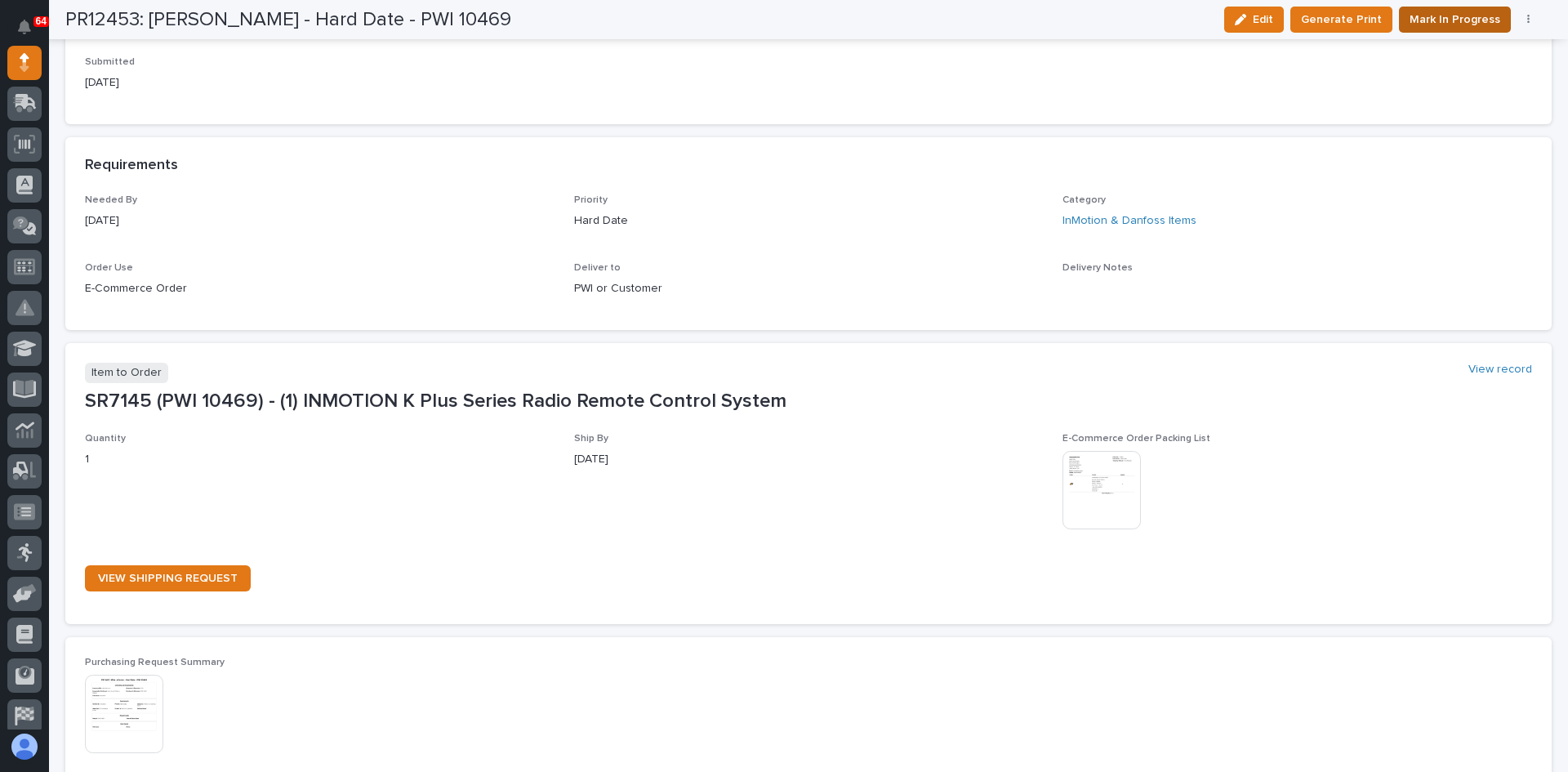
click at [1464, 15] on span "Mark In Progress" at bounding box center [1455, 19] width 91 height 20
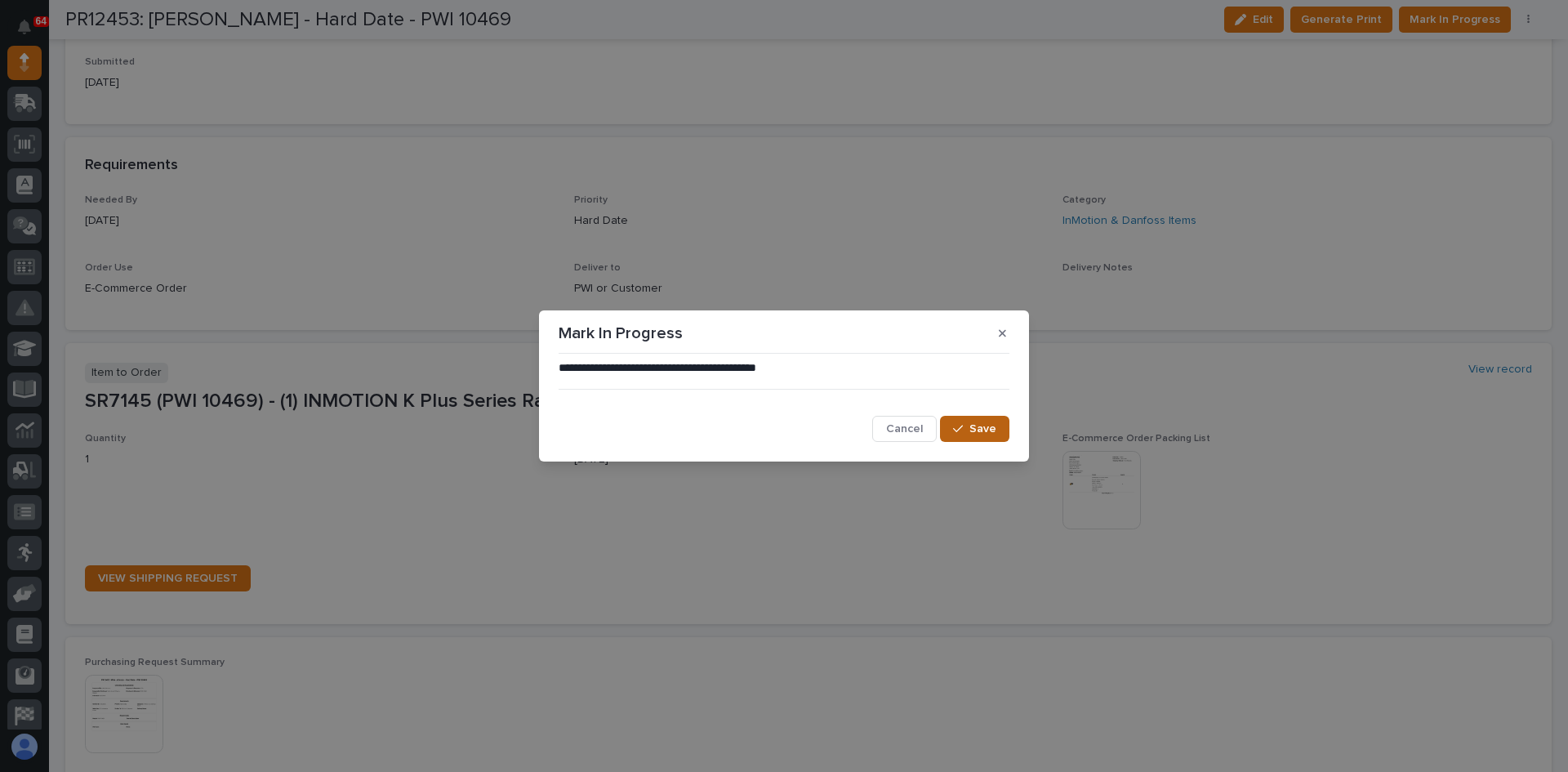
click at [979, 421] on span "Save" at bounding box center [983, 429] width 26 height 15
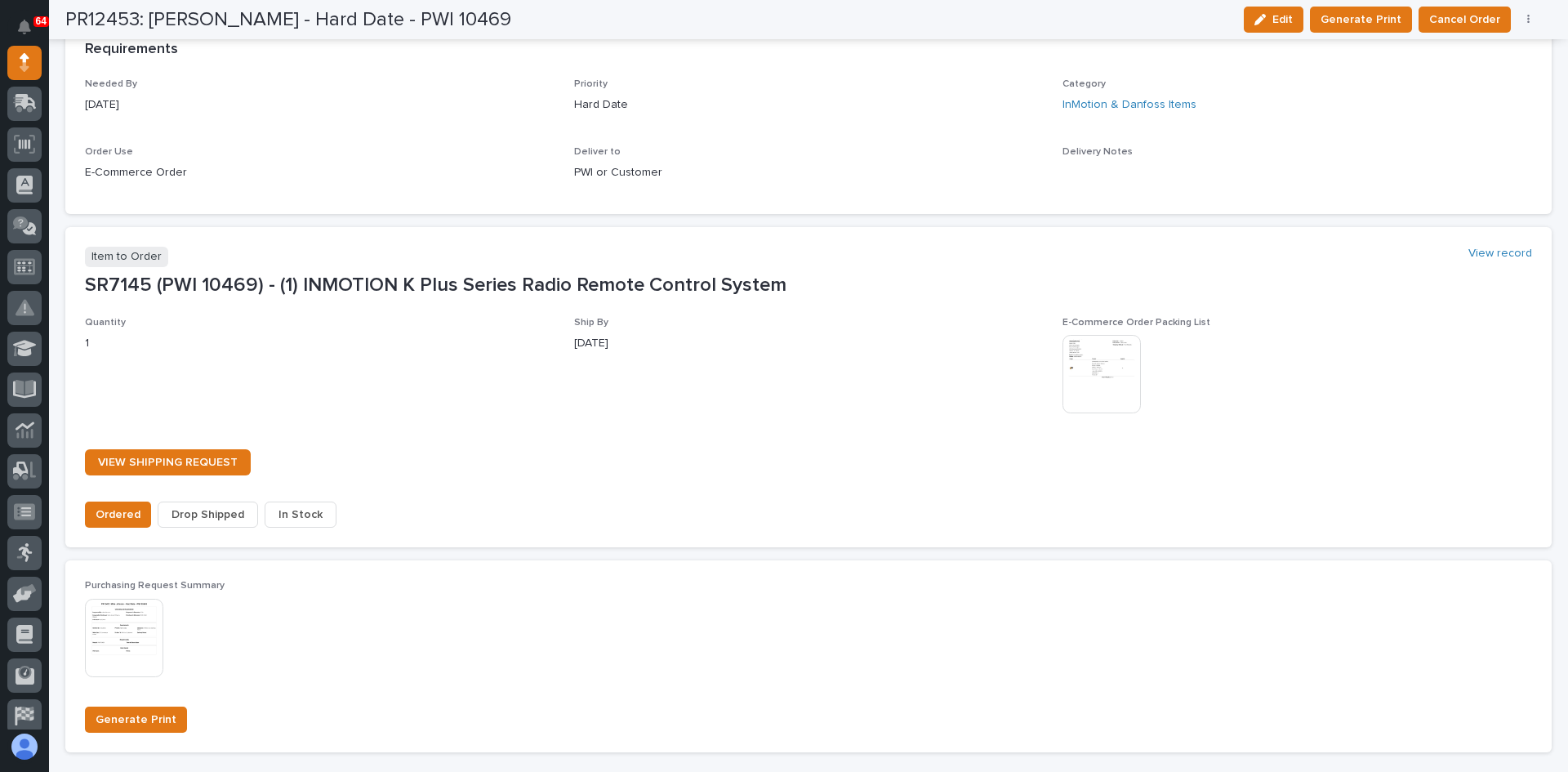
scroll to position [1138, 0]
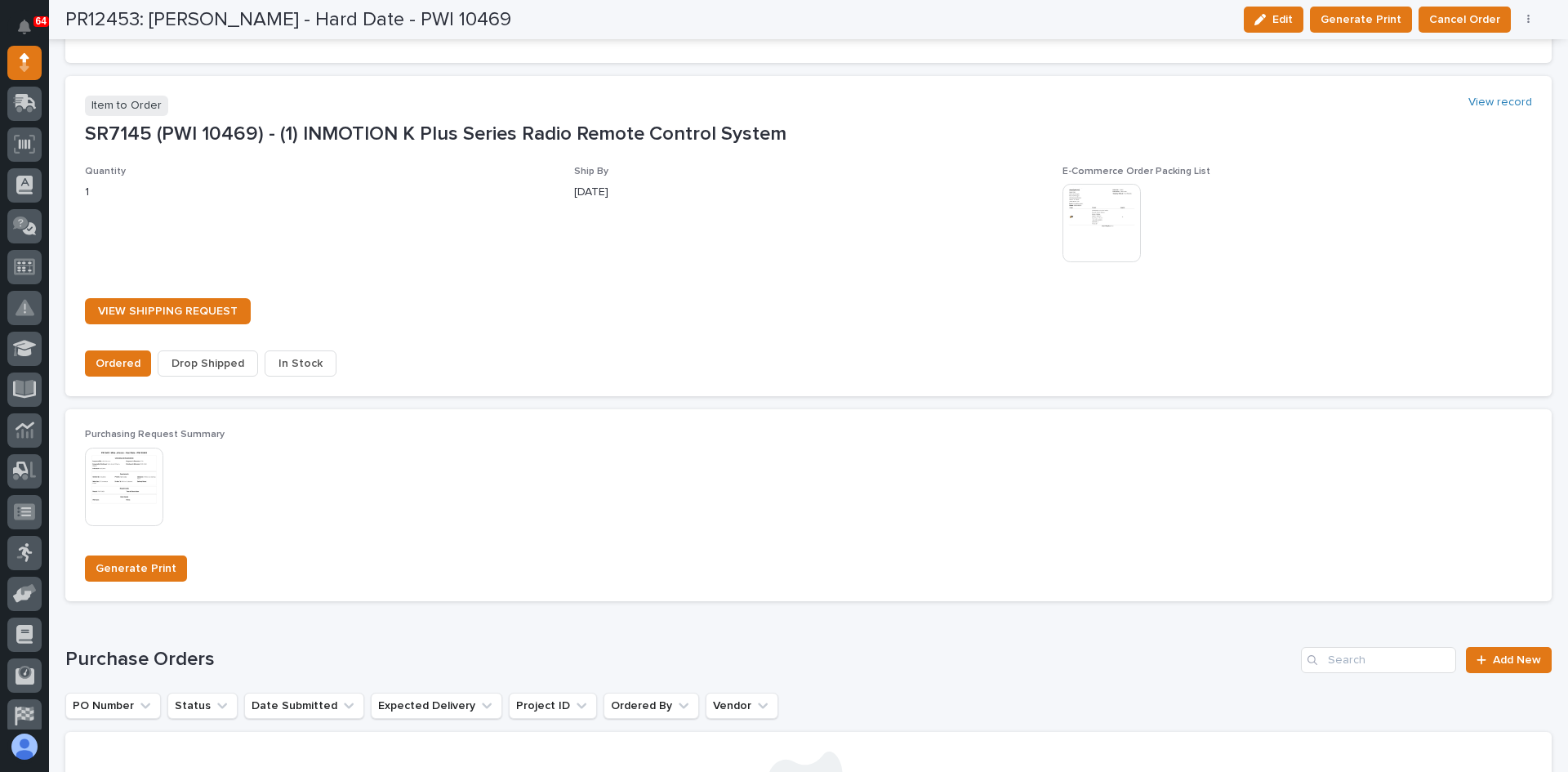
click at [315, 367] on button "In Stock" at bounding box center [301, 363] width 72 height 26
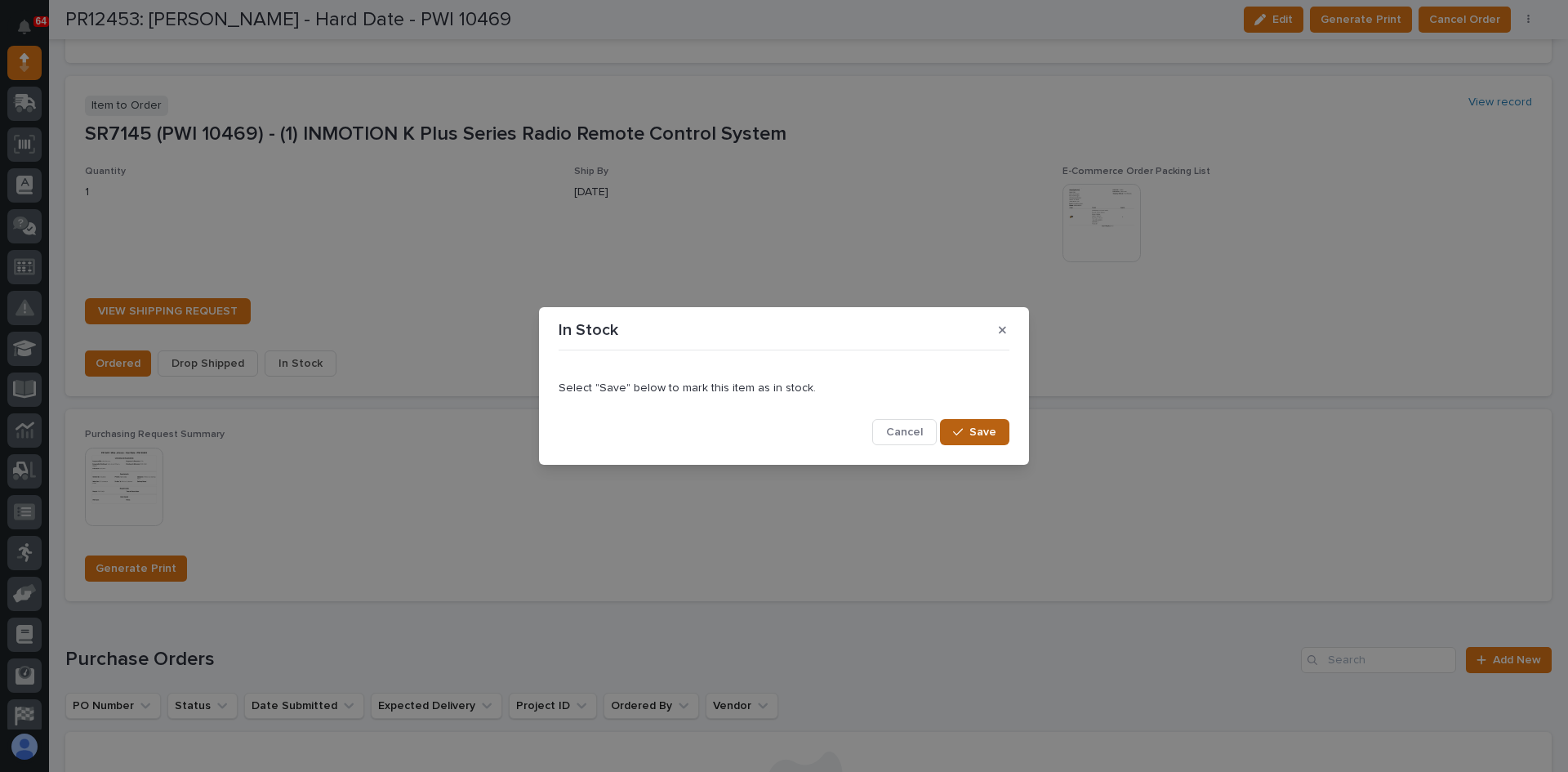
click at [978, 430] on span "Save" at bounding box center [983, 432] width 26 height 15
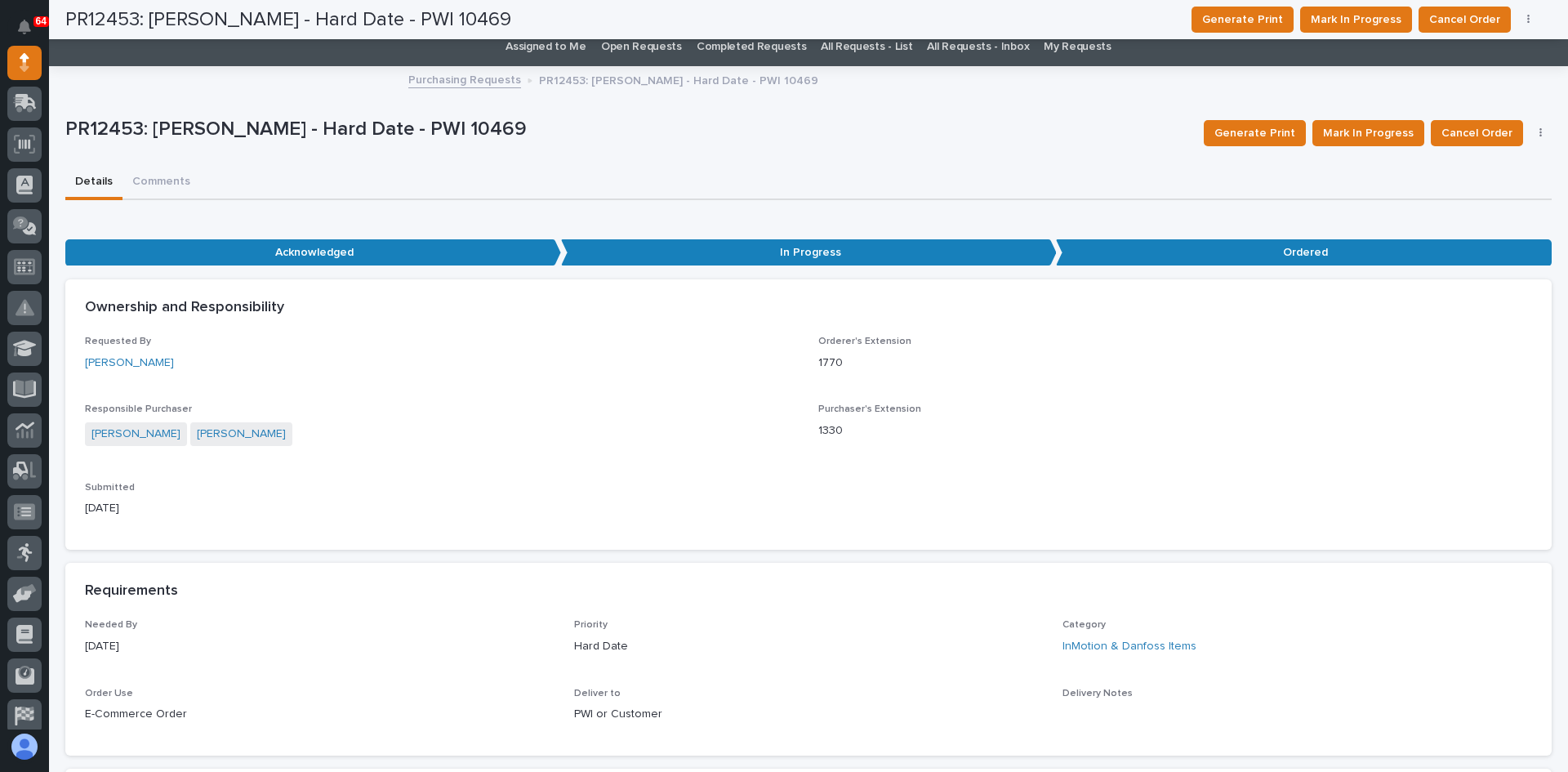
scroll to position [0, 0]
